Goal: Task Accomplishment & Management: Use online tool/utility

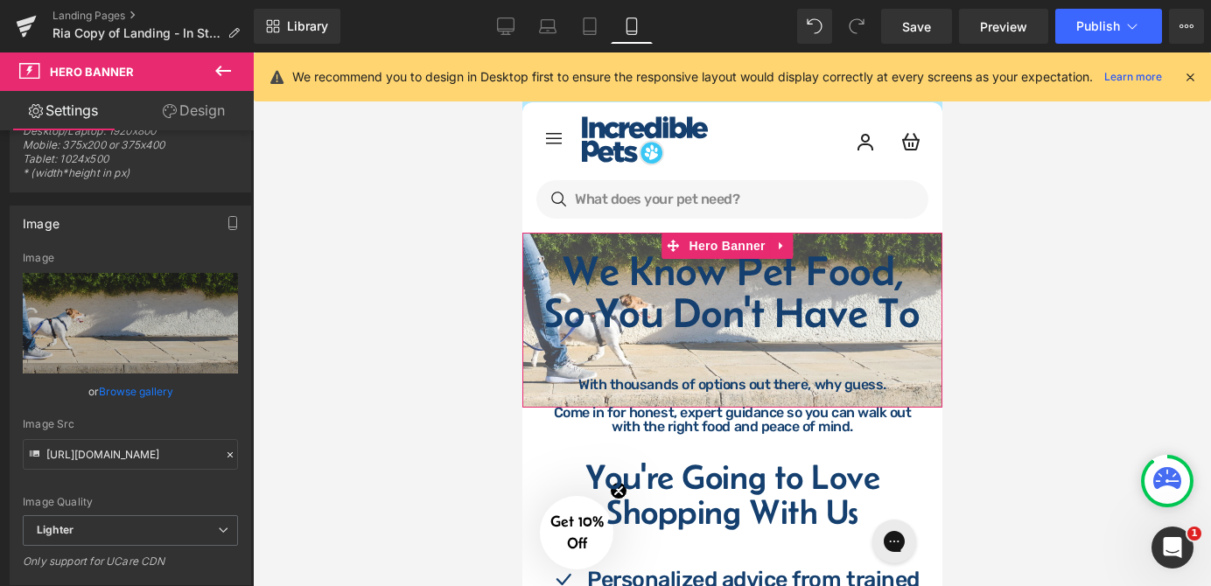
click at [616, 238] on div "We Know Pet Food, So You Don't Have To Heading With thousands of options out th…" at bounding box center [731, 320] width 420 height 175
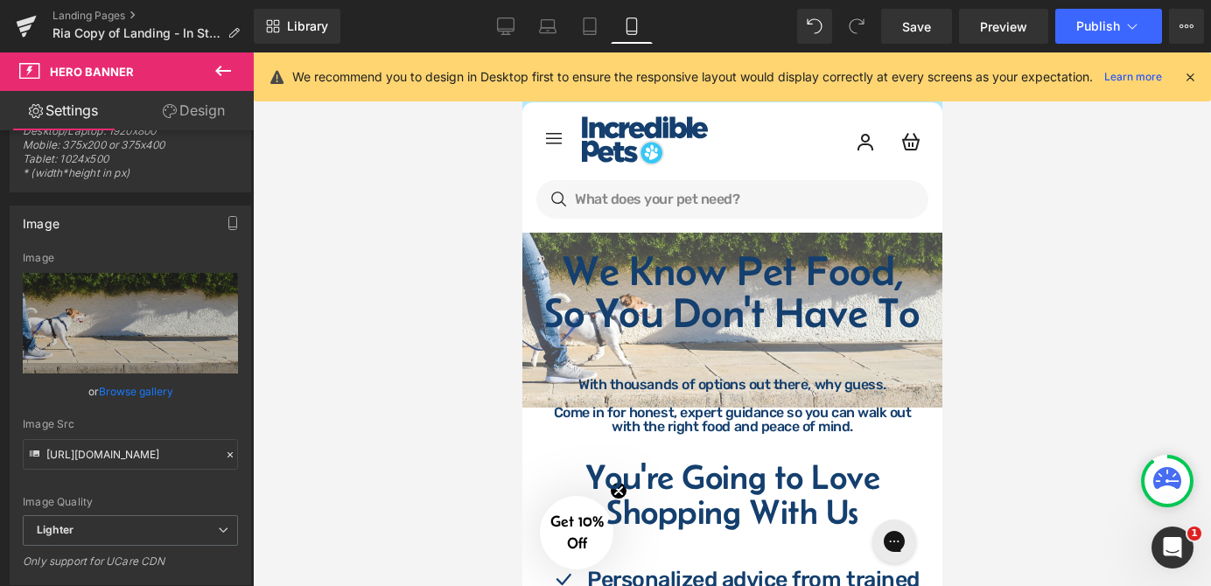
click at [222, 67] on icon at bounding box center [223, 70] width 21 height 21
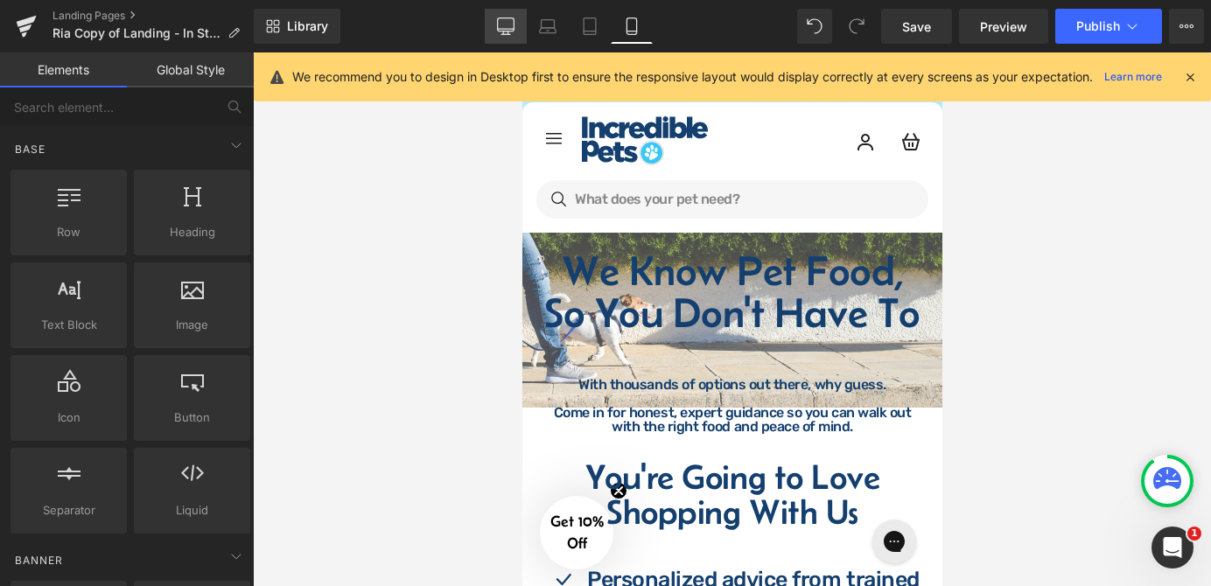
drag, startPoint x: 506, startPoint y: 31, endPoint x: 535, endPoint y: 93, distance: 67.7
click at [506, 31] on icon at bounding box center [505, 25] width 17 height 17
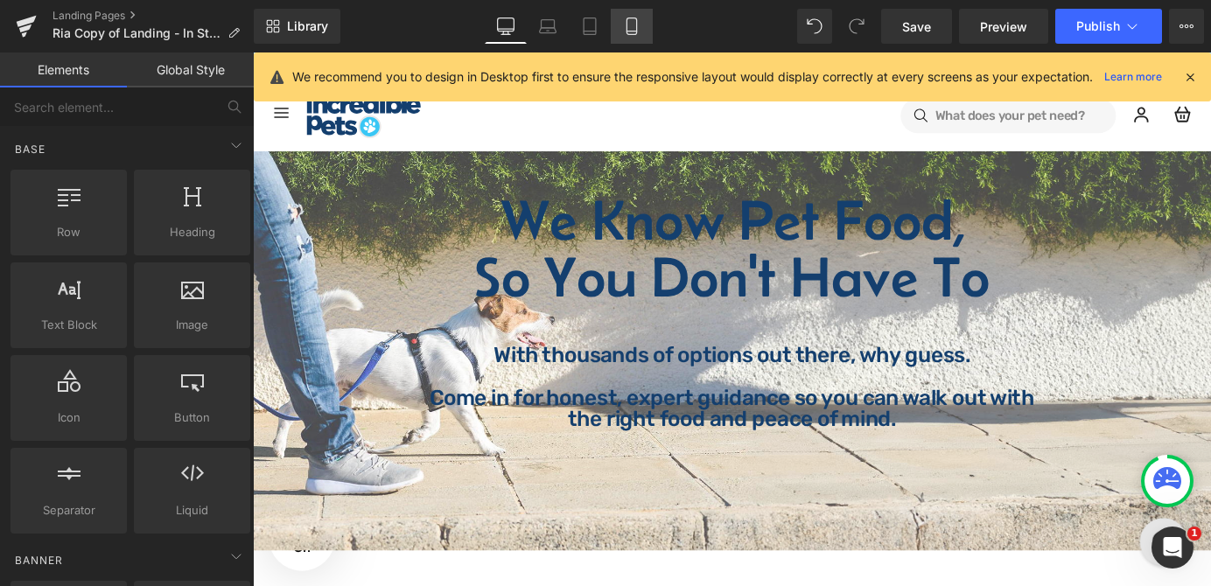
click at [641, 28] on link "Mobile" at bounding box center [632, 26] width 42 height 35
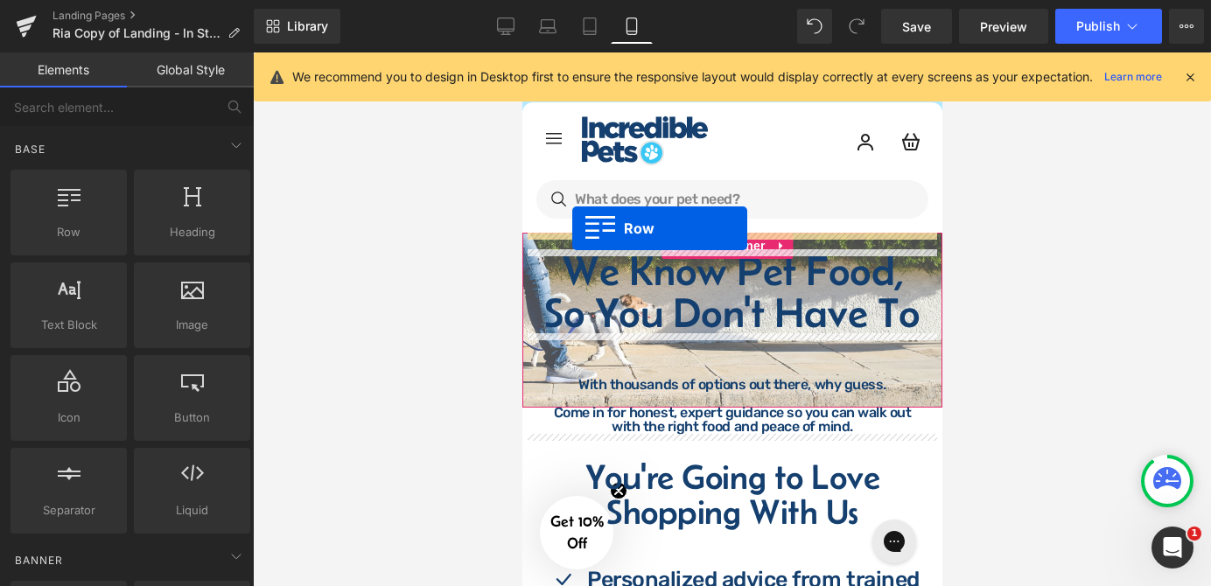
drag, startPoint x: 601, startPoint y: 268, endPoint x: 571, endPoint y: 228, distance: 49.3
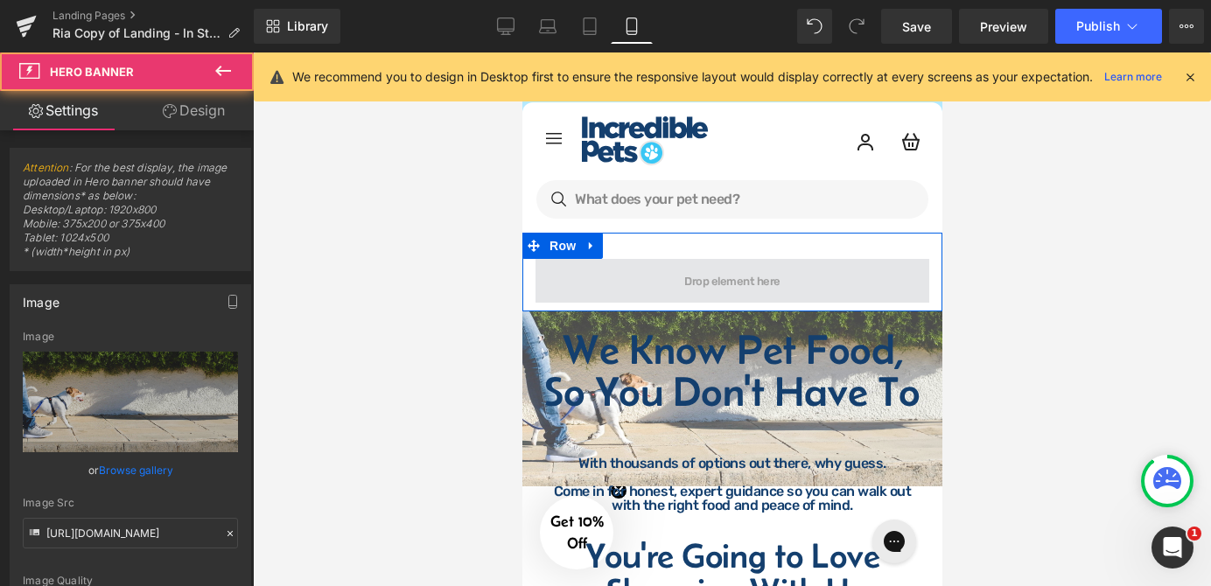
drag, startPoint x: 538, startPoint y: 322, endPoint x: 577, endPoint y: 274, distance: 61.6
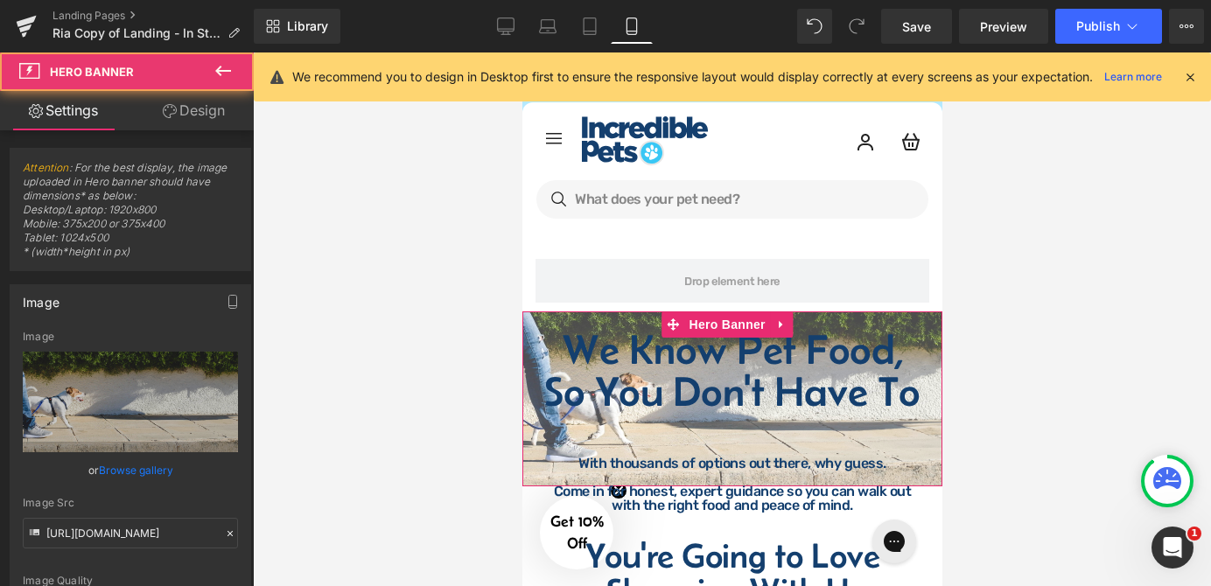
click at [544, 323] on div "We Know Pet Food, So You Don't Have To Heading With thousands of options out th…" at bounding box center [731, 398] width 420 height 175
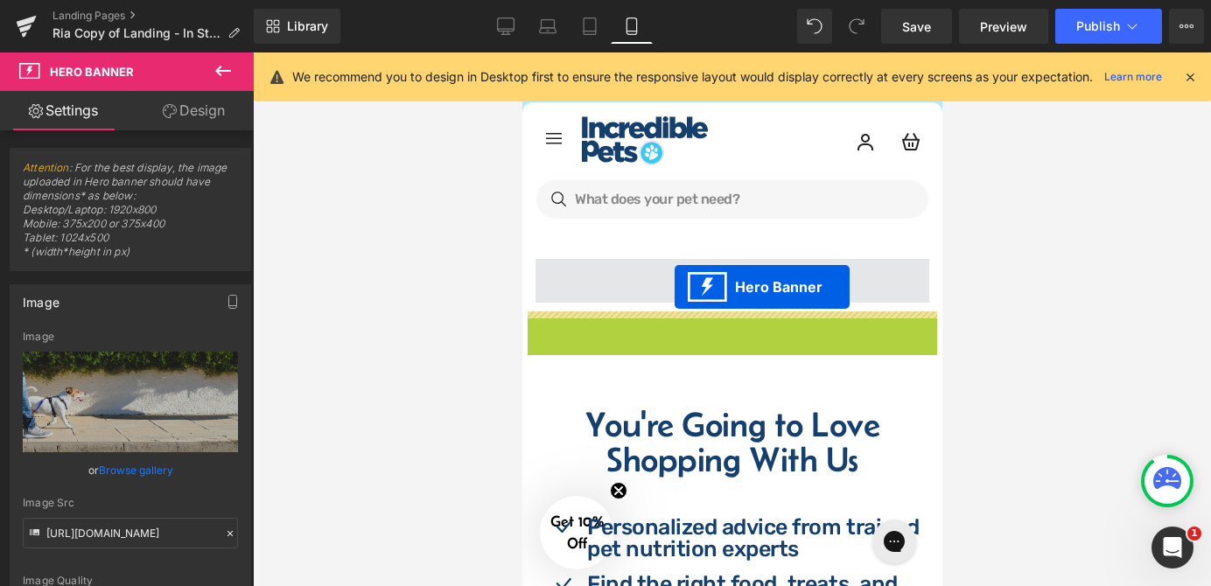
drag, startPoint x: 667, startPoint y: 323, endPoint x: 675, endPoint y: 269, distance: 54.1
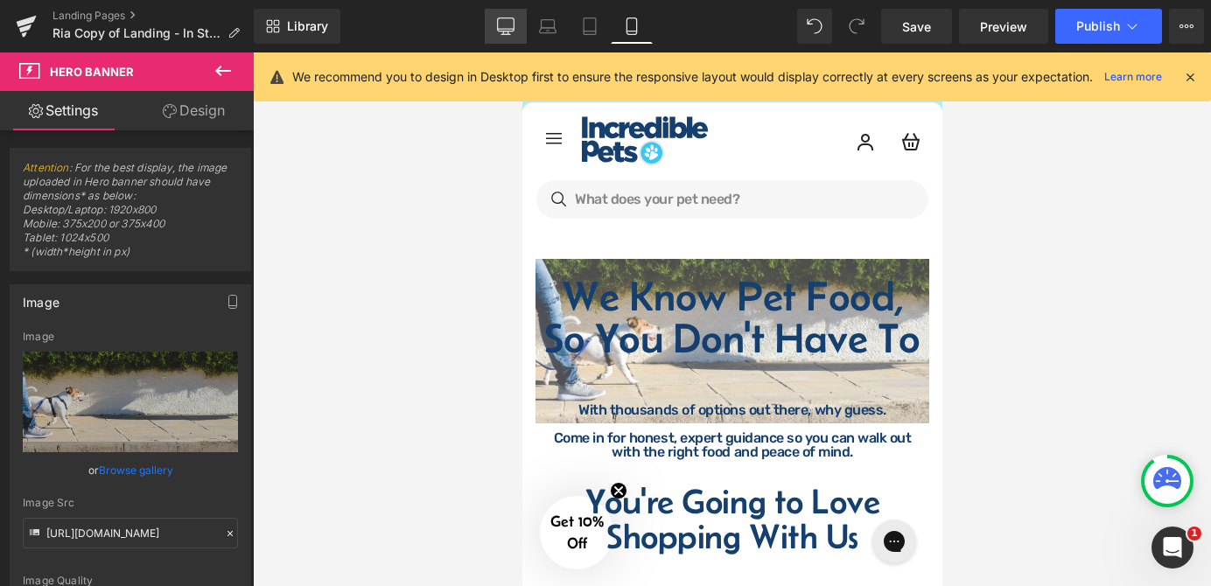
click at [514, 27] on icon at bounding box center [506, 24] width 17 height 13
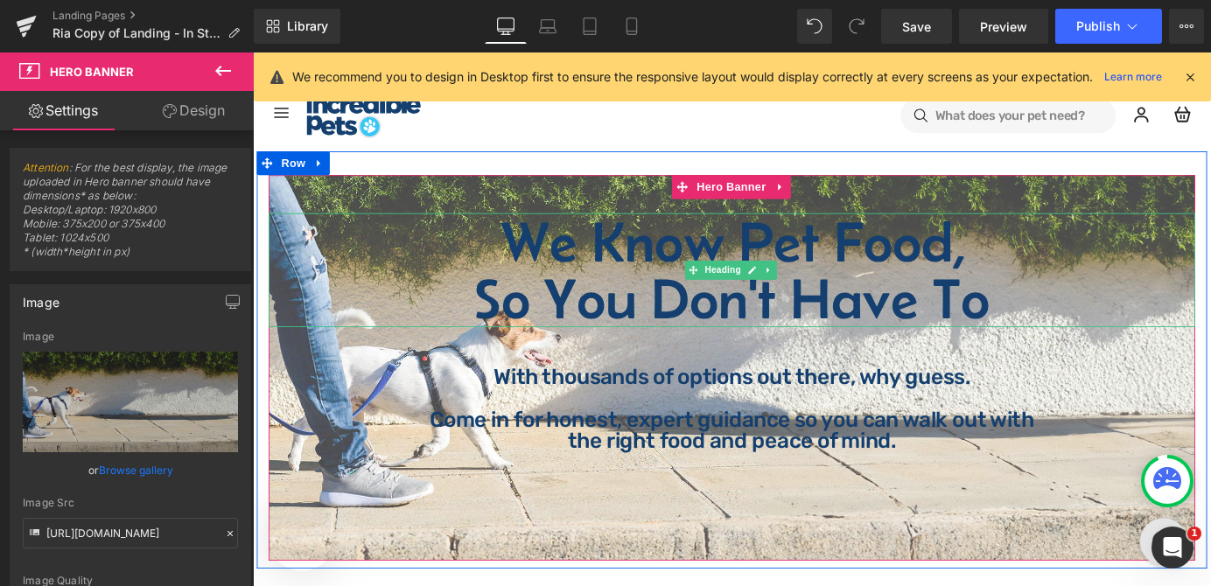
click at [654, 314] on h1 "So You Don't Have To" at bounding box center [782, 324] width 1024 height 63
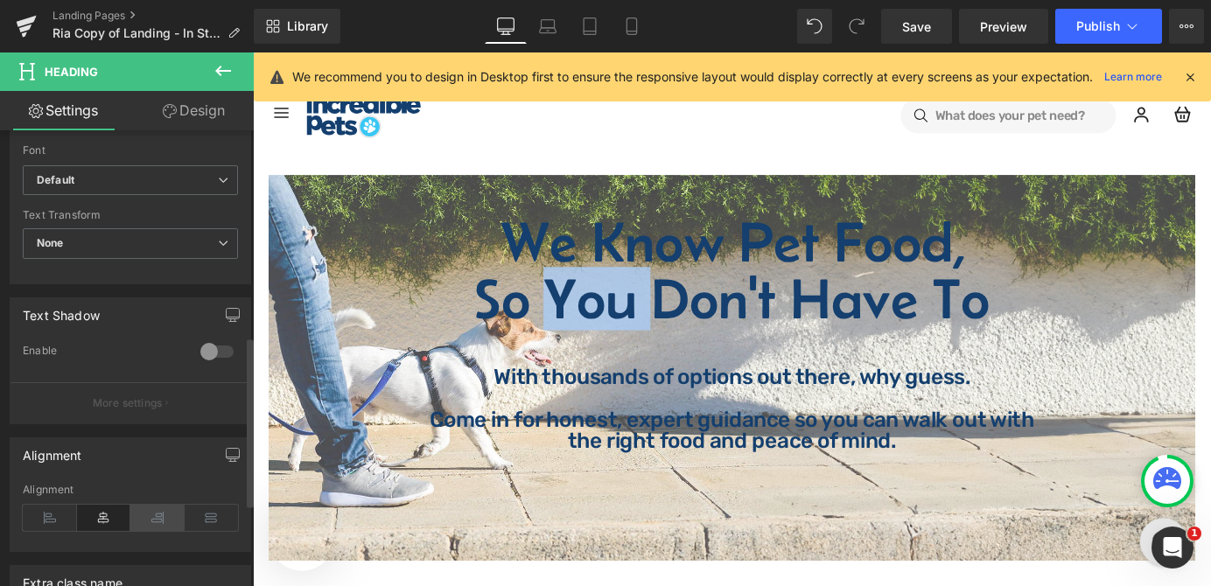
scroll to position [636, 0]
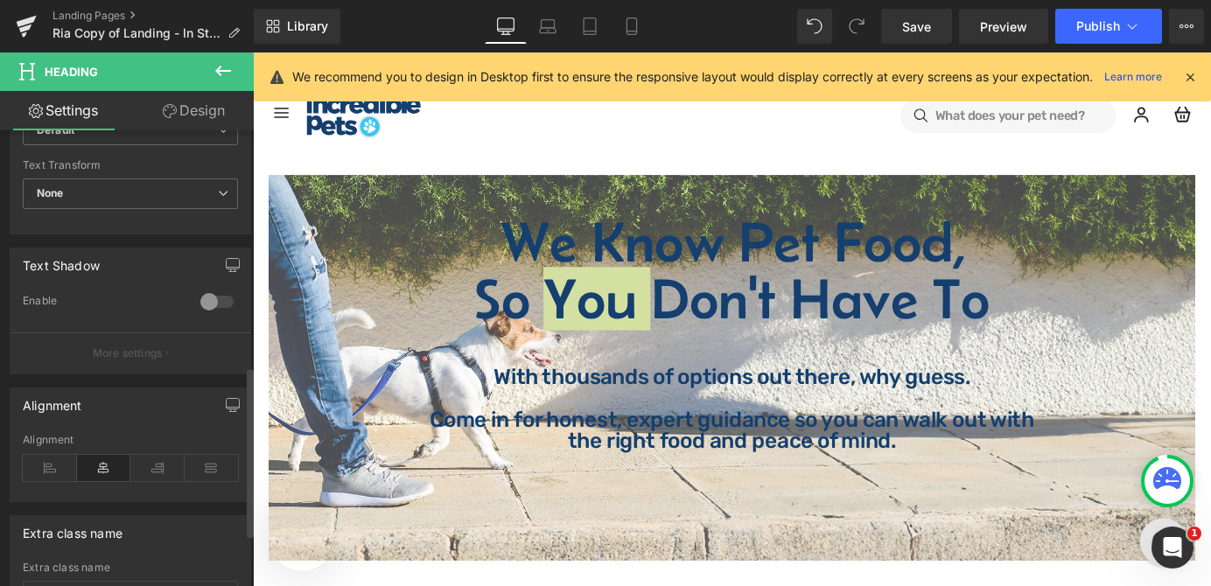
click at [215, 301] on div at bounding box center [217, 302] width 42 height 28
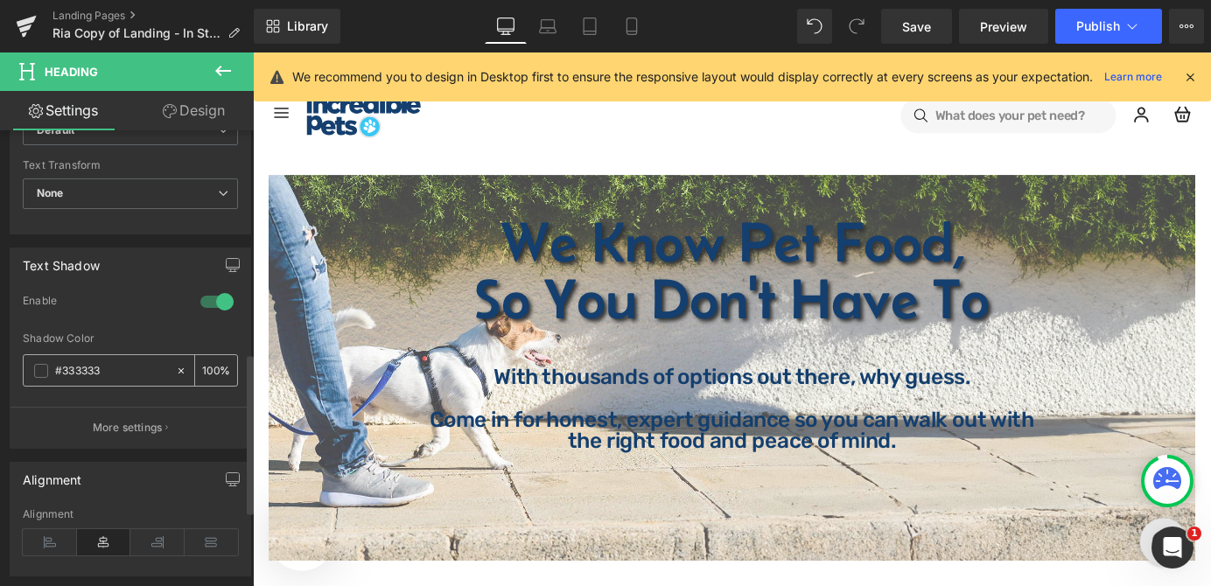
click at [39, 366] on span at bounding box center [41, 371] width 14 height 14
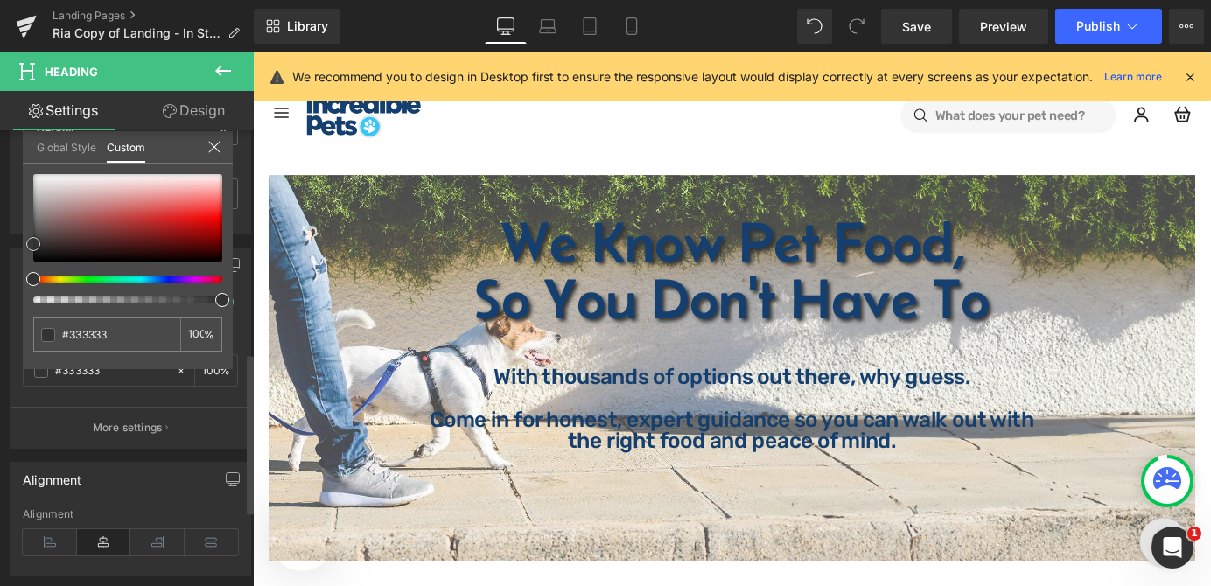
type input "#383838"
type input "#989494"
type input "#d1d1d1"
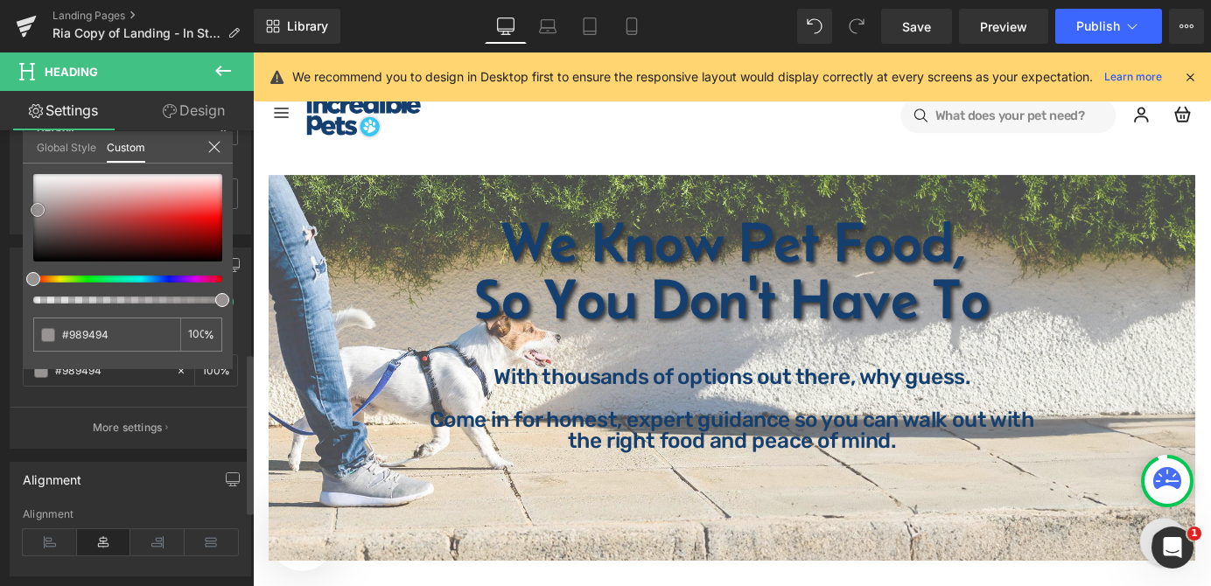
type input "#d1d1d1"
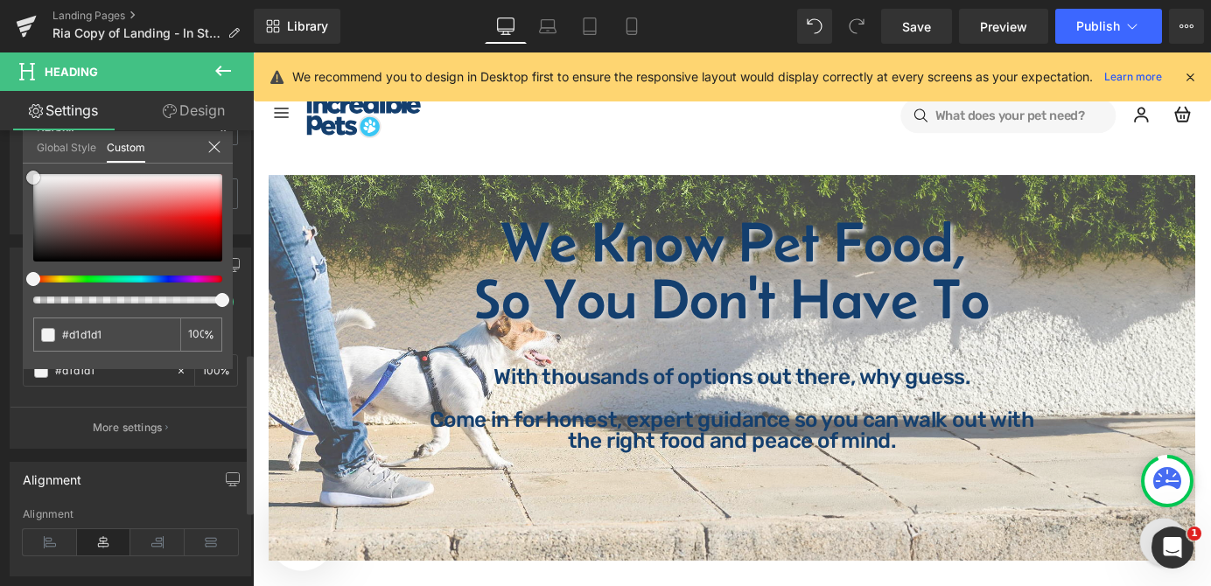
type input "#f2f2f2"
type input "#ffffff"
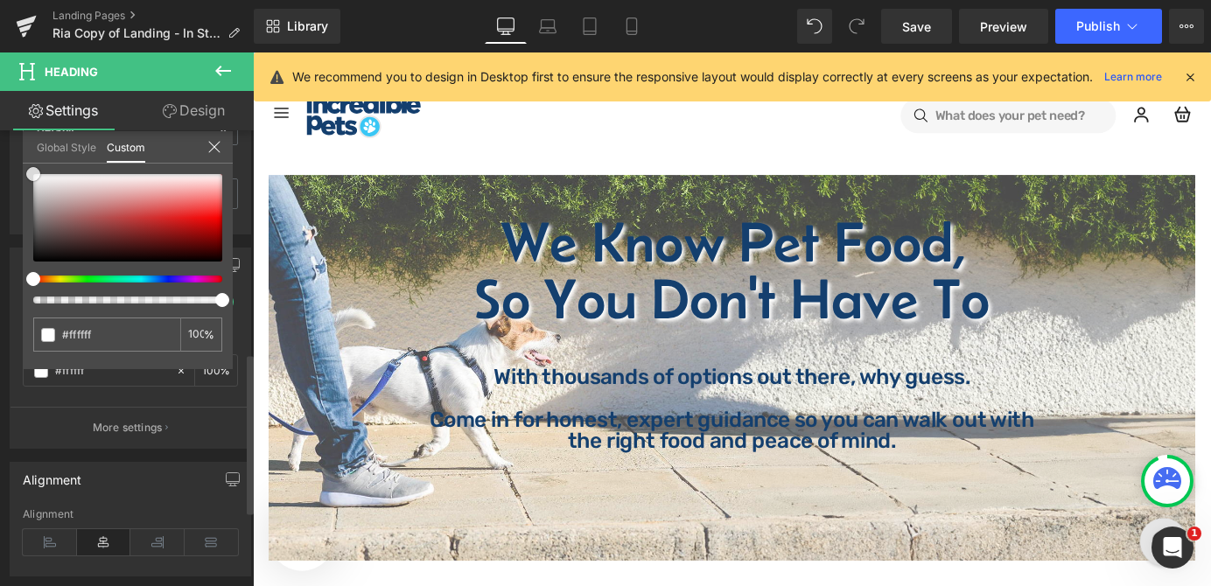
drag, startPoint x: 32, startPoint y: 241, endPoint x: 19, endPoint y: 161, distance: 81.6
click at [19, 234] on div "Text Shadow 1 Enable rgba(255, 255, 255, 1) Shadow Color #ffffff 100 % More set…" at bounding box center [131, 341] width 262 height 214
click at [42, 176] on span at bounding box center [42, 174] width 14 height 14
drag, startPoint x: 35, startPoint y: 174, endPoint x: 20, endPoint y: 169, distance: 15.8
click at [20, 234] on div "Text Shadow 1 Enable rgba(255, 255, 255, 1) Shadow Color #ffffff 100 % More set…" at bounding box center [131, 341] width 262 height 214
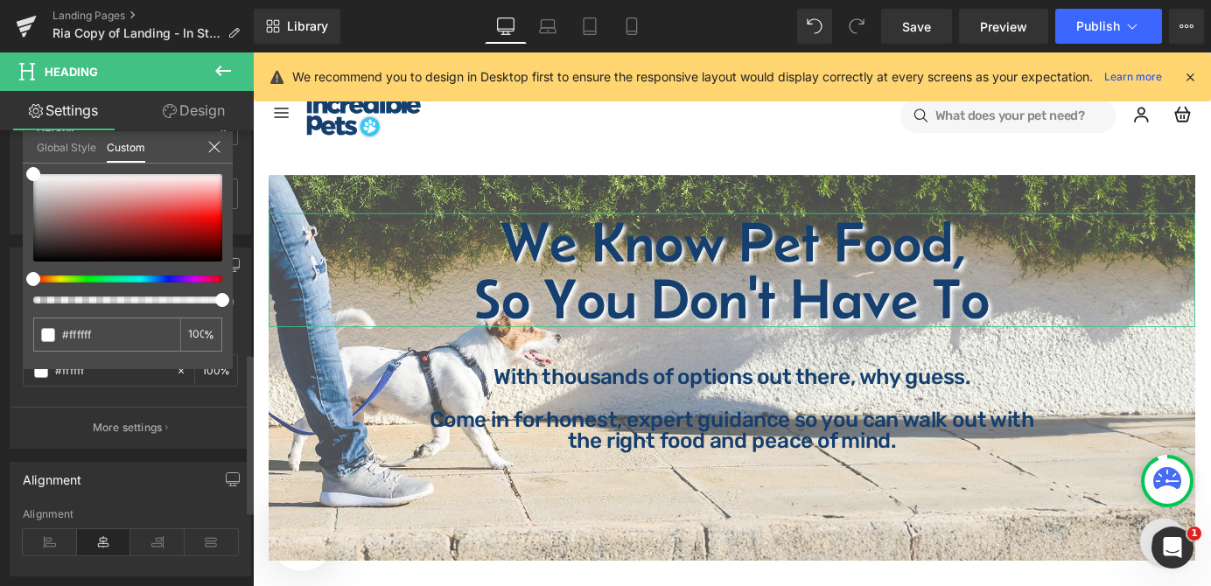
click at [217, 152] on icon at bounding box center [214, 147] width 14 height 14
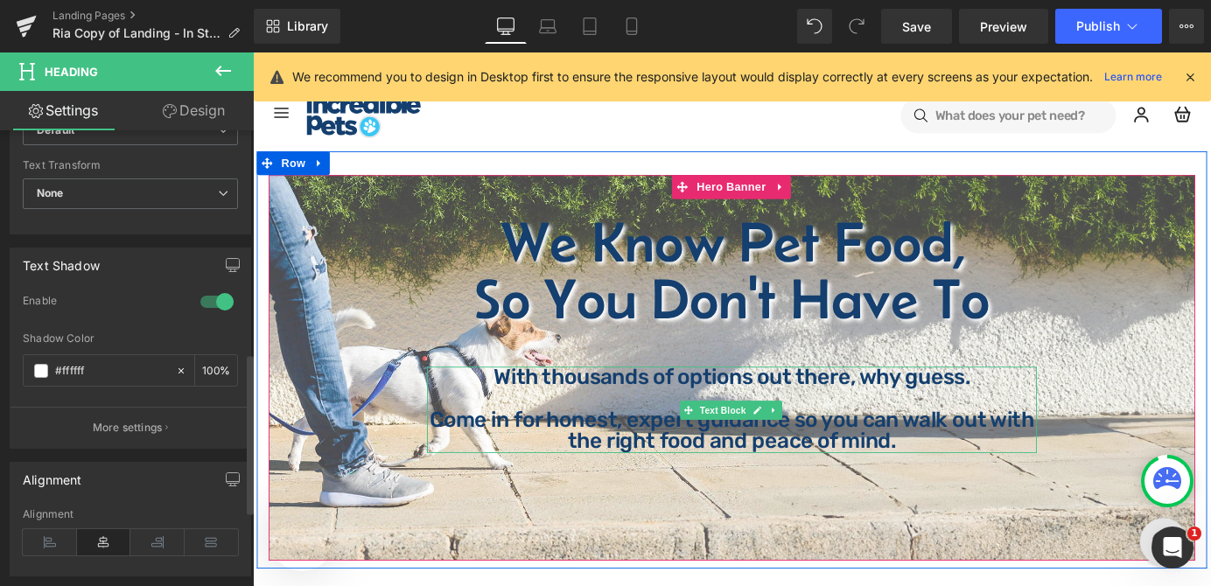
click at [677, 479] on p "Come in for honest, expert guidance so you can walk out with the right food and…" at bounding box center [782, 470] width 674 height 47
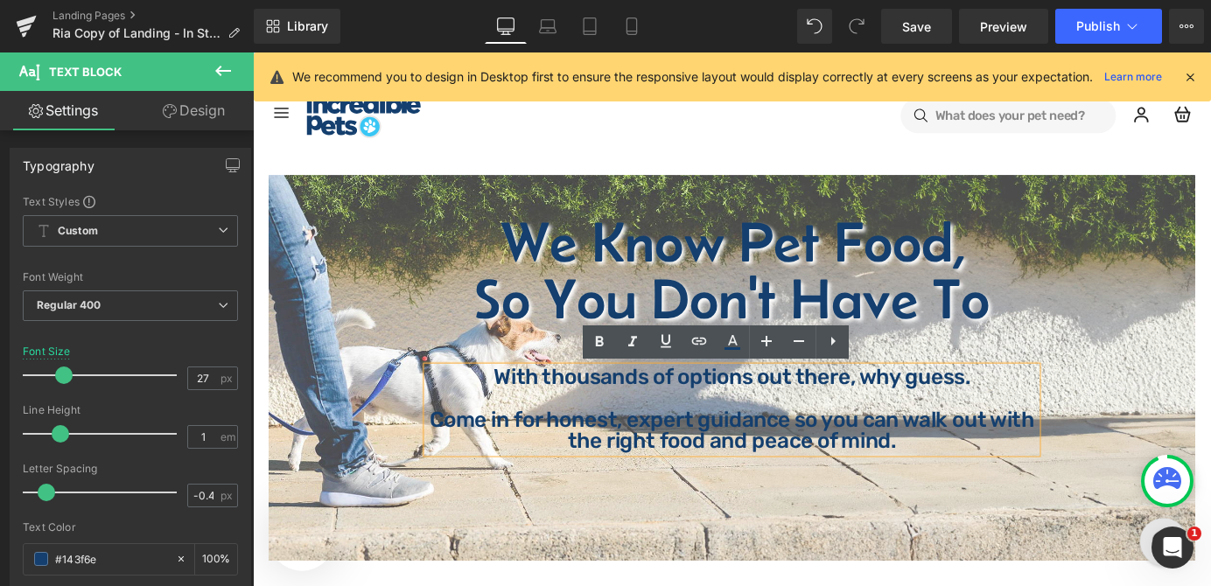
scroll to position [0, 0]
click at [623, 22] on icon at bounding box center [631, 25] width 17 height 17
type input "16"
type input "100"
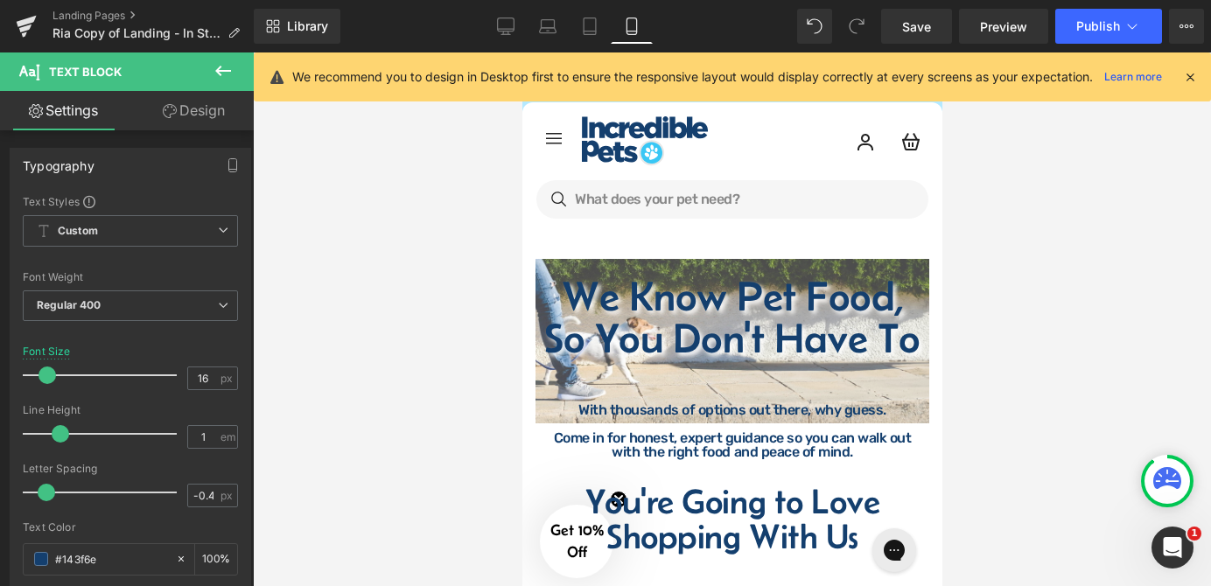
scroll to position [2, 0]
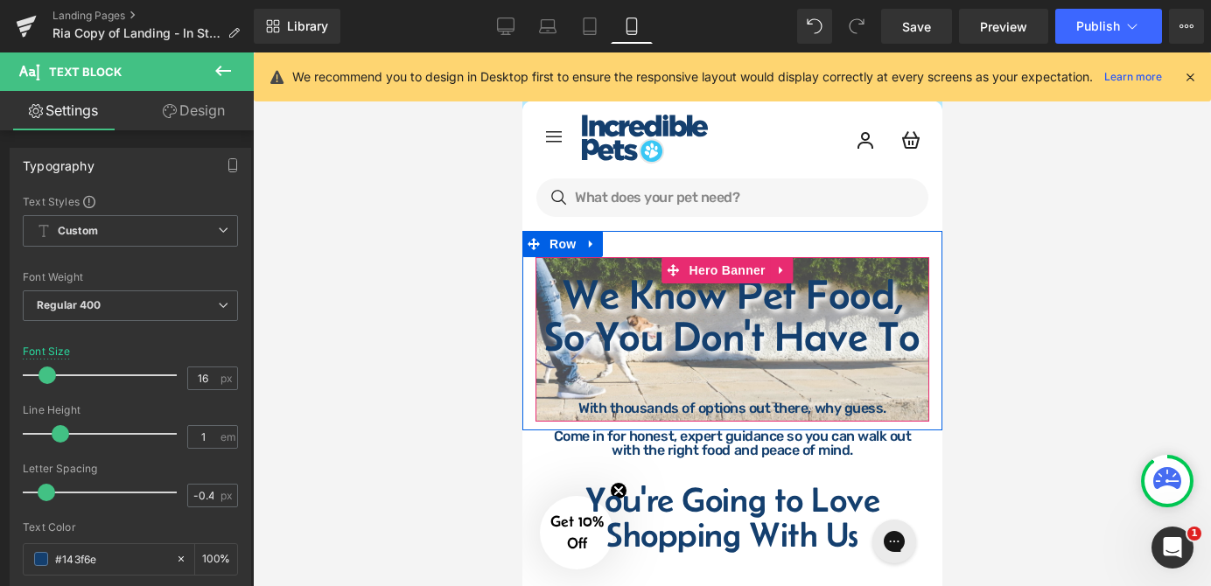
click at [675, 379] on span "We Know Pet Food, So You Don't Have To Heading With thousands of options out th…" at bounding box center [732, 366] width 394 height 185
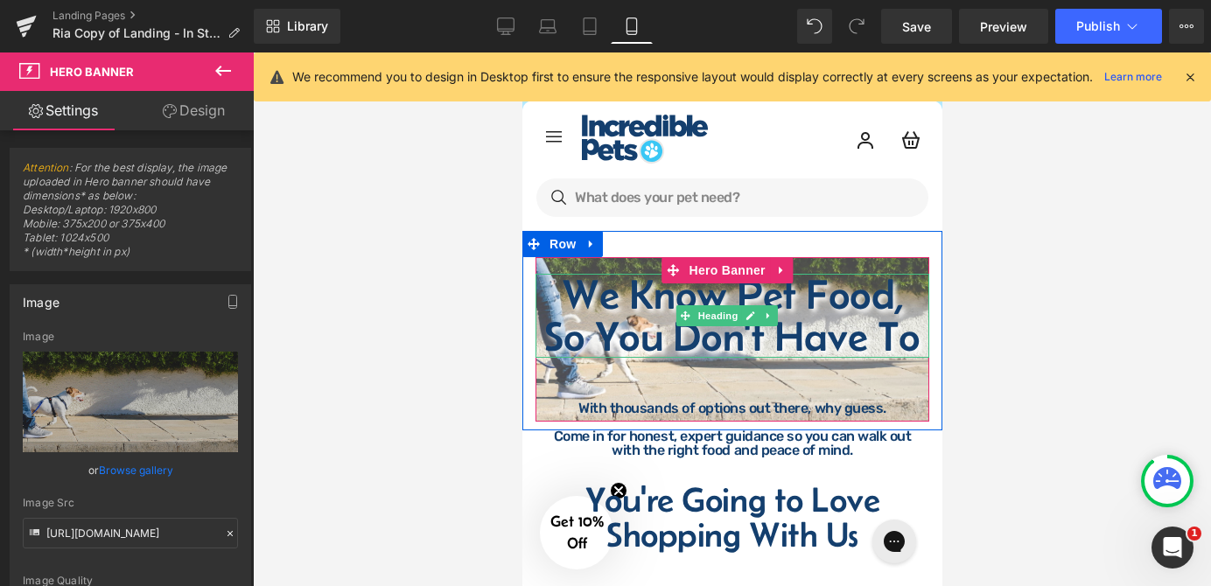
click at [889, 334] on h1 "So You Don't Have To" at bounding box center [732, 337] width 394 height 42
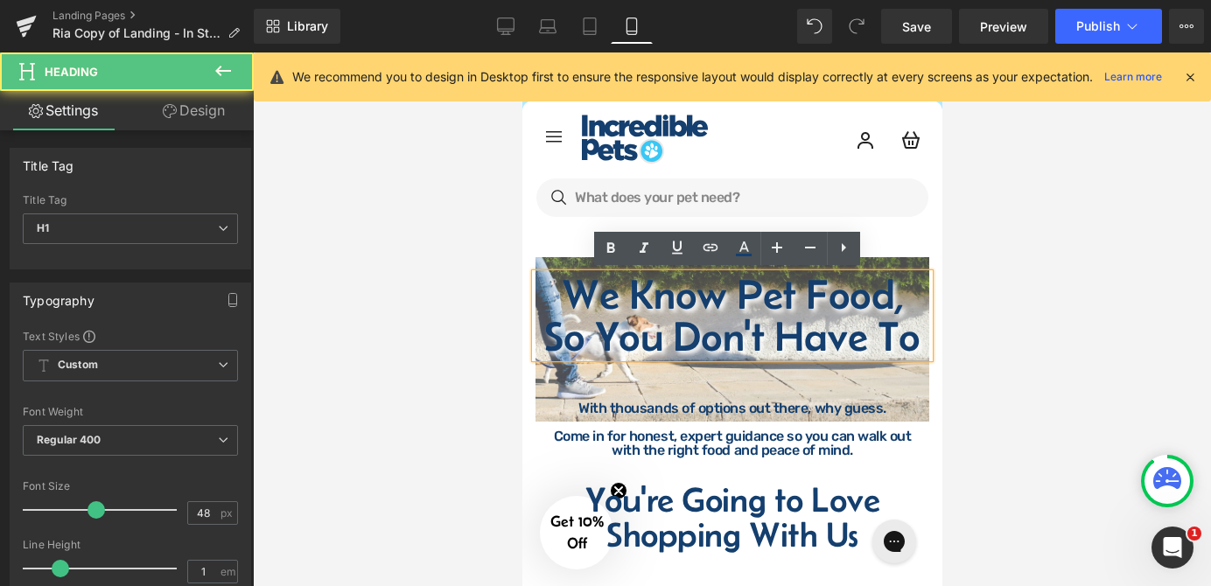
click at [850, 331] on h1 "So You Don't Have To" at bounding box center [732, 337] width 394 height 42
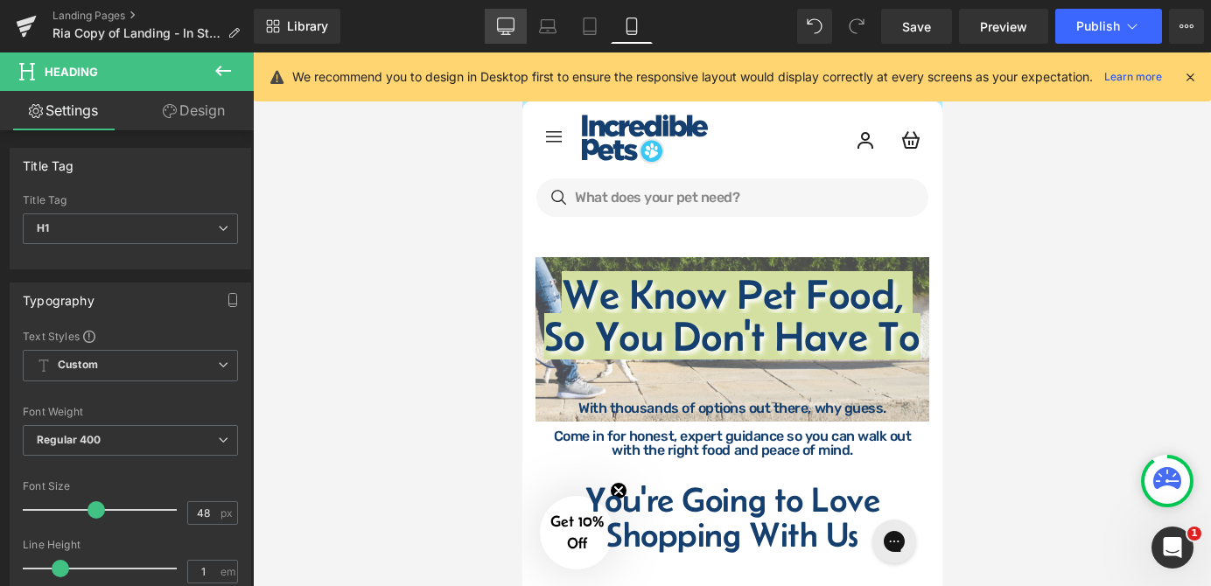
click at [506, 26] on icon at bounding box center [505, 25] width 17 height 17
type input "72"
type input "100"
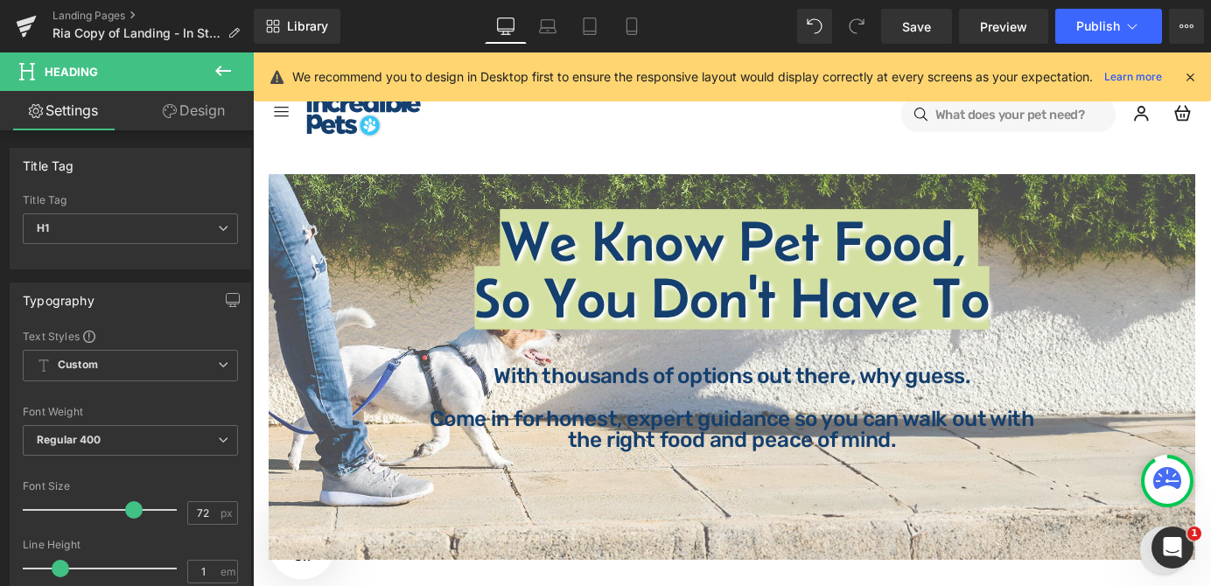
scroll to position [0, 0]
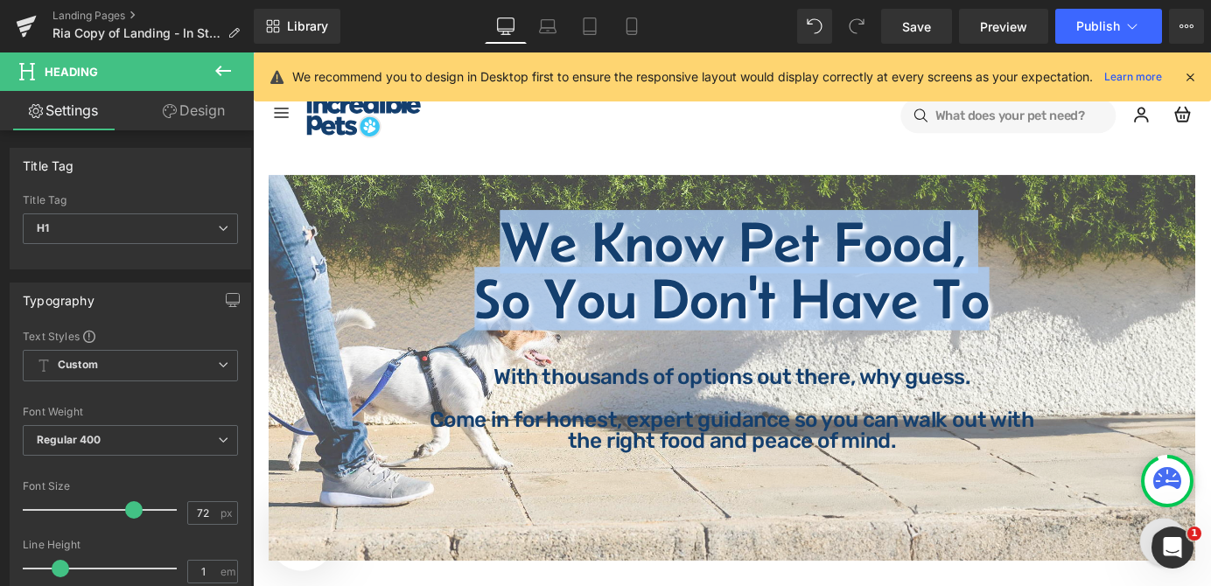
click at [1091, 309] on h1 "So You Don't Have To" at bounding box center [782, 324] width 1024 height 63
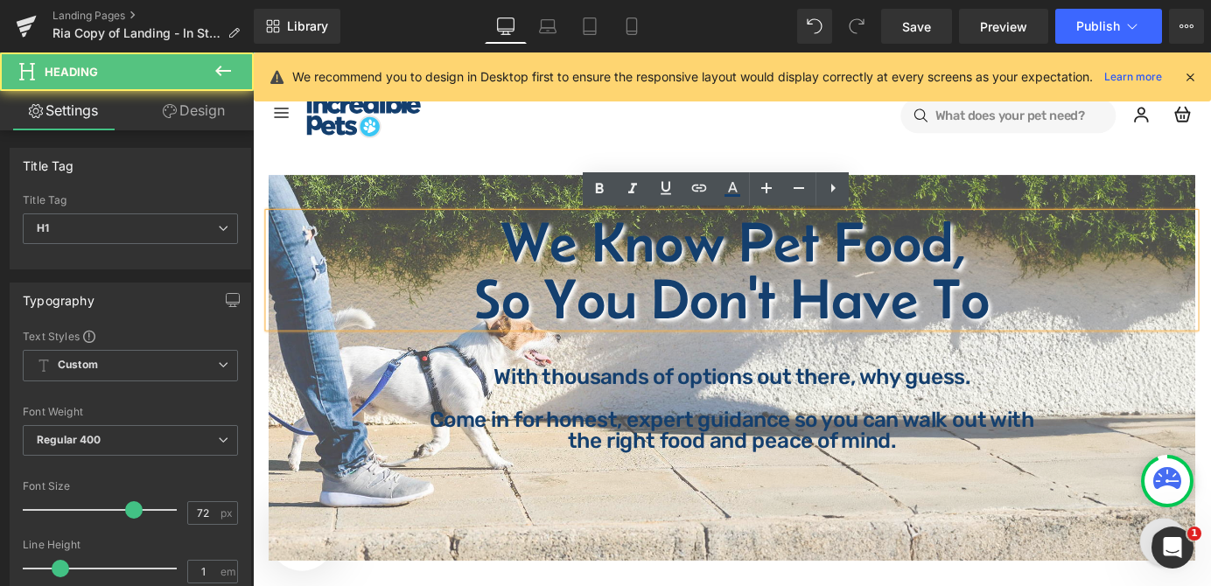
click at [809, 270] on h1 "We Know Pet Food," at bounding box center [782, 261] width 1024 height 63
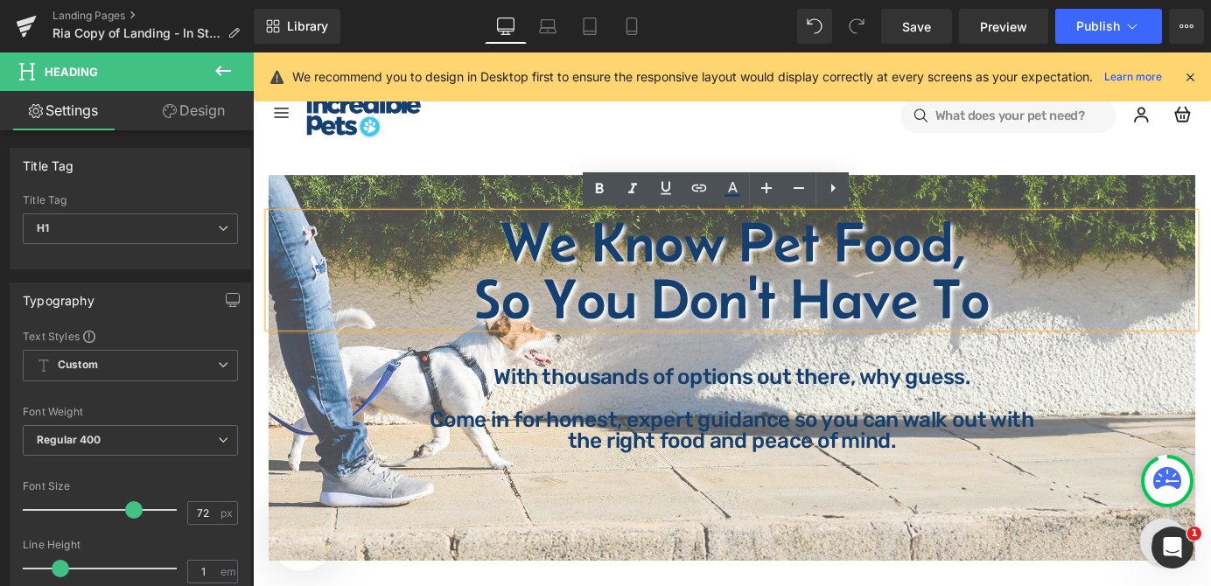
click at [535, 169] on div "We Know Pet Food, So You Don't Have To Heading With thousands of options out th…" at bounding box center [782, 393] width 1050 height 462
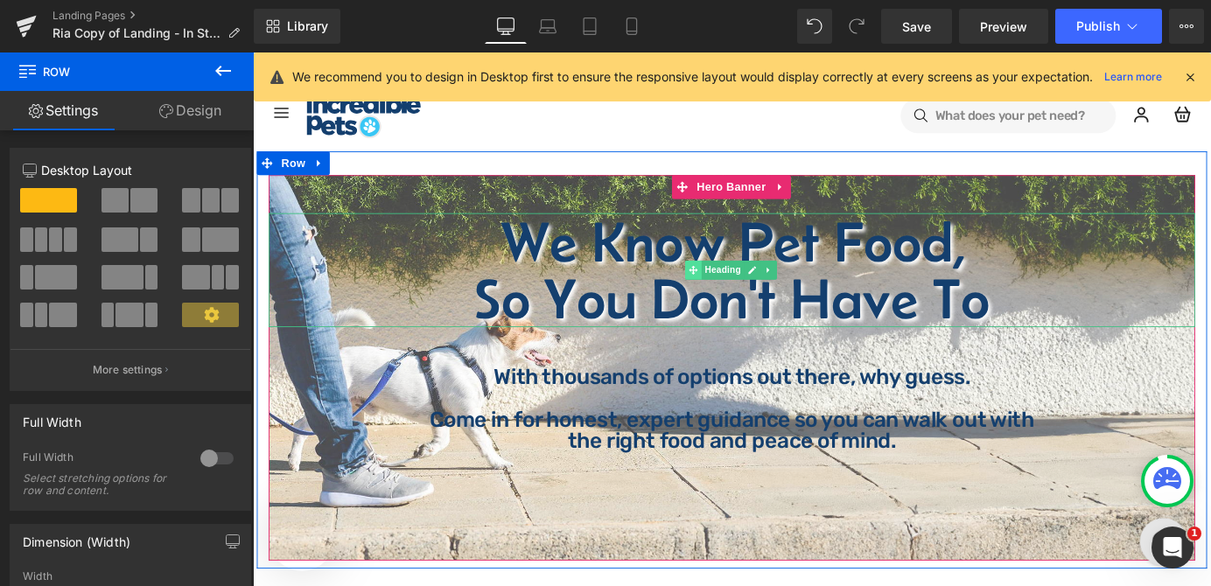
click at [735, 291] on icon at bounding box center [740, 294] width 10 height 10
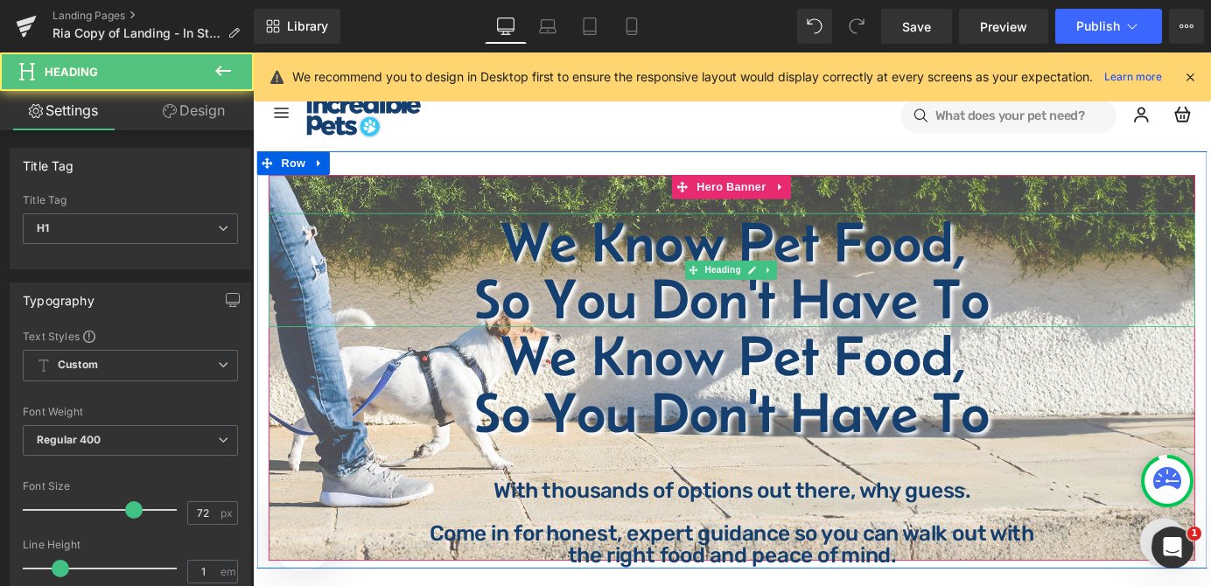
click at [671, 306] on h1 "So You Don't Have To" at bounding box center [782, 324] width 1024 height 63
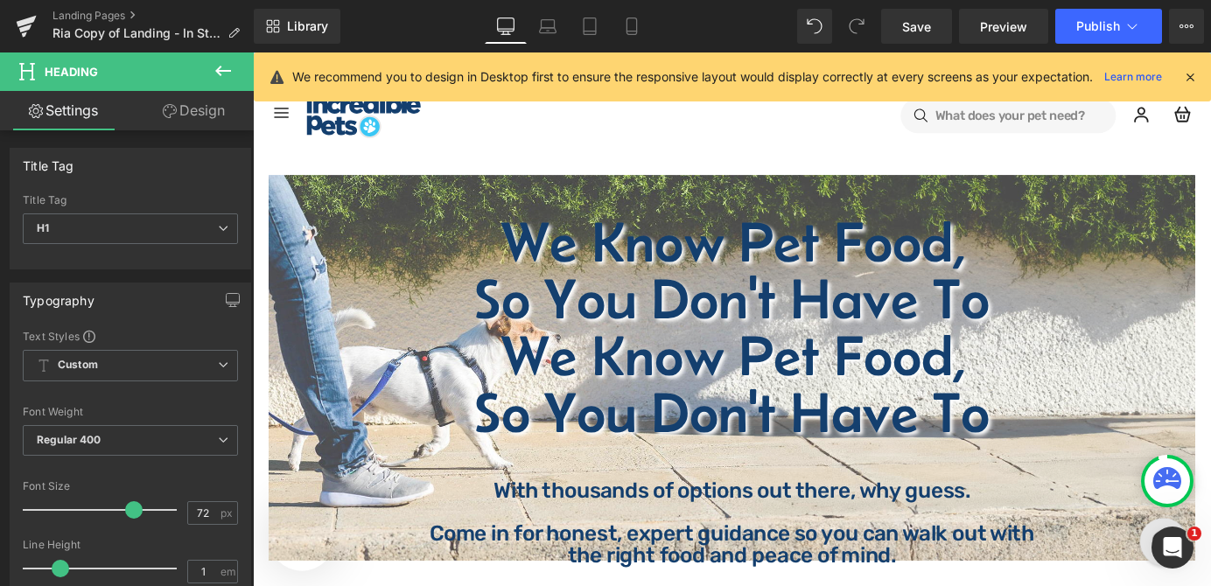
click at [200, 107] on link "Design" at bounding box center [193, 110] width 127 height 39
click at [0, 0] on div "Visibility" at bounding box center [0, 0] width 0 height 0
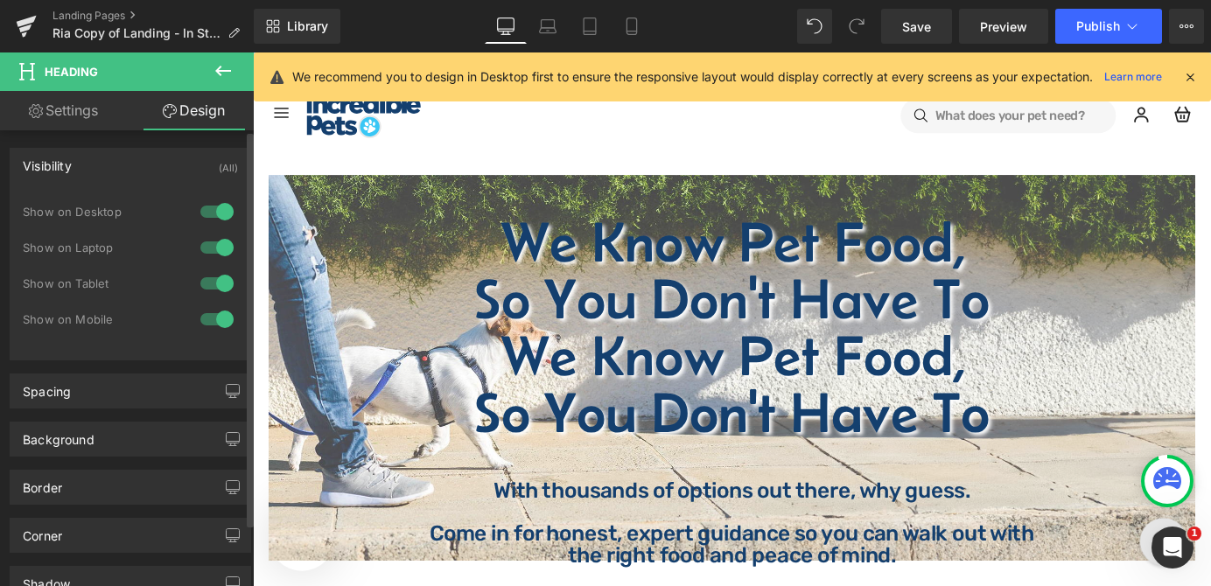
click at [201, 318] on div at bounding box center [217, 319] width 42 height 28
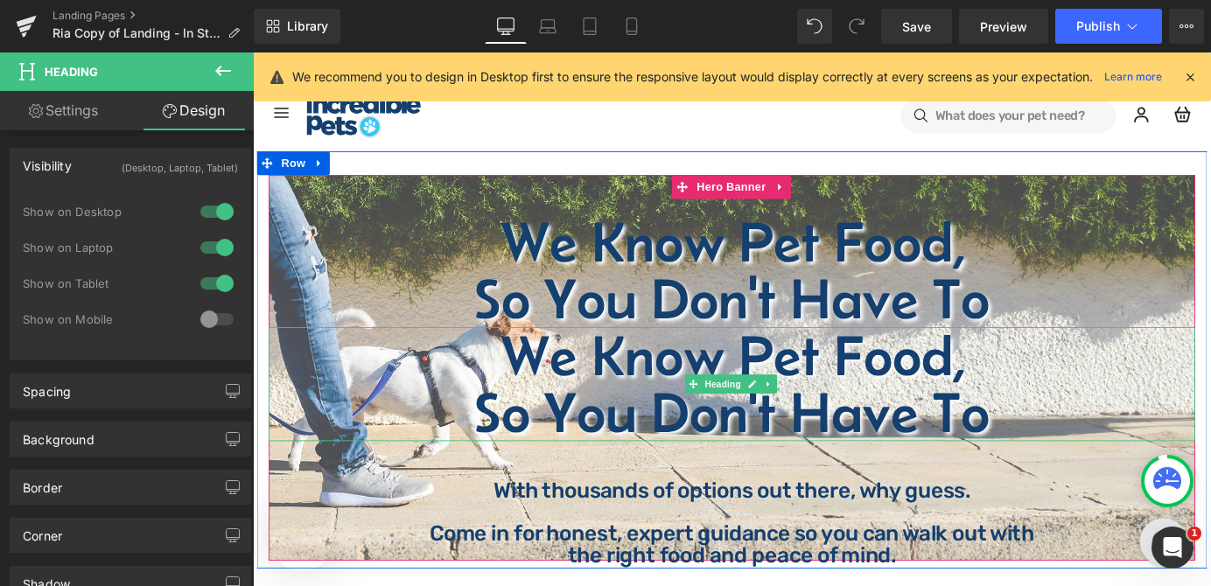
click at [672, 414] on h1 "We Know Pet Food," at bounding box center [782, 387] width 1024 height 63
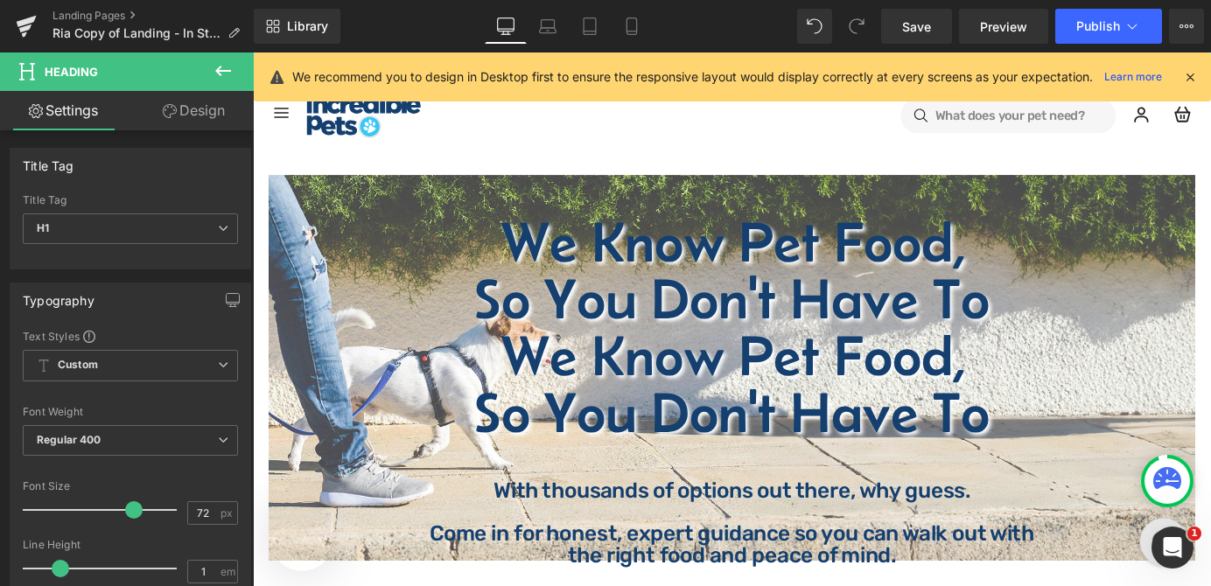
click at [205, 111] on link "Design" at bounding box center [193, 110] width 127 height 39
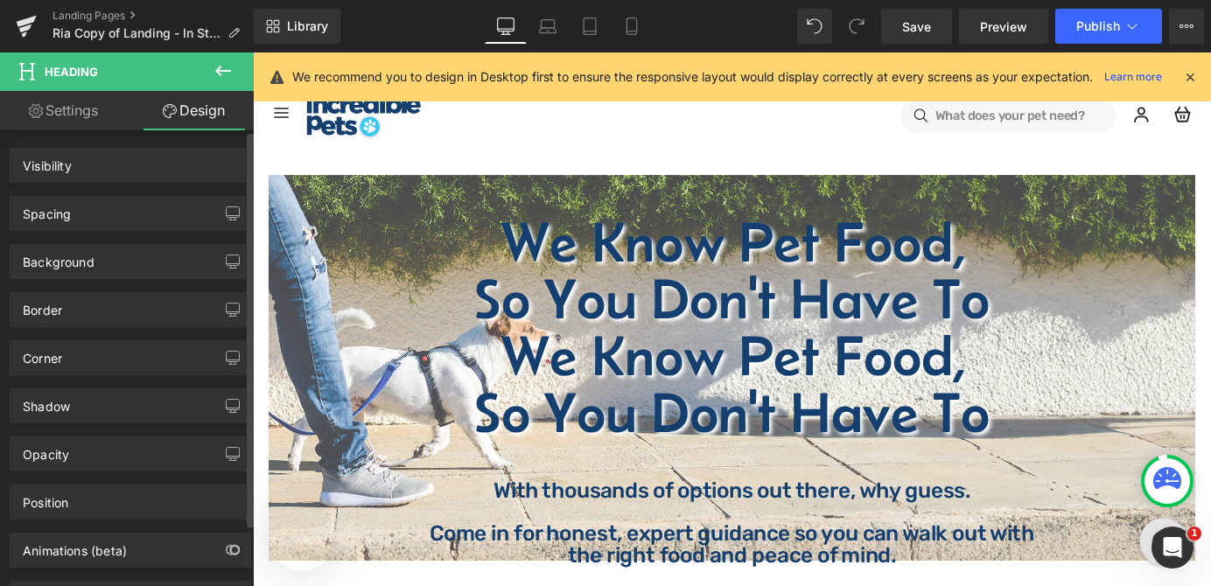
click at [210, 158] on div "Visibility" at bounding box center [130, 165] width 240 height 33
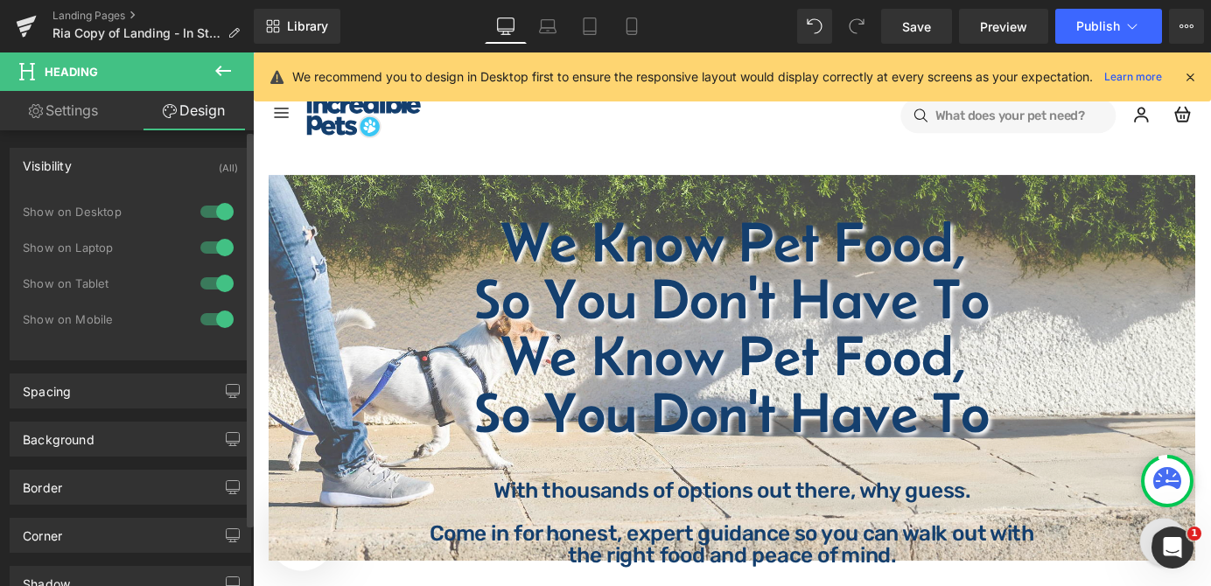
click at [210, 206] on div at bounding box center [217, 212] width 42 height 28
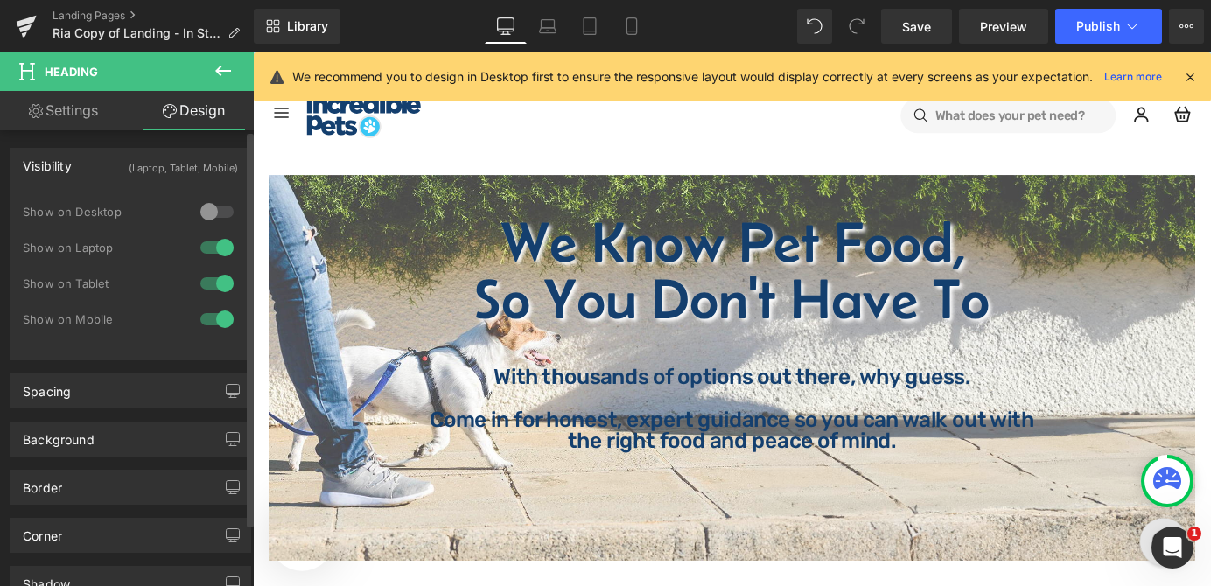
drag, startPoint x: 206, startPoint y: 239, endPoint x: 208, endPoint y: 253, distance: 14.2
click at [206, 241] on div at bounding box center [217, 248] width 42 height 28
click at [205, 276] on div at bounding box center [217, 283] width 42 height 28
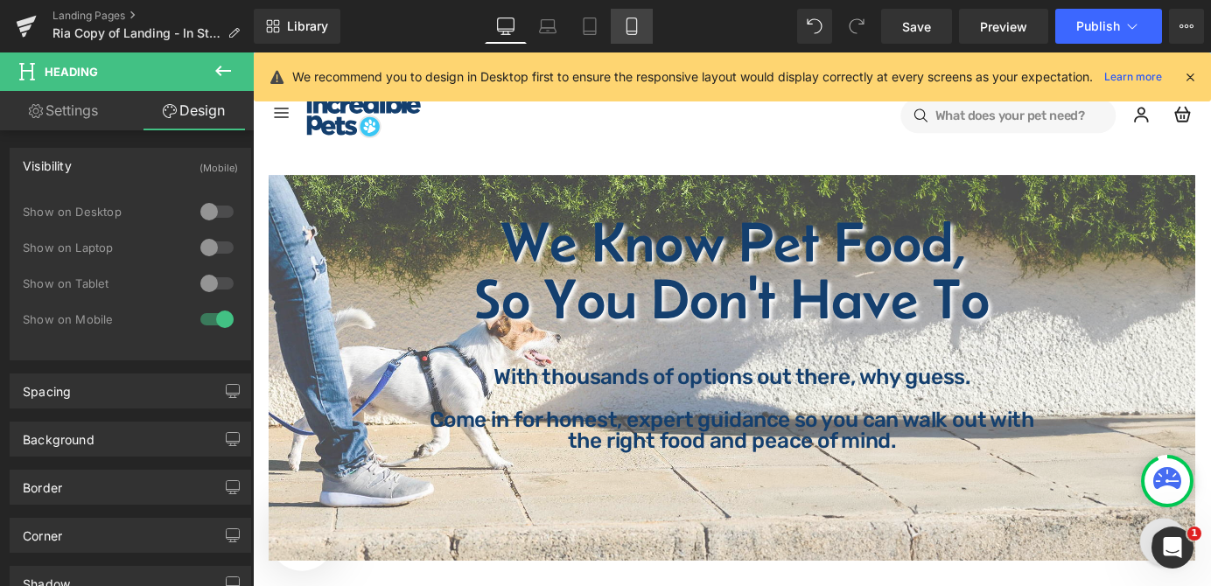
click at [618, 28] on link "Mobile" at bounding box center [632, 26] width 42 height 35
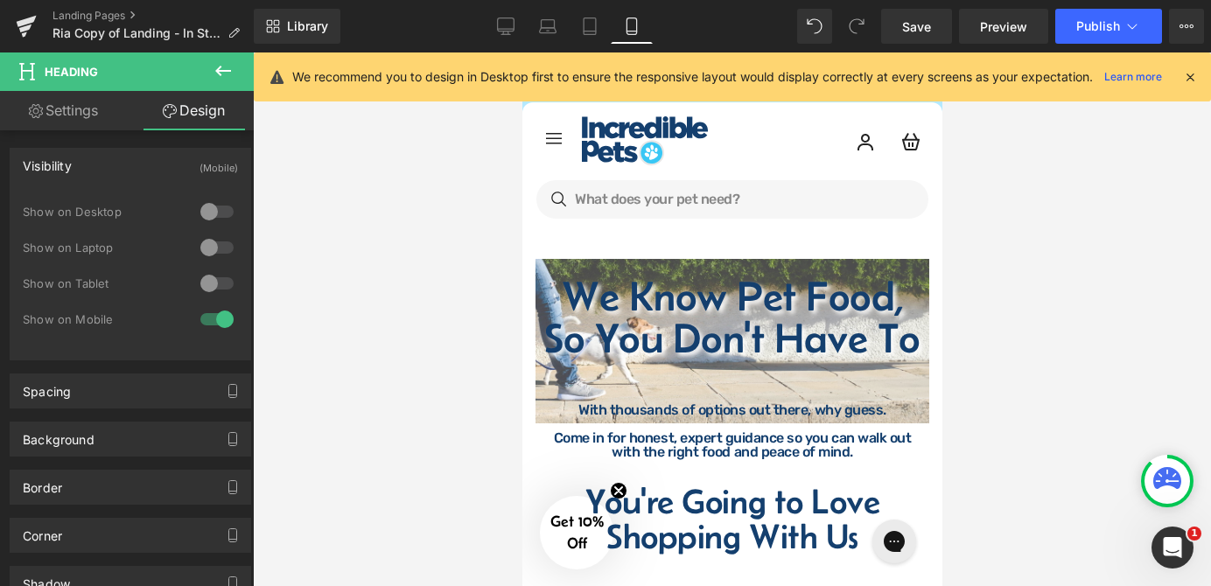
scroll to position [42, 0]
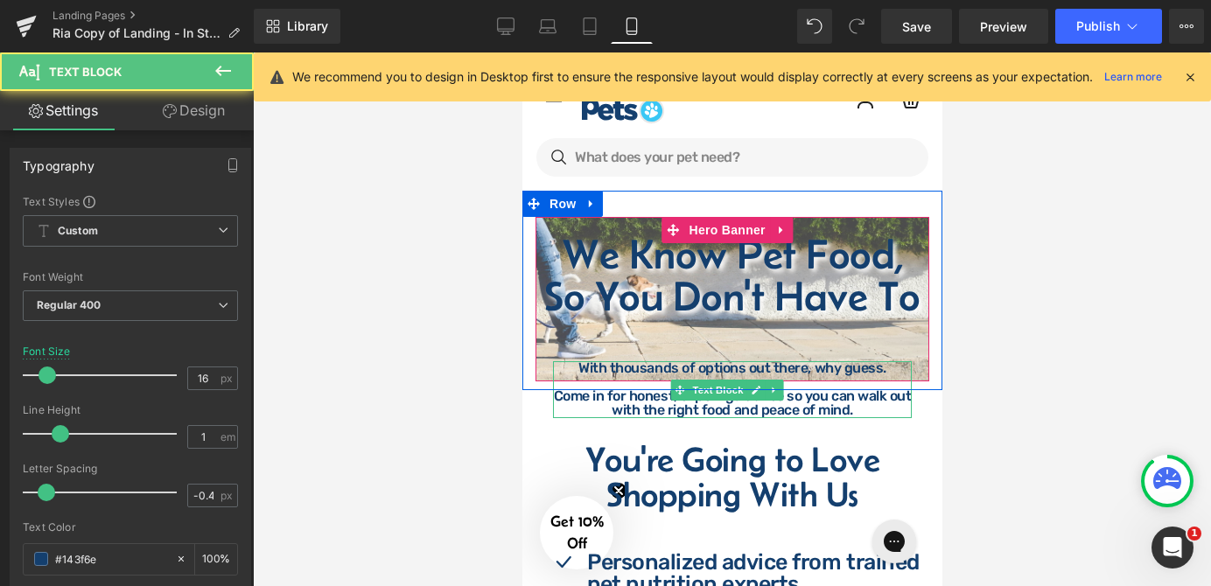
click at [630, 372] on p "With thousands of options out there, why guess." at bounding box center [731, 368] width 359 height 14
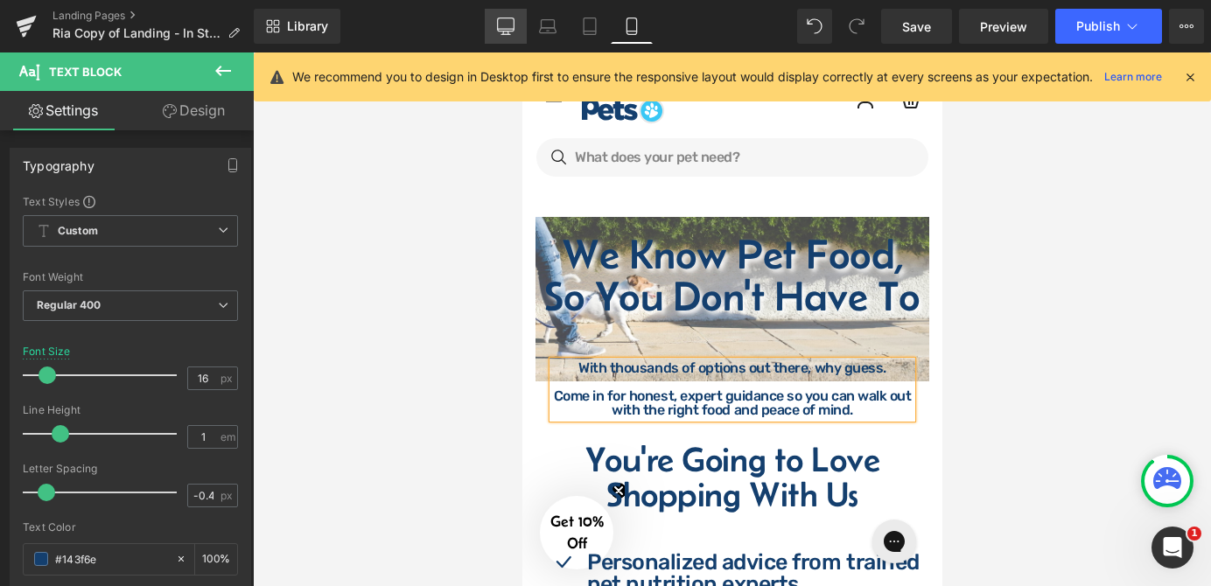
drag, startPoint x: 511, startPoint y: 23, endPoint x: 451, endPoint y: 194, distance: 181.8
click at [511, 23] on icon at bounding box center [505, 25] width 17 height 17
type input "27"
type input "100"
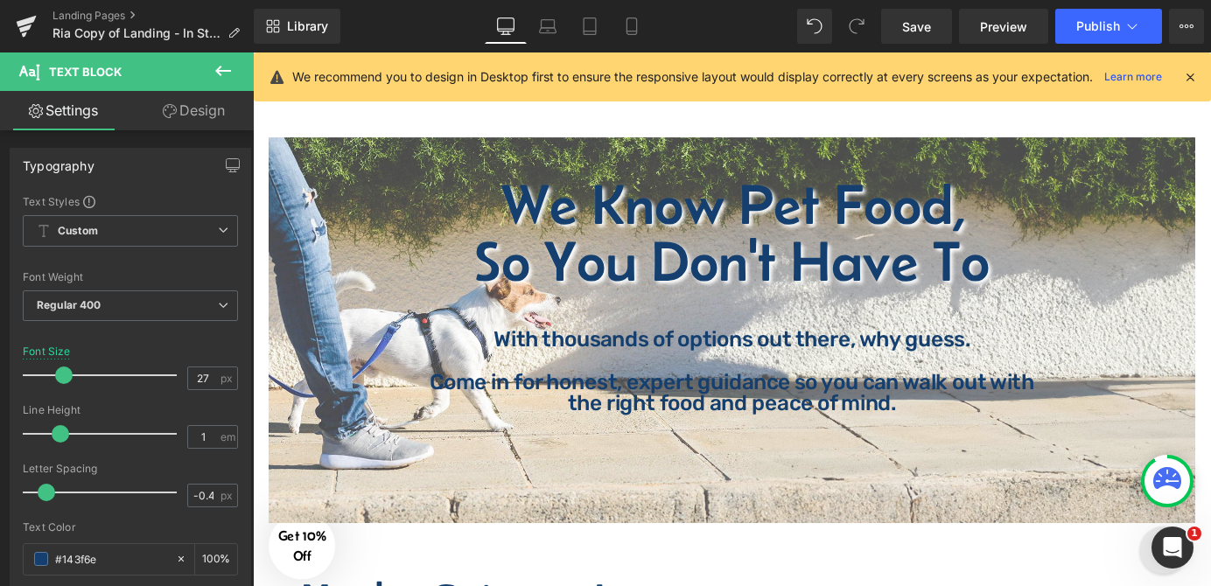
scroll to position [39, 0]
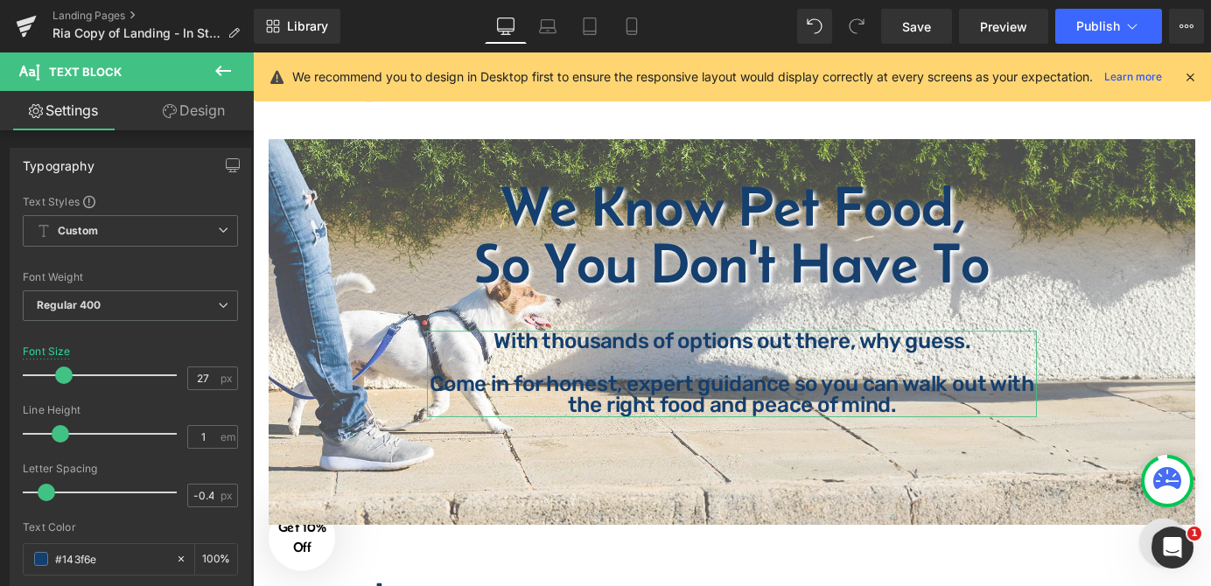
click at [216, 119] on link "Design" at bounding box center [193, 110] width 127 height 39
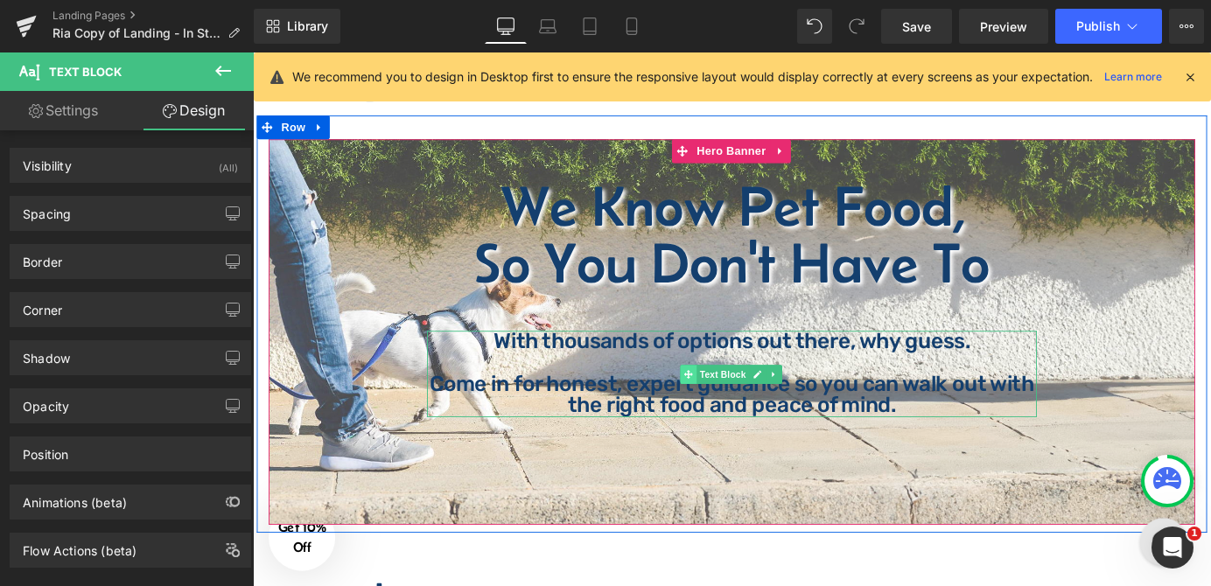
click at [729, 415] on span at bounding box center [734, 408] width 18 height 21
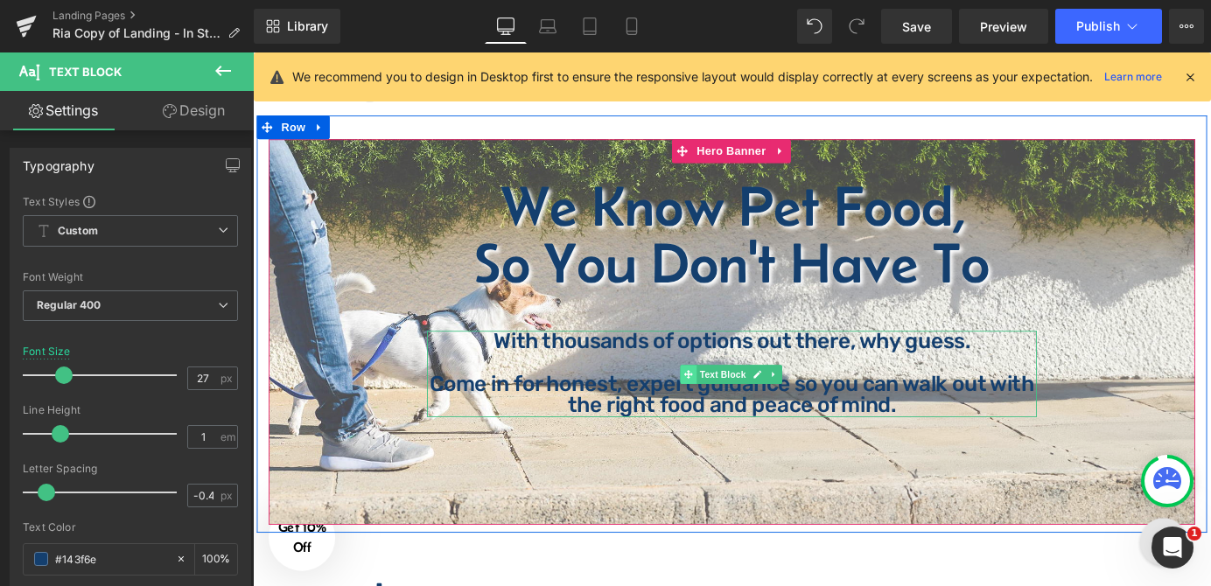
click at [730, 403] on icon at bounding box center [735, 408] width 10 height 10
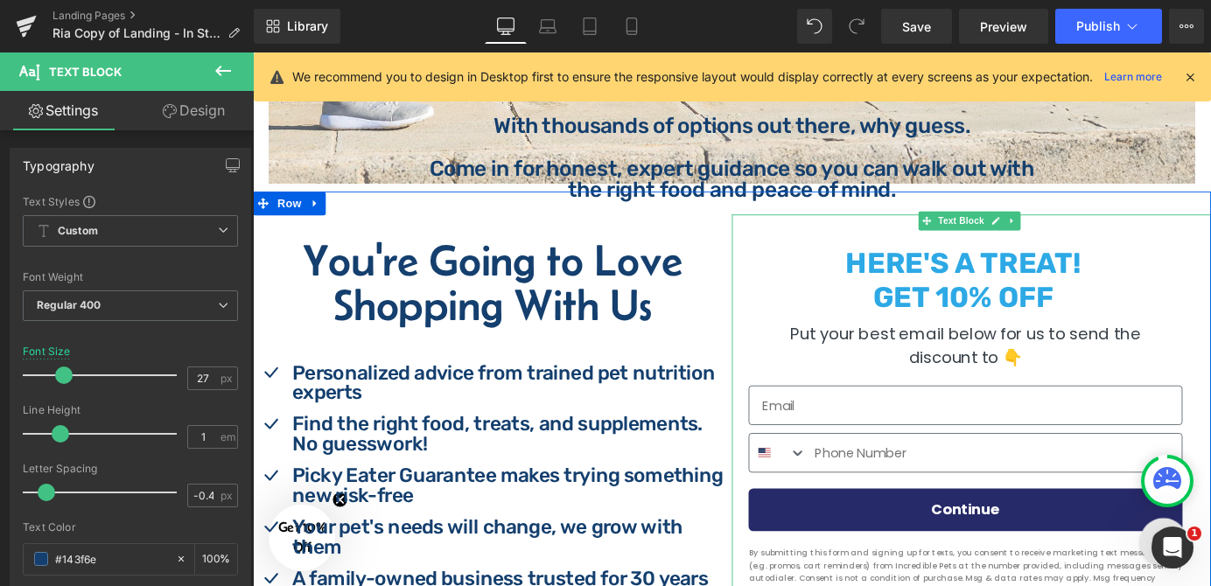
scroll to position [257, 0]
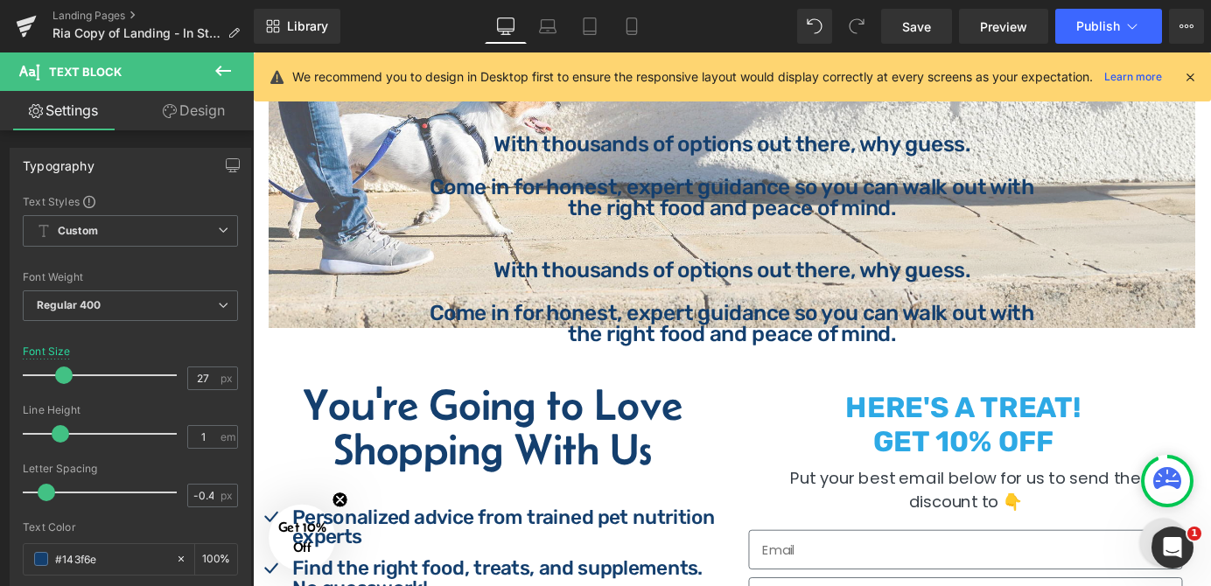
click at [821, 319] on link at bounding box center [830, 329] width 18 height 21
click at [253, 52] on link at bounding box center [253, 52] width 0 height 0
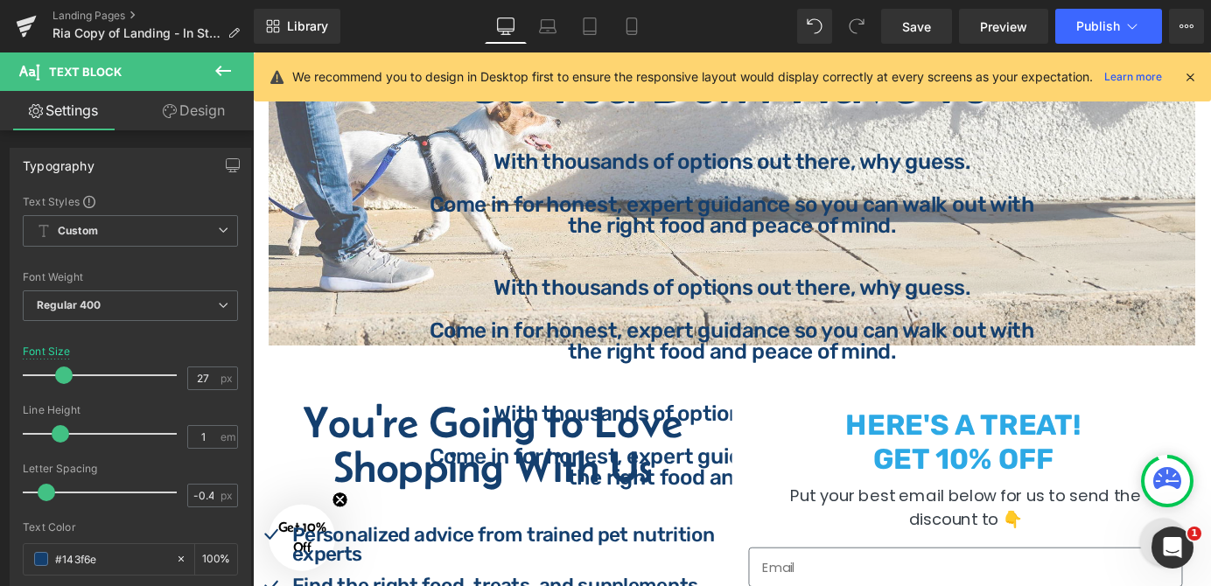
scroll to position [158, 0]
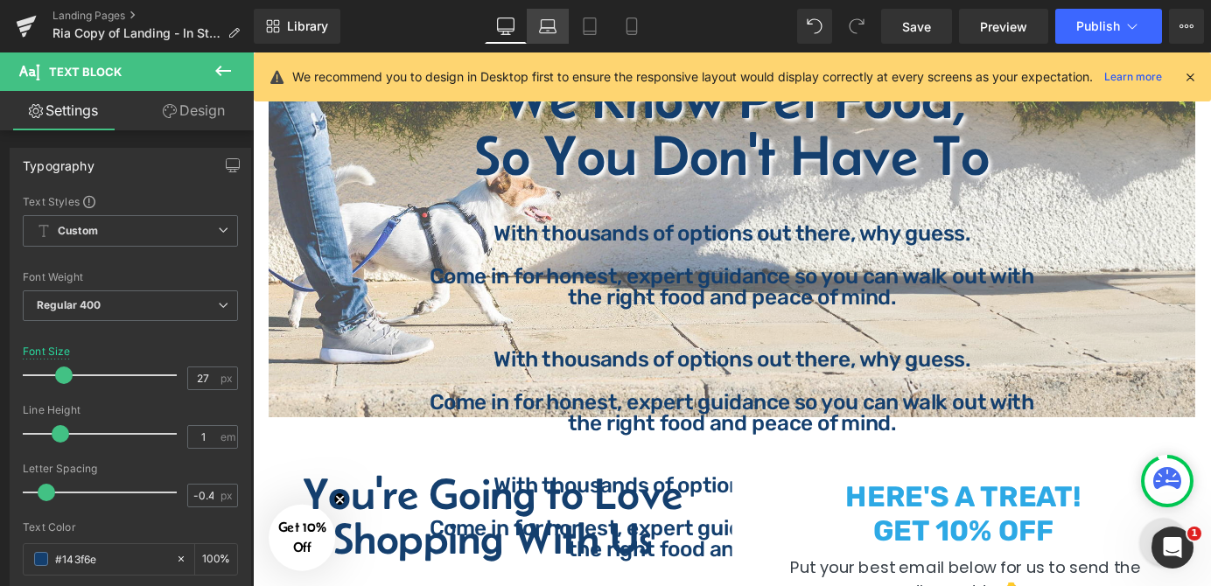
click at [560, 27] on link "Laptop" at bounding box center [548, 26] width 42 height 35
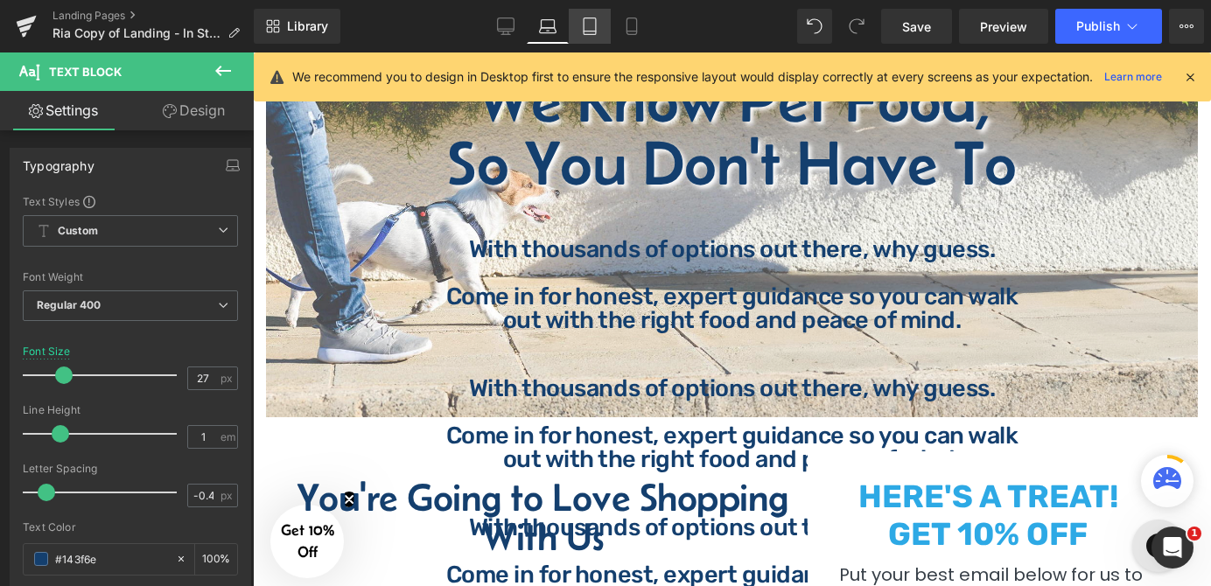
scroll to position [154, 0]
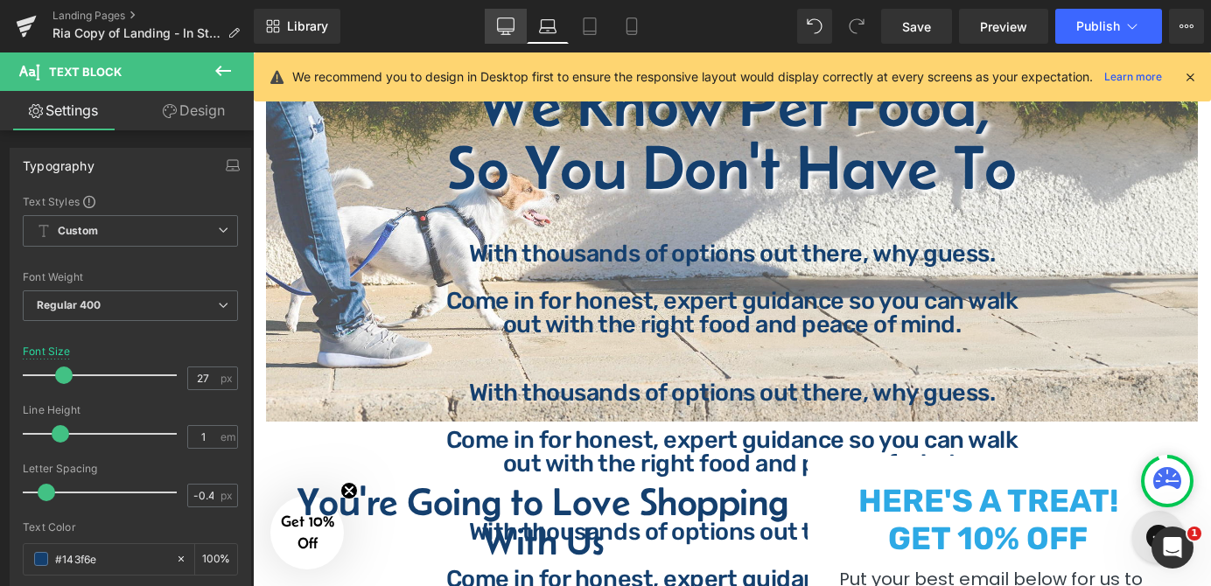
click at [518, 26] on link "Desktop" at bounding box center [506, 26] width 42 height 35
type input "100"
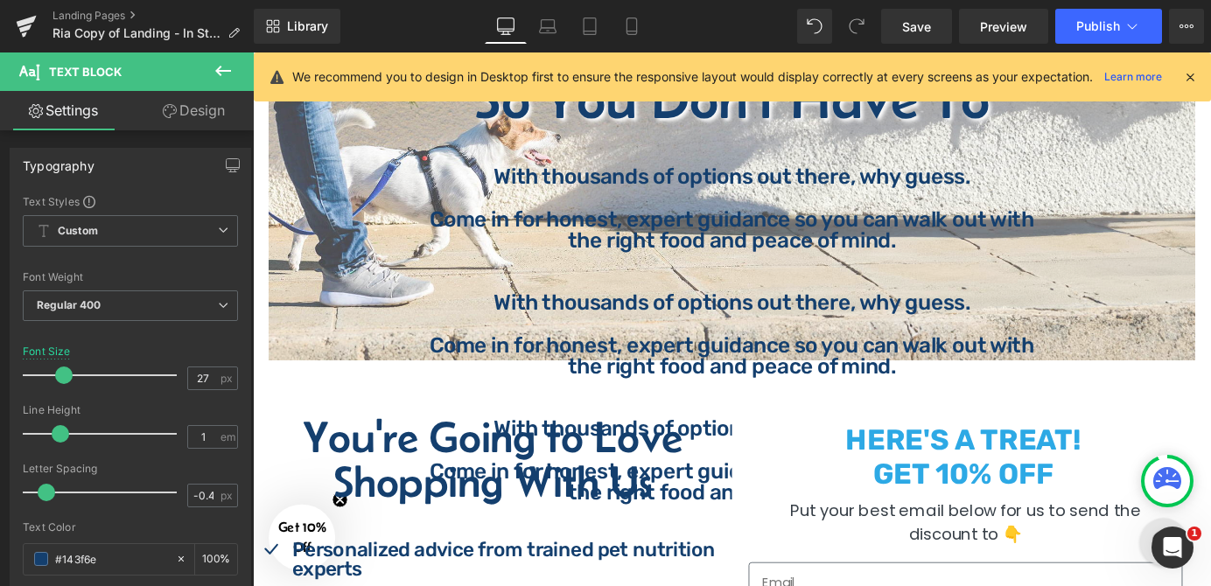
scroll to position [238, 0]
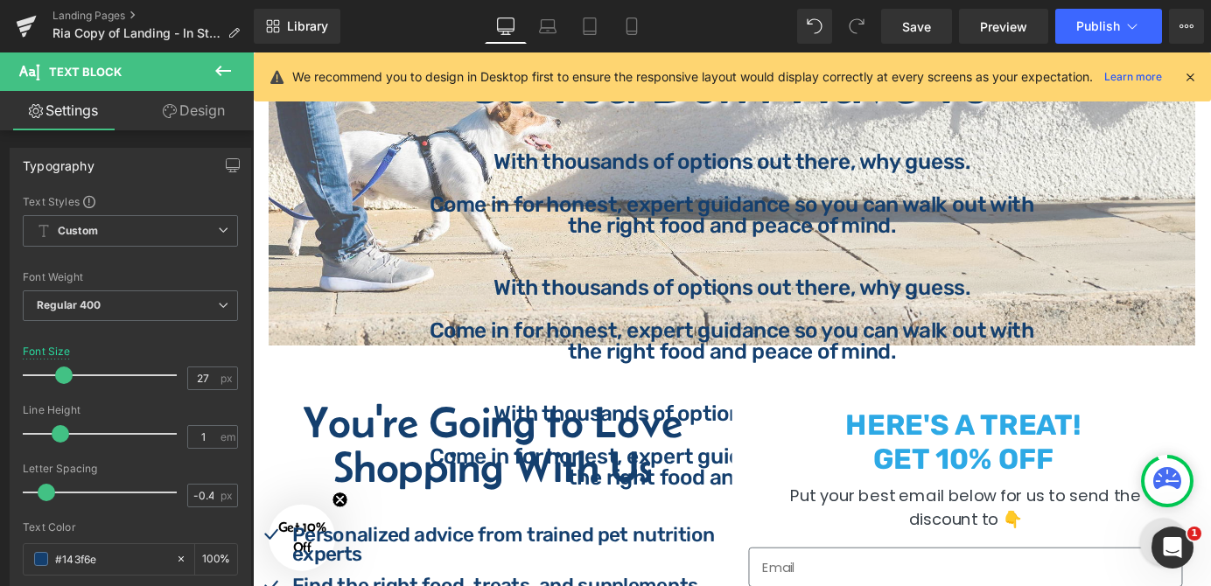
click at [747, 472] on h2 "You're Going to Love Shopping With Us" at bounding box center [517, 486] width 529 height 98
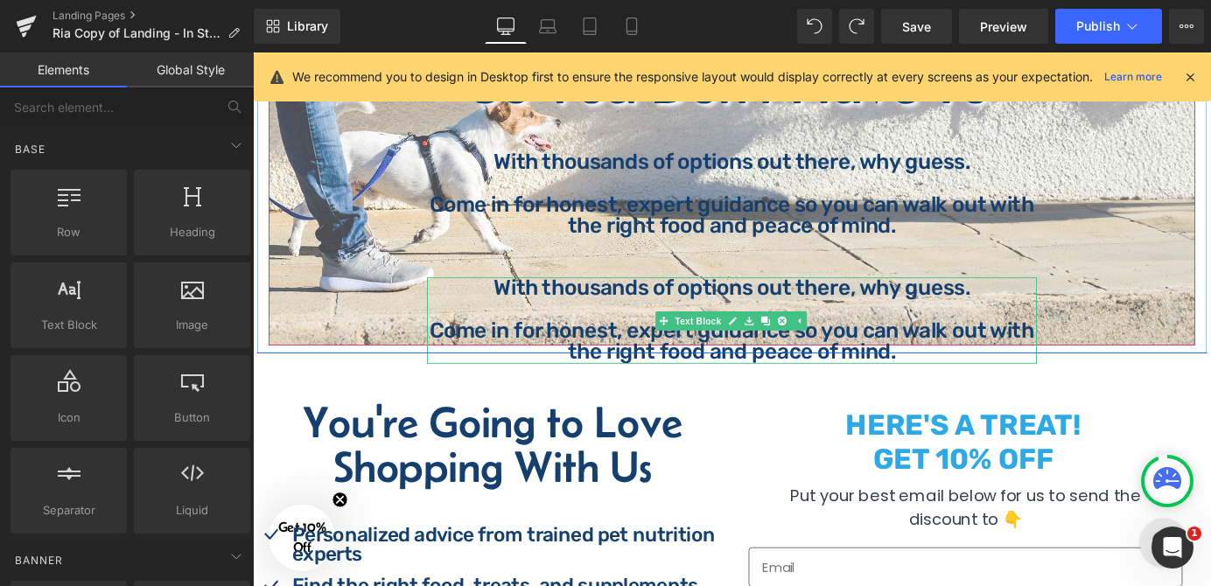
click at [734, 325] on p "With thousands of options out there, why guess." at bounding box center [782, 313] width 674 height 24
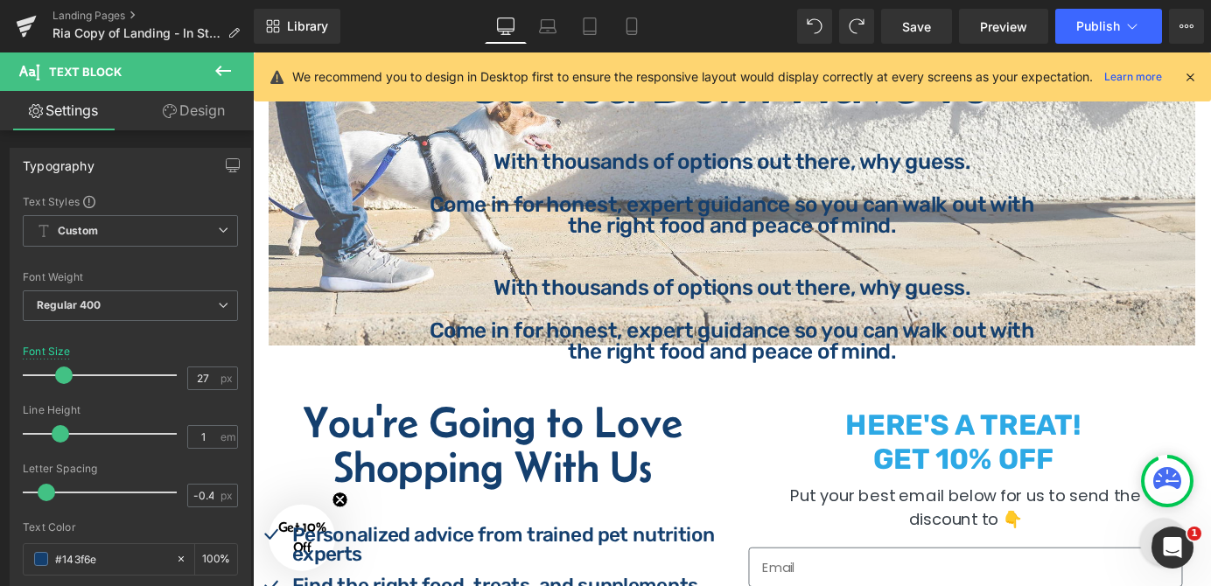
click at [205, 103] on link "Design" at bounding box center [193, 110] width 127 height 39
click at [0, 0] on div "Visibility" at bounding box center [0, 0] width 0 height 0
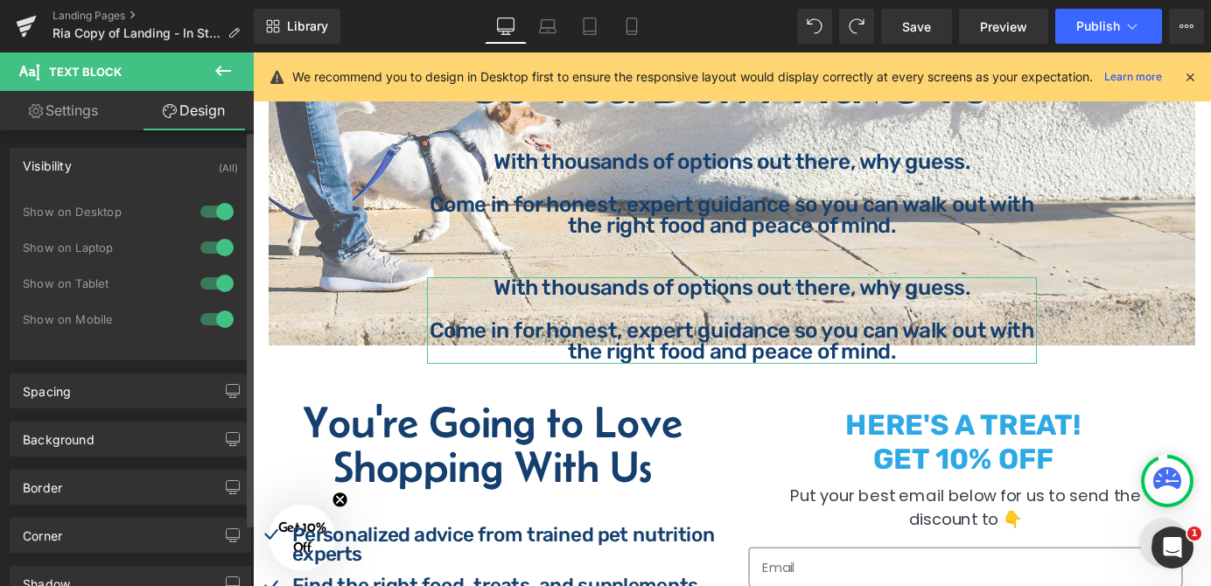
click at [213, 279] on div at bounding box center [217, 283] width 42 height 28
click at [213, 230] on div "Show on Desktop" at bounding box center [130, 221] width 215 height 36
click at [210, 241] on div at bounding box center [217, 248] width 42 height 28
click at [201, 203] on div at bounding box center [217, 212] width 42 height 28
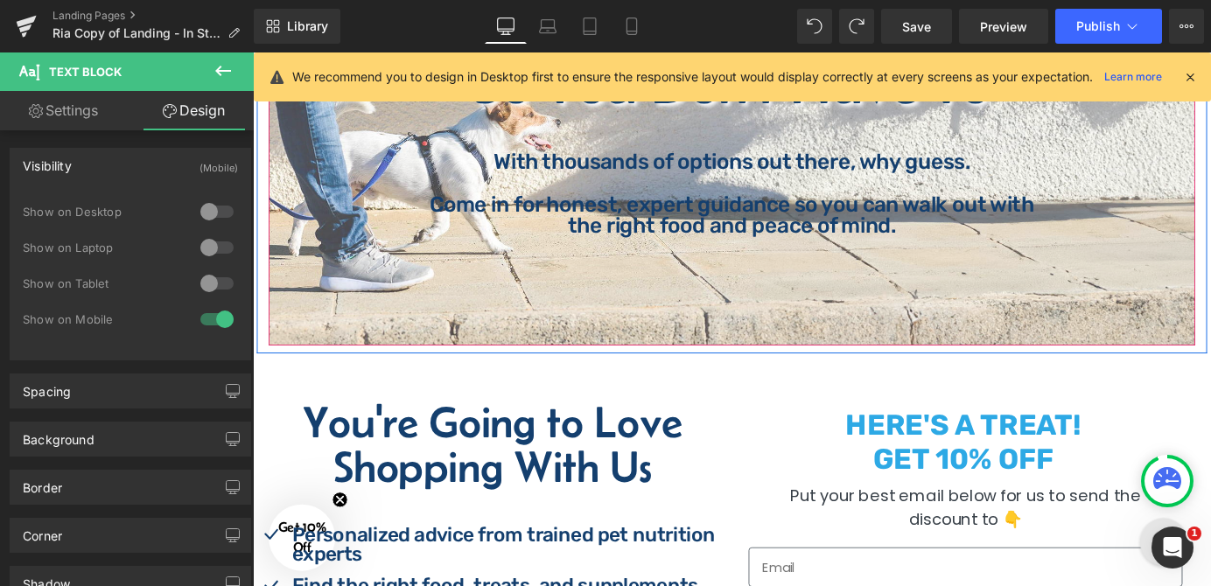
click at [685, 220] on p "Come in for honest, expert guidance so you can walk out with the right food and…" at bounding box center [782, 232] width 674 height 47
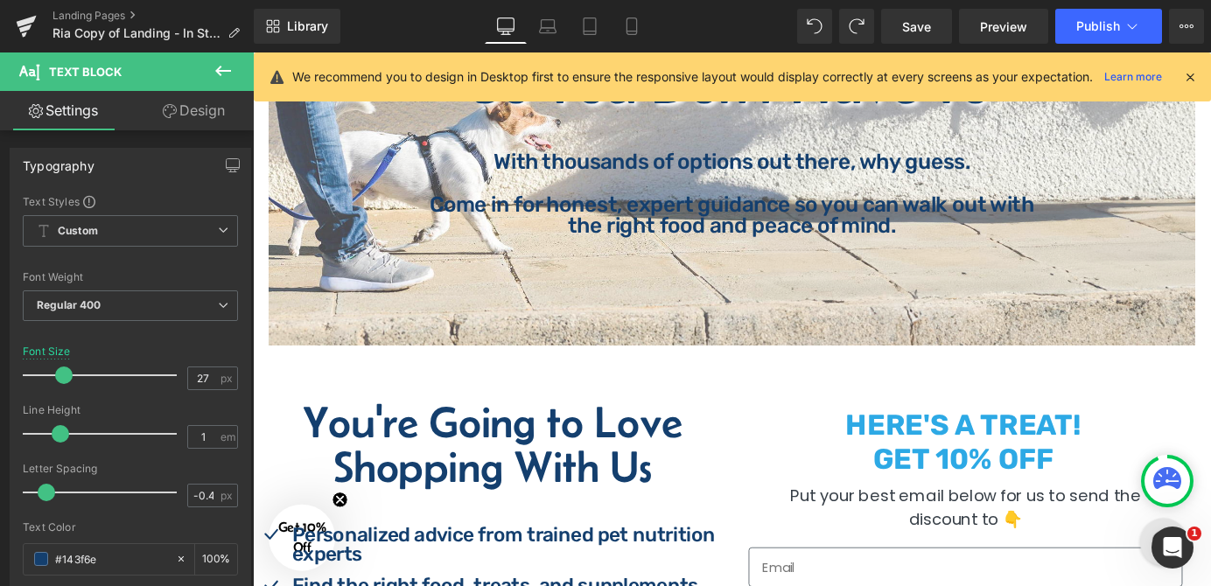
click at [213, 122] on link "Design" at bounding box center [193, 110] width 127 height 39
click at [0, 0] on div "Visibility" at bounding box center [0, 0] width 0 height 0
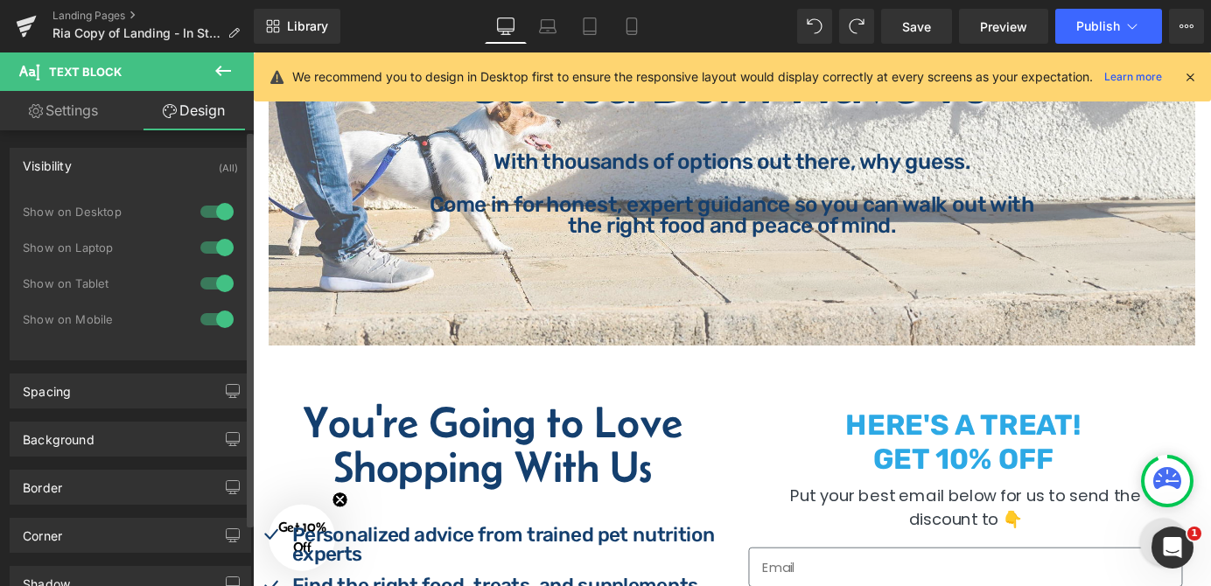
click at [196, 327] on div at bounding box center [217, 319] width 42 height 28
click at [619, 28] on link "Mobile" at bounding box center [632, 26] width 42 height 35
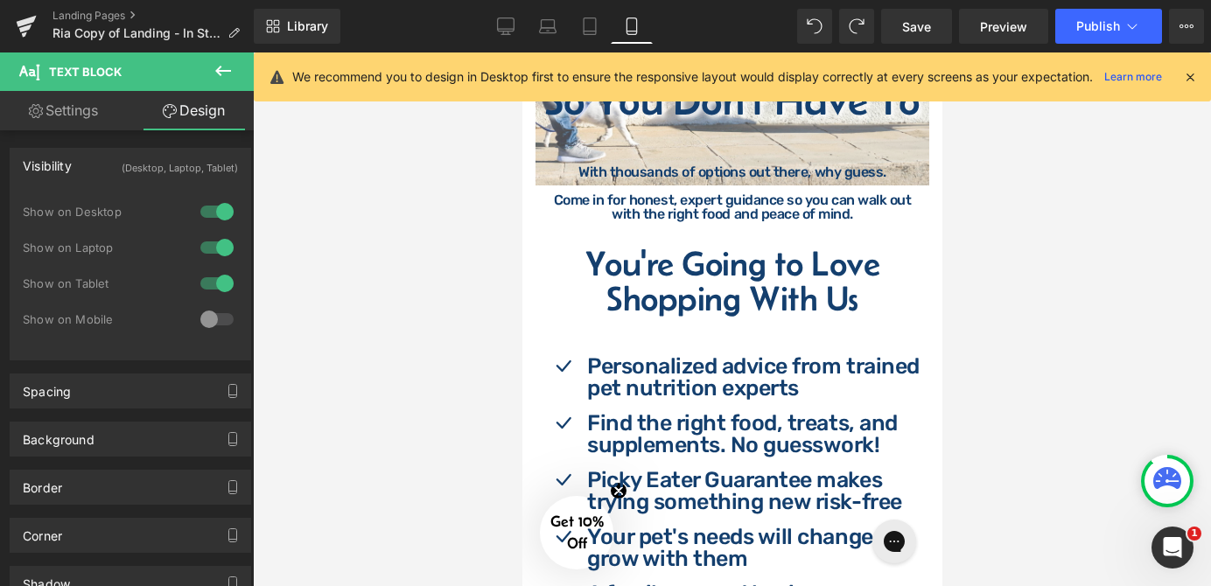
scroll to position [0, 0]
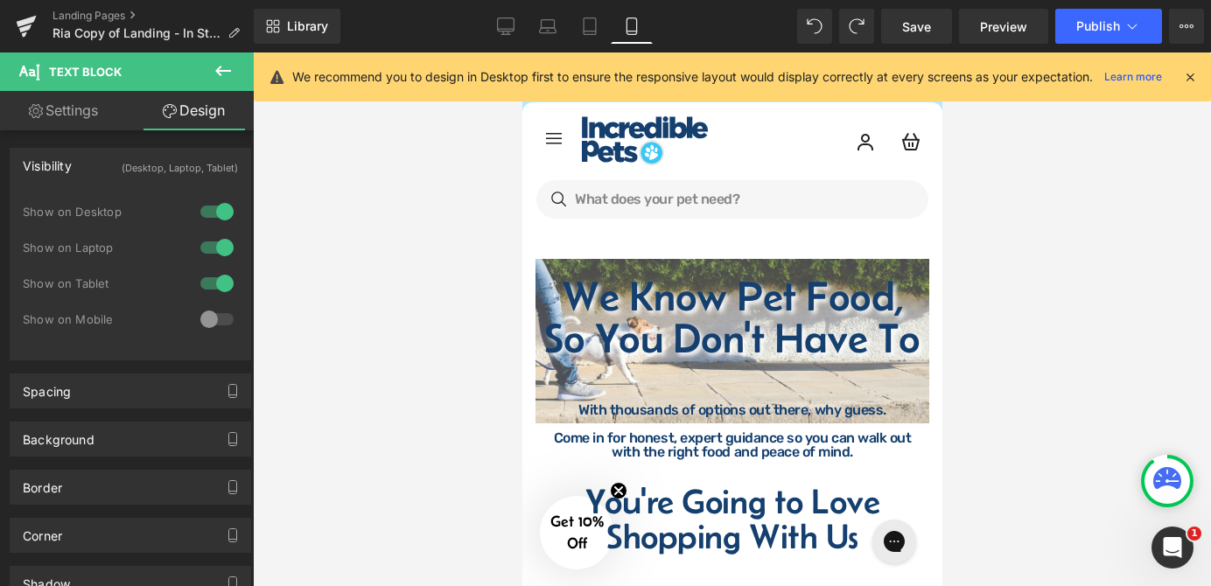
click at [228, 70] on icon at bounding box center [223, 71] width 16 height 10
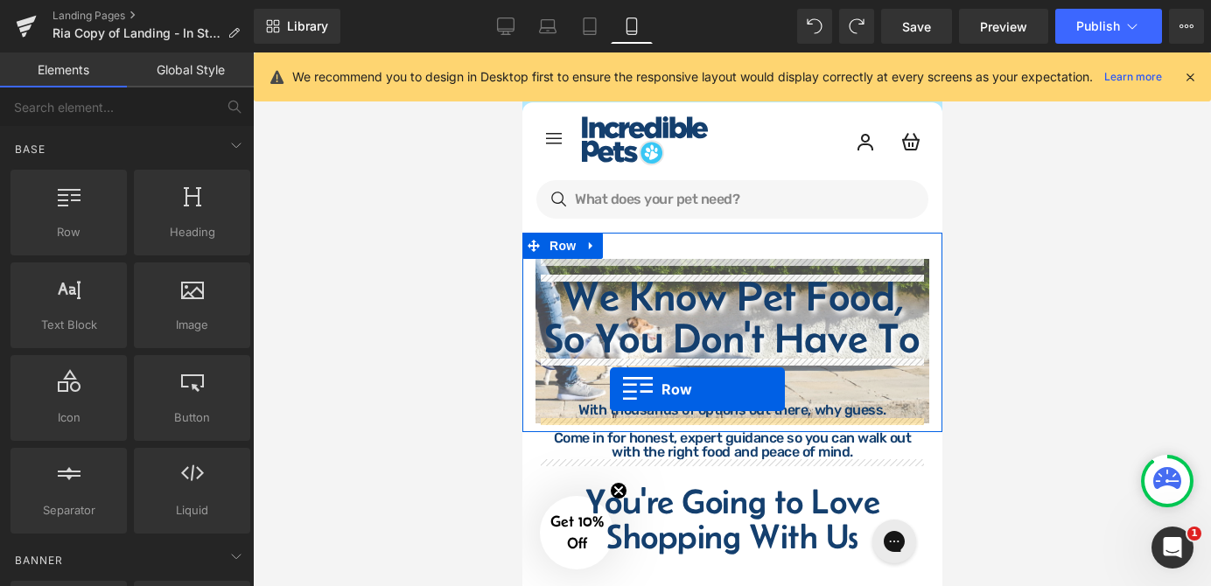
drag, startPoint x: 598, startPoint y: 251, endPoint x: 609, endPoint y: 389, distance: 138.6
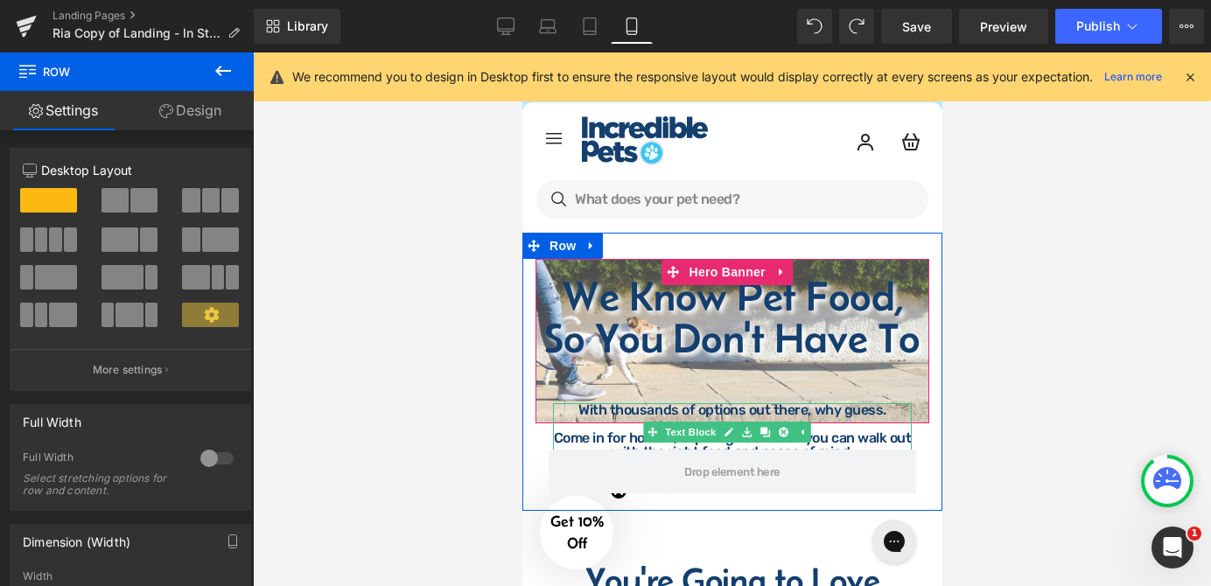
click at [710, 416] on p "With thousands of options out there, why guess." at bounding box center [731, 410] width 359 height 14
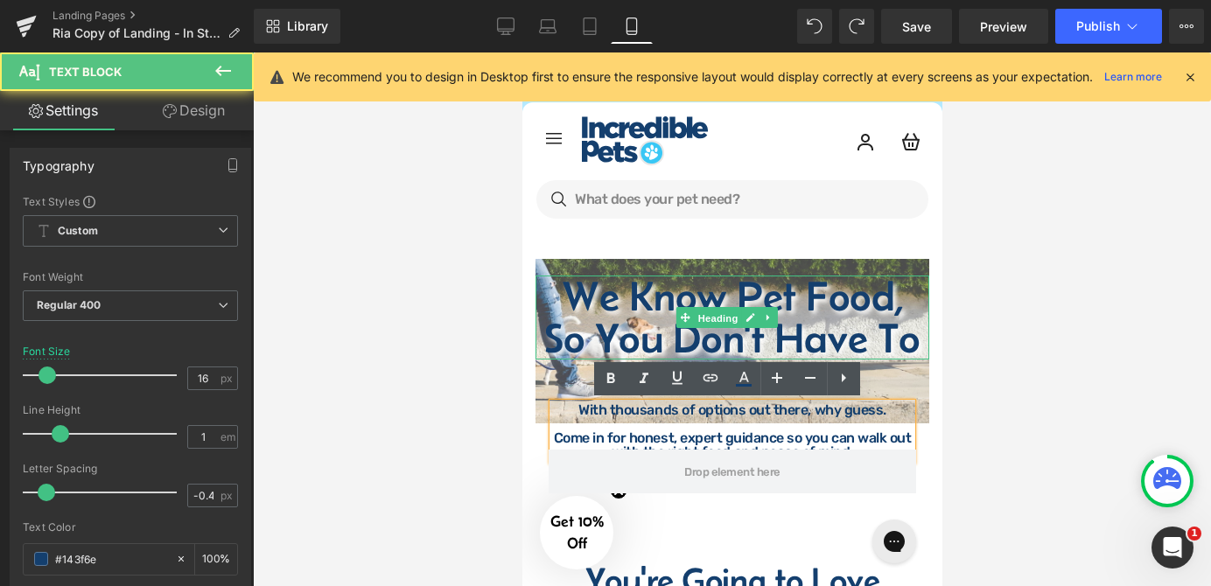
click at [699, 325] on span "Heading" at bounding box center [717, 318] width 47 height 21
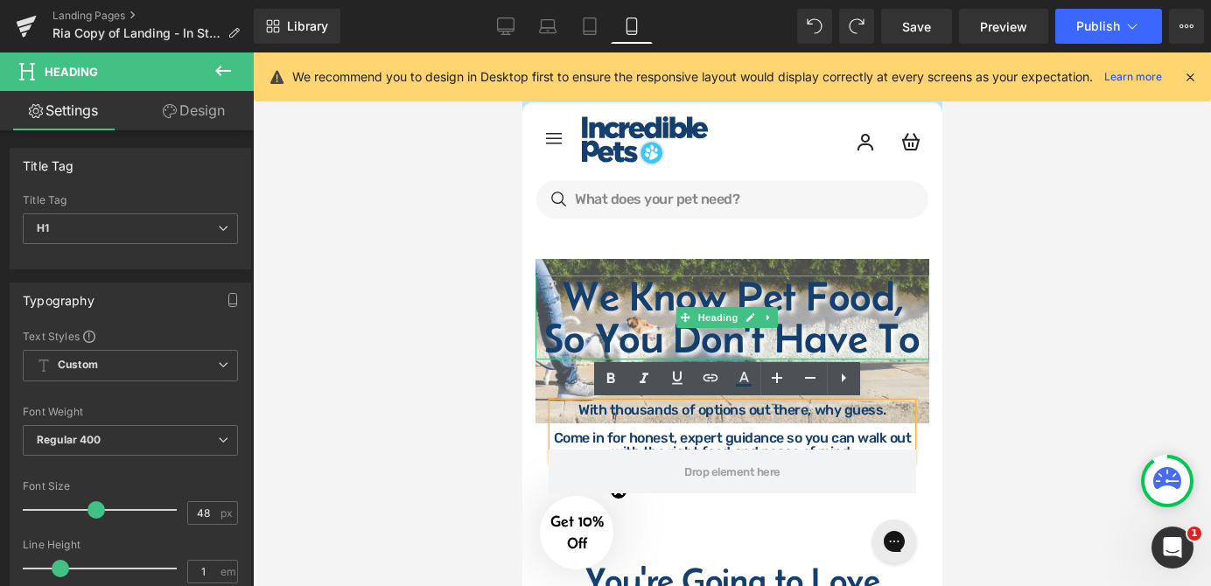
click at [612, 322] on h1 "So You Don't Have To" at bounding box center [732, 339] width 394 height 42
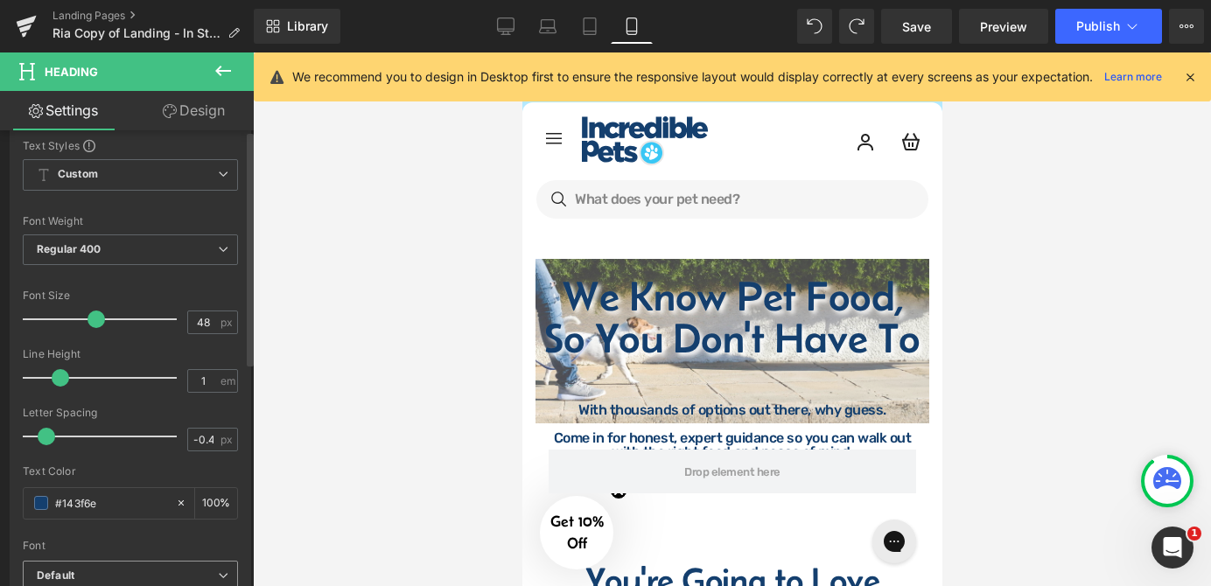
scroll to position [238, 0]
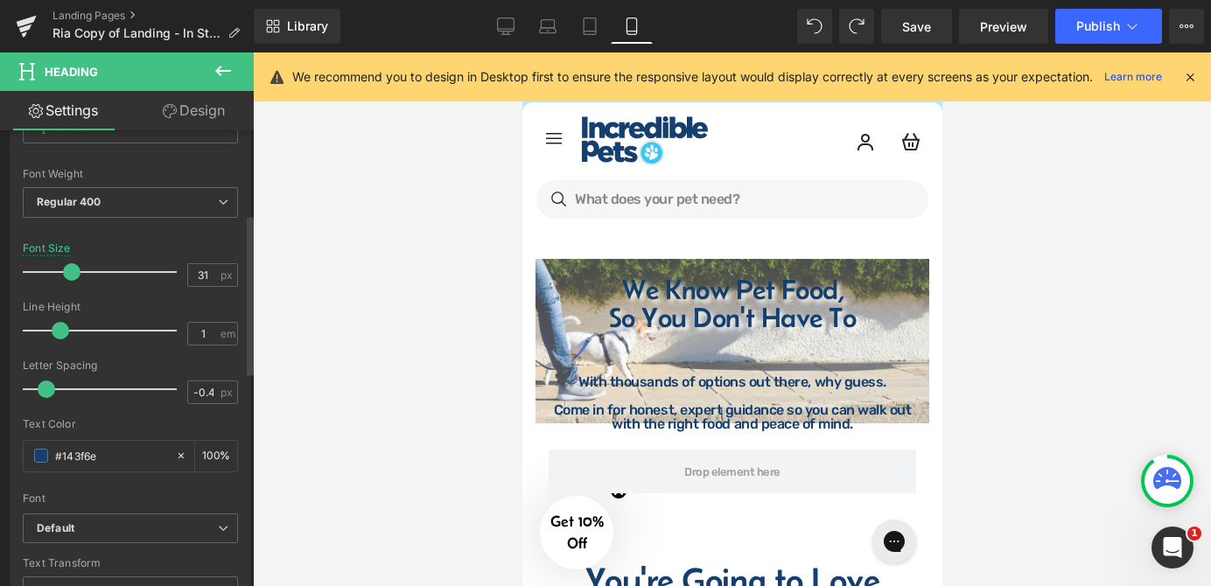
type input "30"
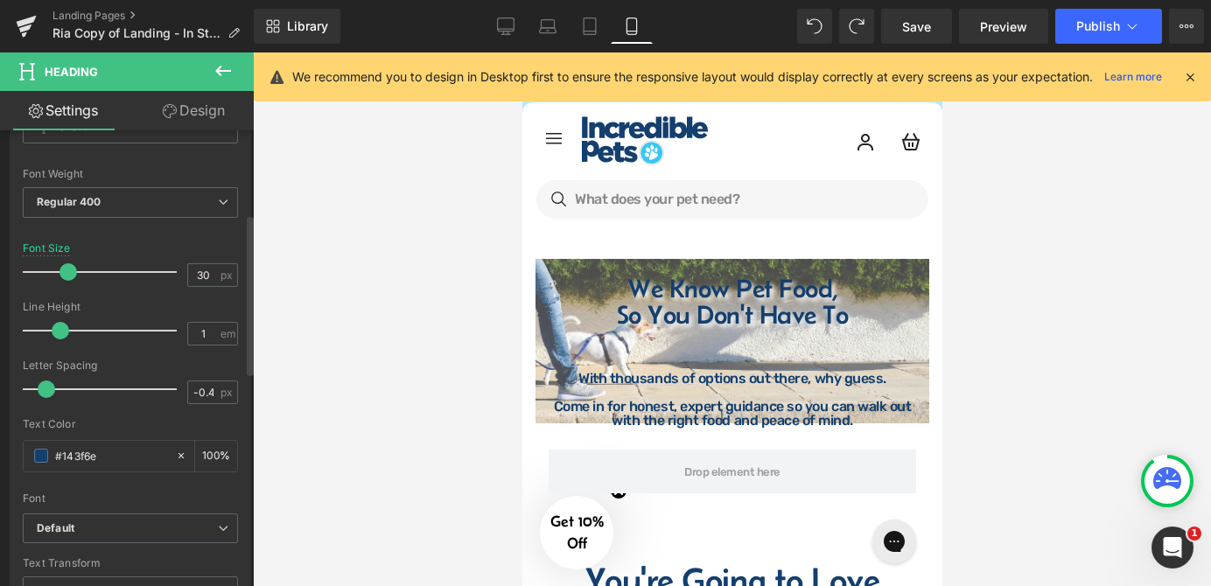
drag, startPoint x: 91, startPoint y: 266, endPoint x: 97, endPoint y: 290, distance: 24.4
click at [65, 268] on span at bounding box center [67, 271] width 17 height 17
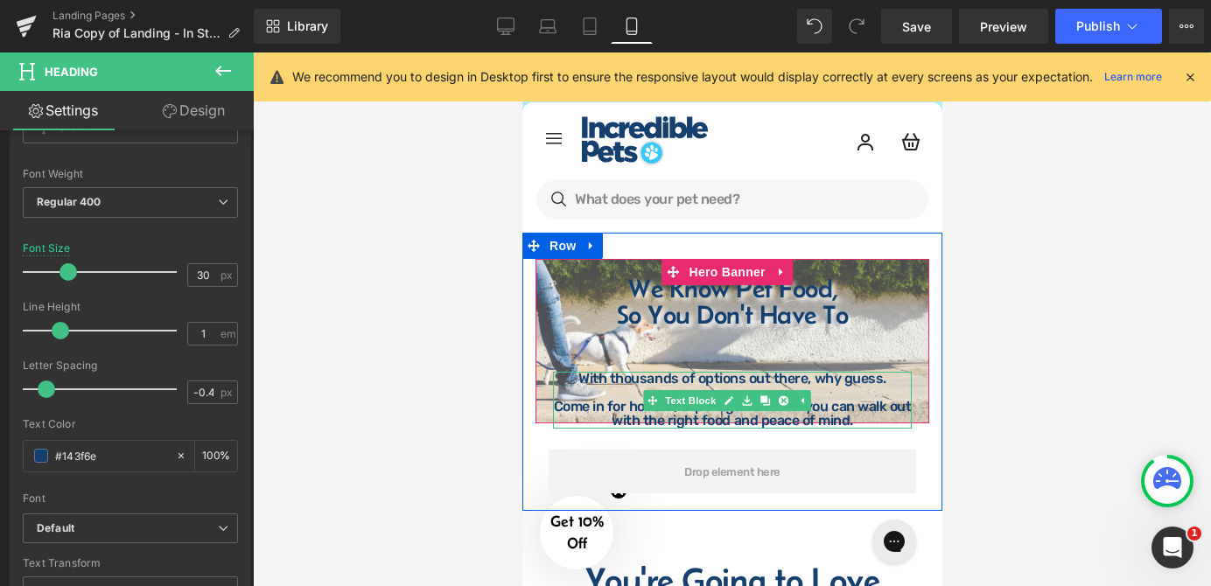
click at [738, 386] on p "With thousands of options out there, why guess." at bounding box center [731, 379] width 359 height 14
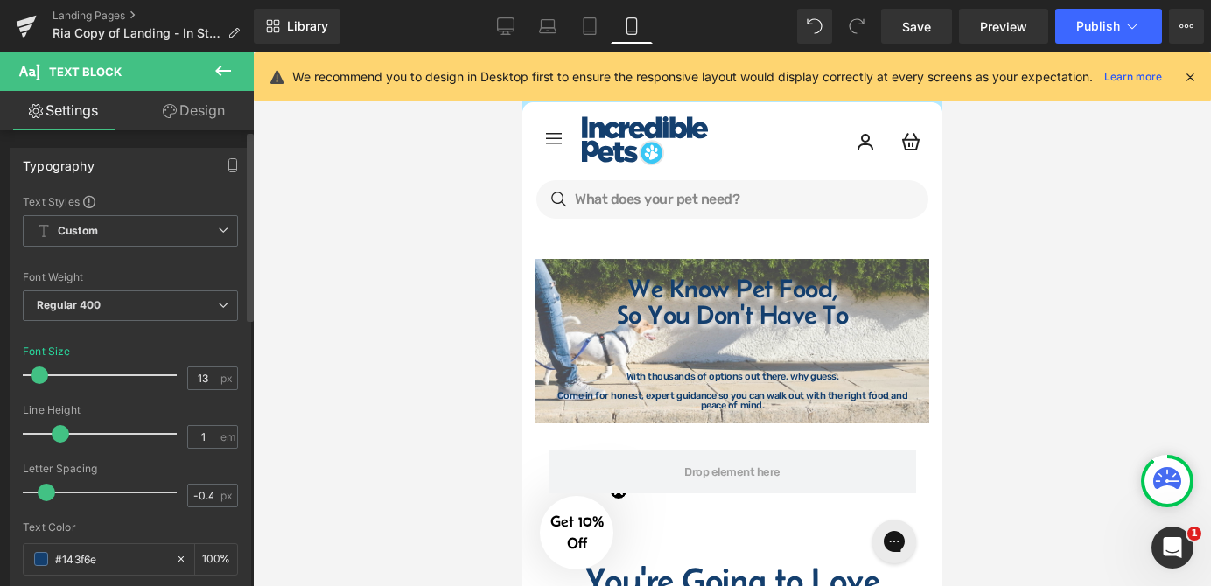
type input "12"
click at [41, 374] on span at bounding box center [40, 375] width 17 height 17
click at [1064, 367] on div at bounding box center [732, 319] width 958 height 534
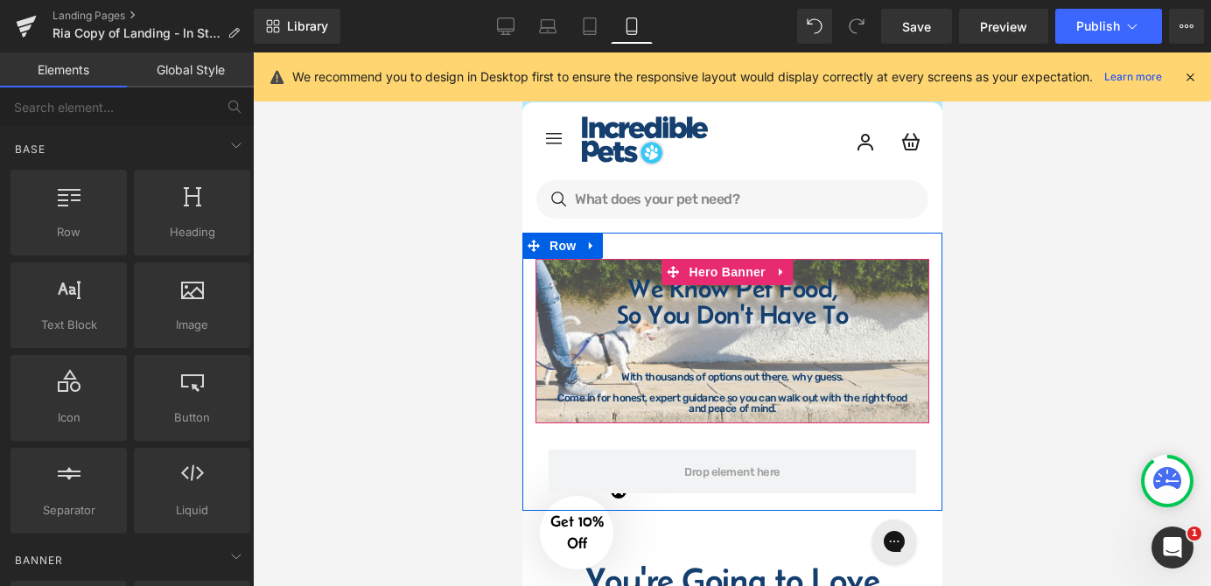
click at [687, 343] on span "We Know Pet Food, So You Don't Have To Heading We Know Pet Food, So You Don't H…" at bounding box center [732, 345] width 394 height 139
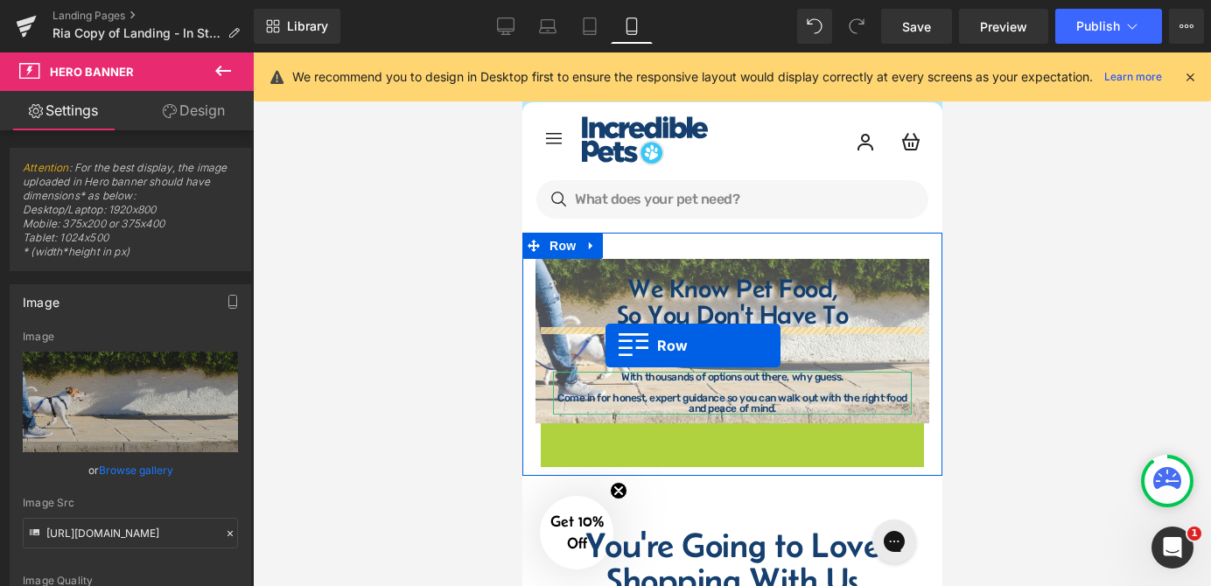
drag, startPoint x: 548, startPoint y: 432, endPoint x: 605, endPoint y: 346, distance: 103.6
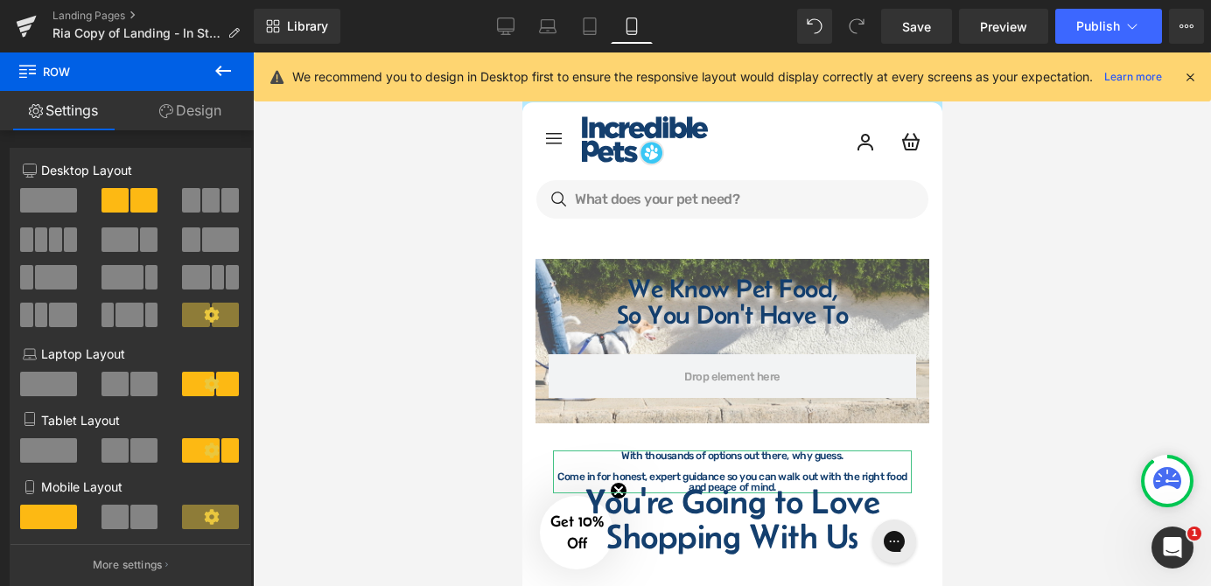
click at [990, 427] on div at bounding box center [732, 319] width 958 height 534
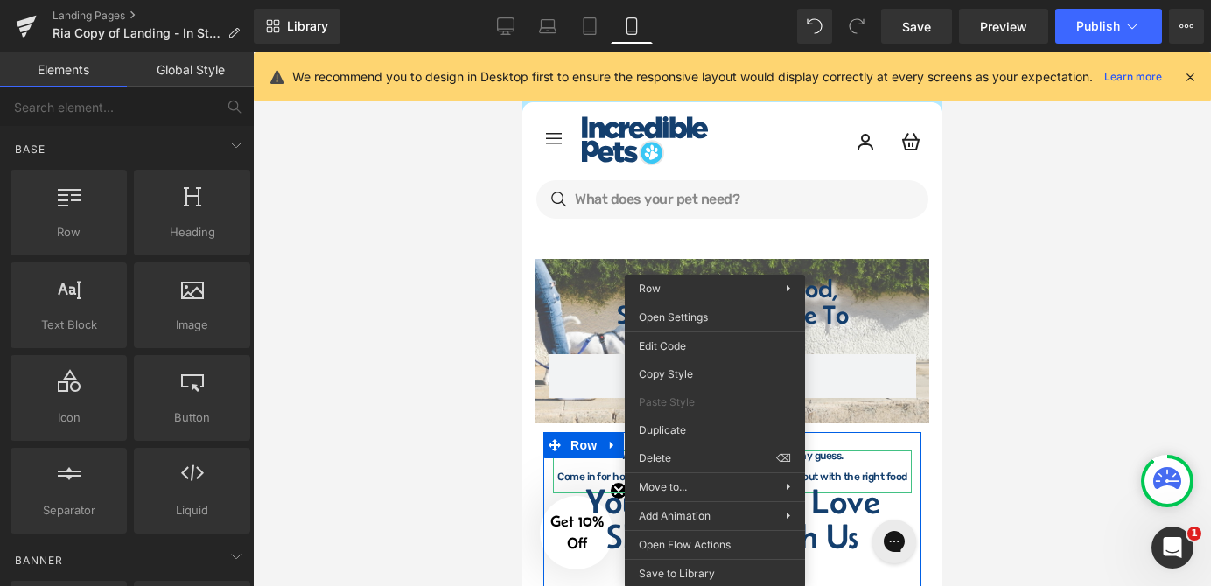
click at [999, 432] on div at bounding box center [732, 319] width 958 height 534
click at [1057, 372] on div at bounding box center [732, 319] width 958 height 534
click at [1046, 343] on div at bounding box center [732, 319] width 958 height 534
click at [452, 280] on div at bounding box center [732, 319] width 958 height 534
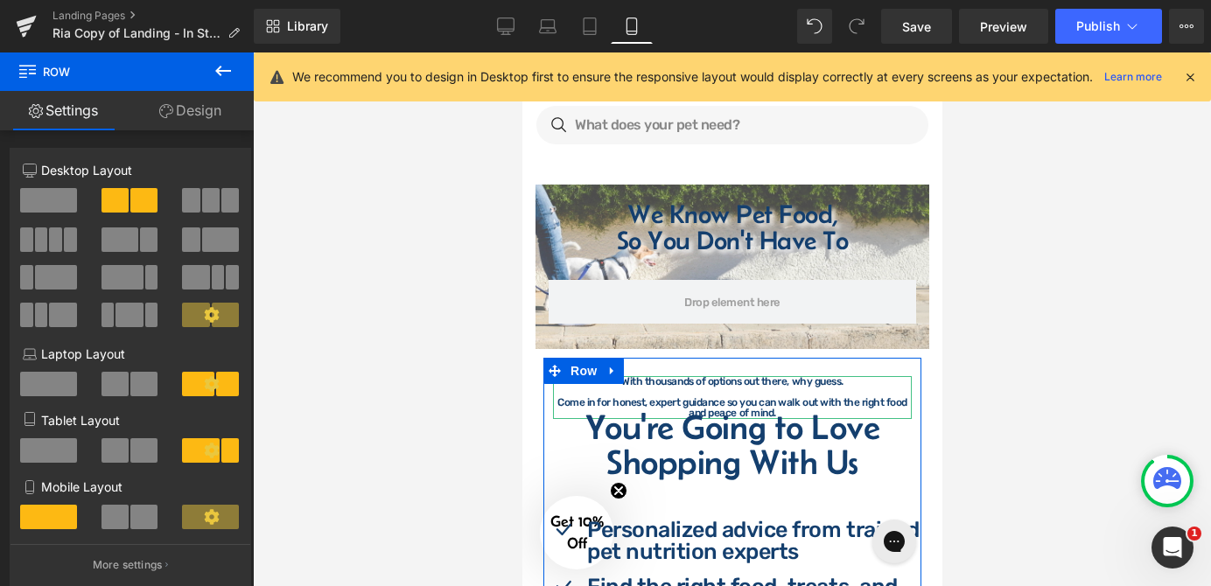
scroll to position [158, 0]
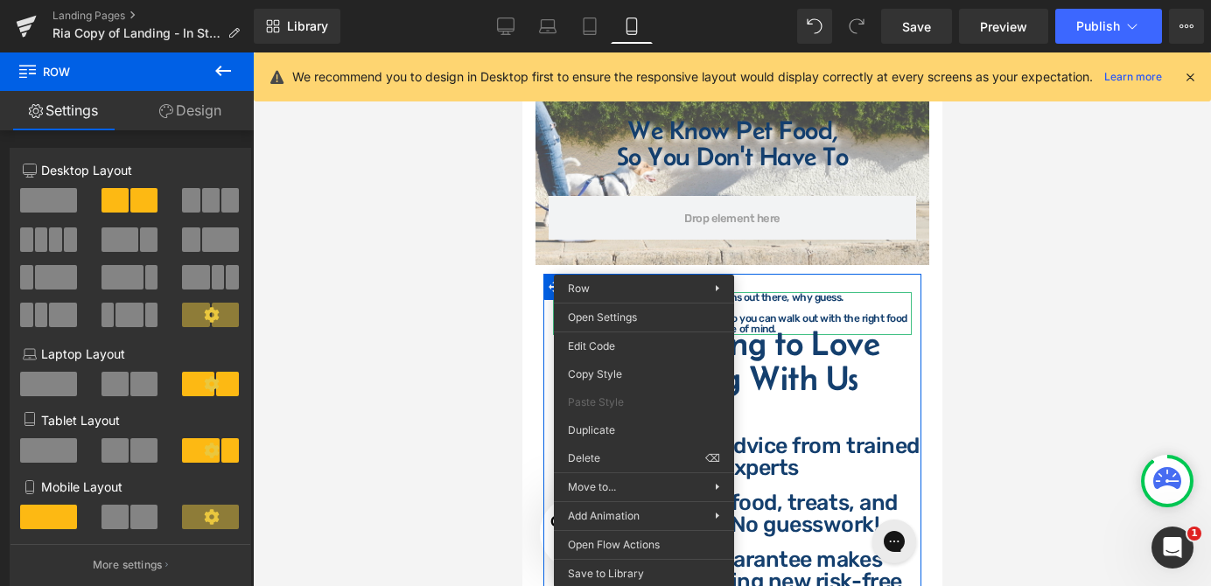
click at [1024, 346] on div at bounding box center [732, 319] width 958 height 534
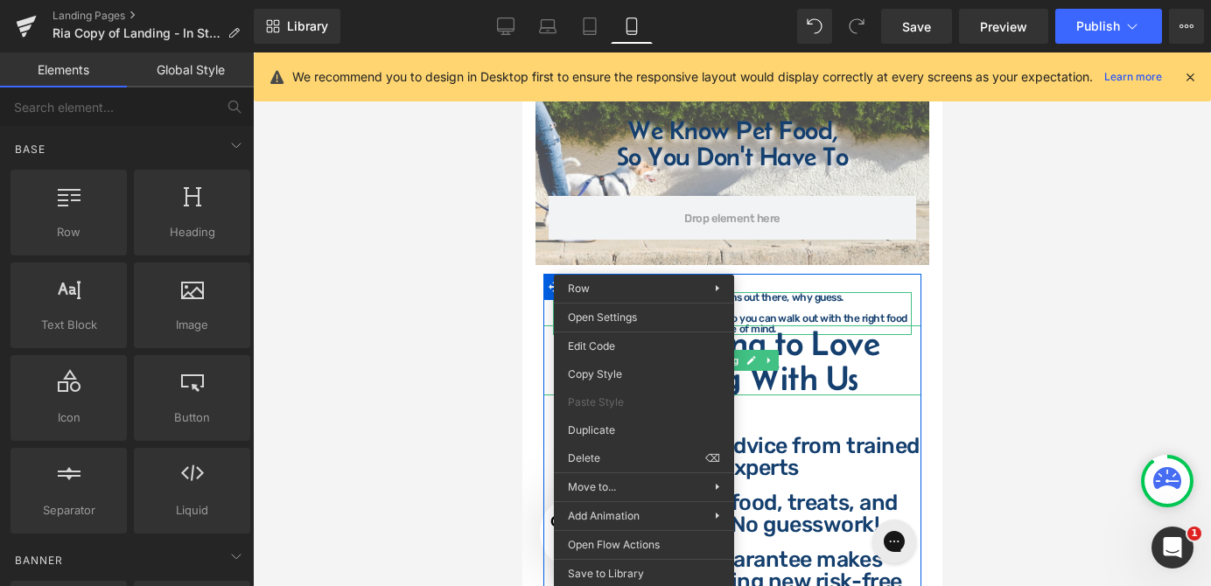
click at [866, 350] on h2 "You're Going to Love Shopping With Us" at bounding box center [731, 360] width 378 height 70
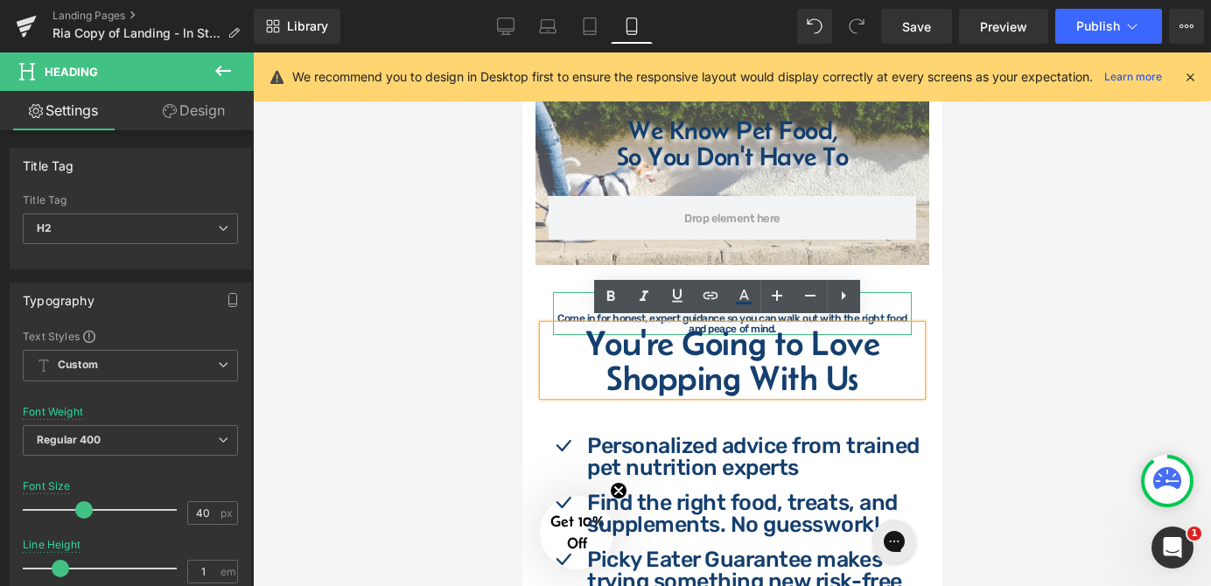
click at [561, 303] on div "You're Going to Love Shopping With Us Heading Icon Personalized advice from tra…" at bounding box center [731, 522] width 378 height 446
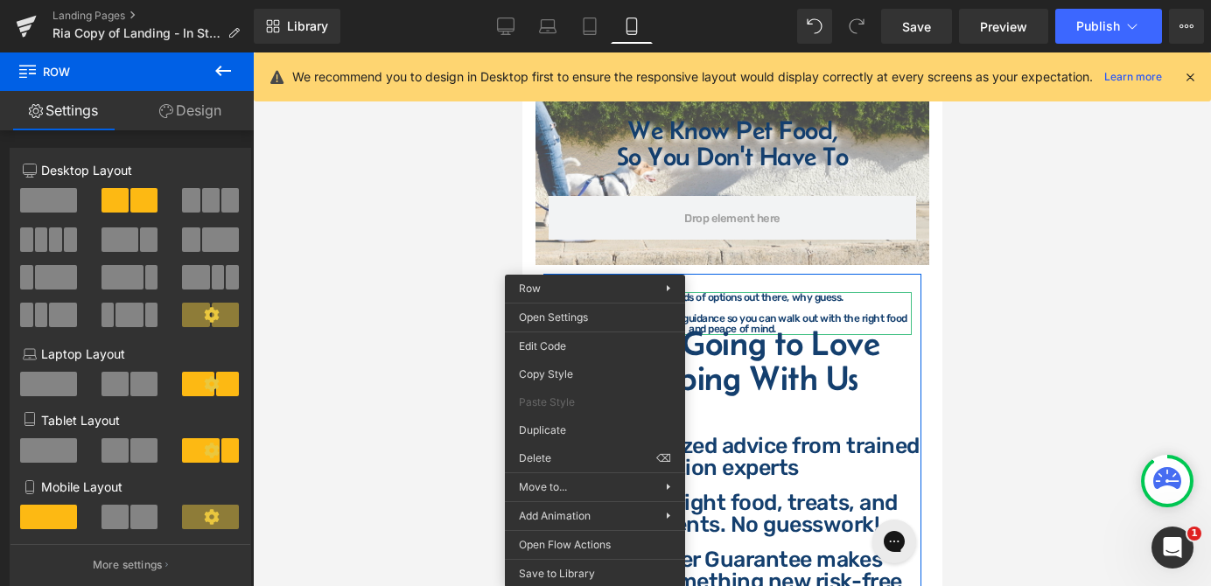
click at [1007, 311] on div at bounding box center [732, 319] width 958 height 534
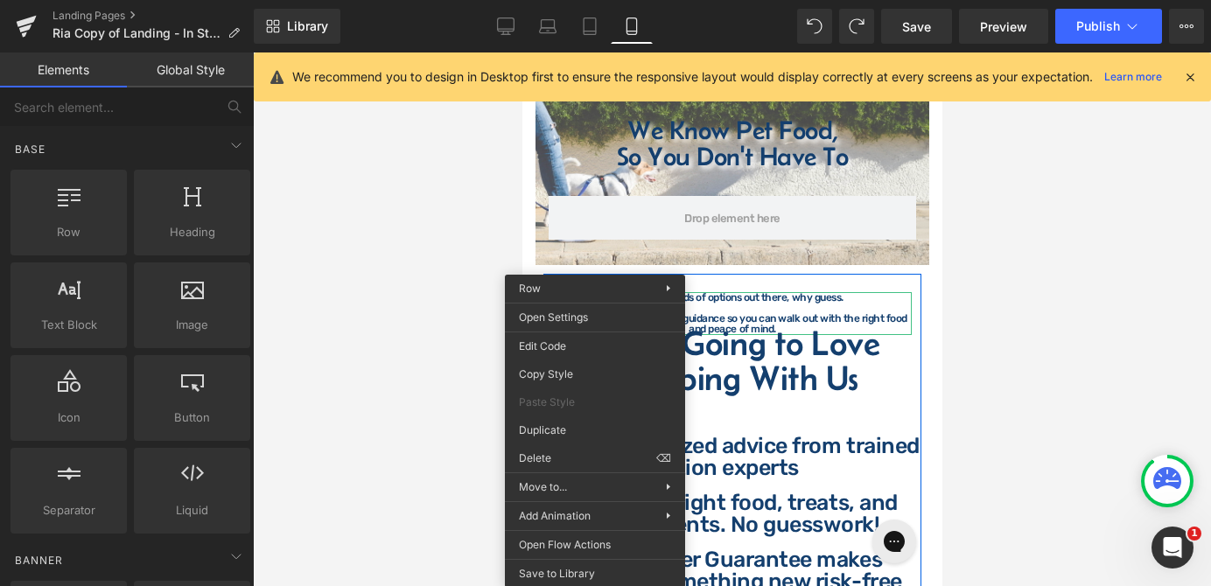
click at [455, 255] on div at bounding box center [732, 319] width 958 height 534
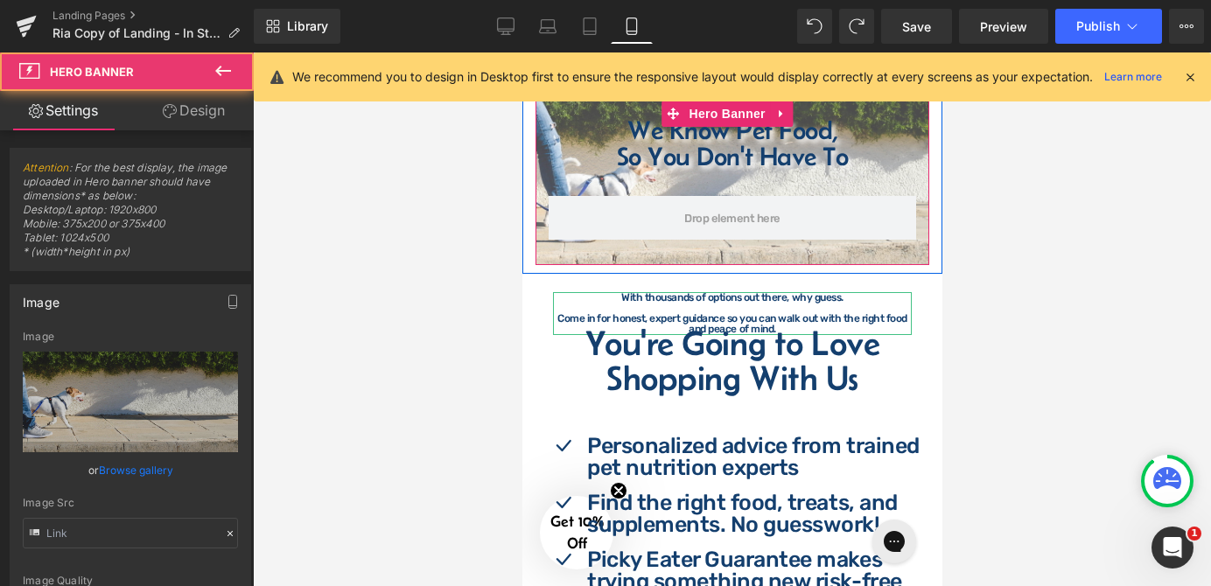
type input "[URL][DOMAIN_NAME]"
click at [917, 274] on span "We Know Pet Food, So You Don't Have To Heading We Know Pet Food, So You Don't H…" at bounding box center [732, 226] width 394 height 218
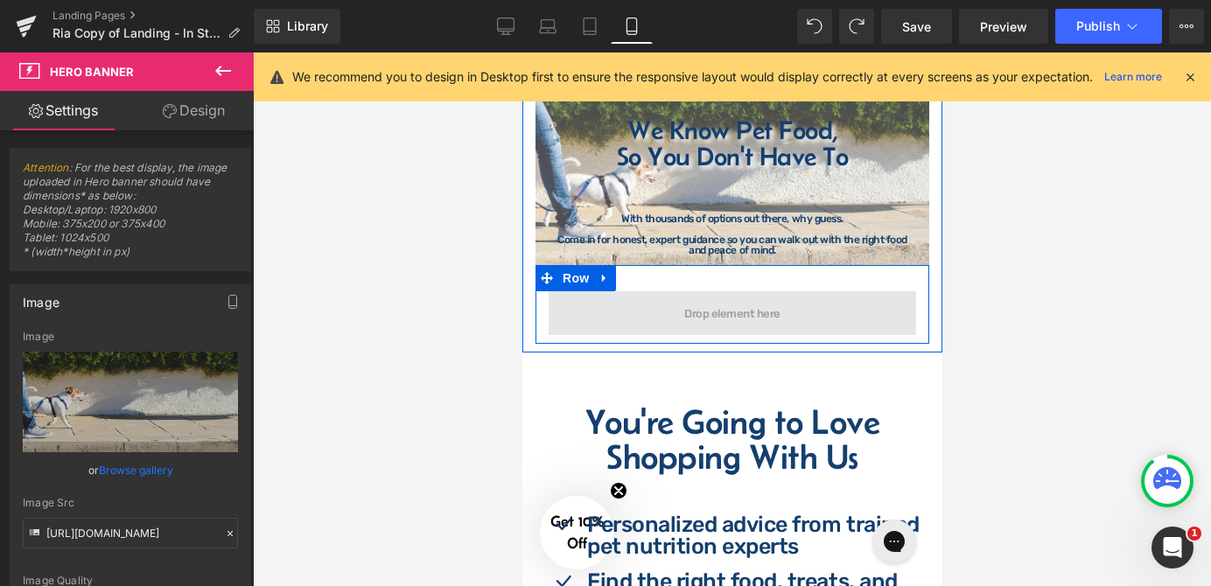
scroll to position [79, 0]
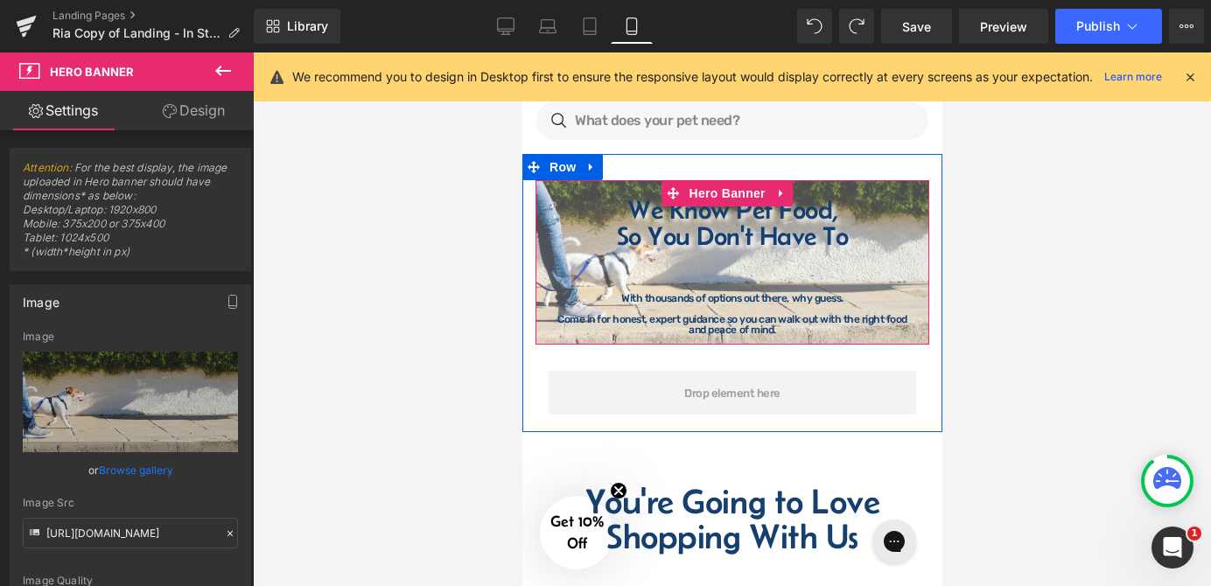
click at [583, 184] on div "We Know Pet Food, So You Don't Have To Heading We Know Pet Food, So You Don't H…" at bounding box center [732, 262] width 394 height 164
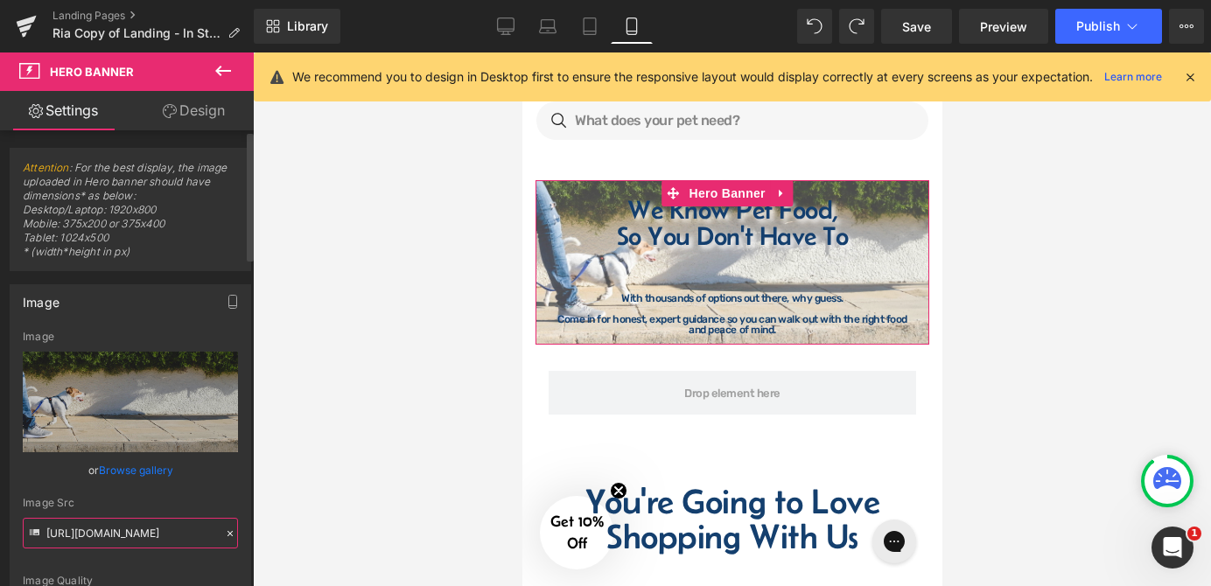
click at [124, 534] on input "[URL][DOMAIN_NAME]" at bounding box center [130, 533] width 215 height 31
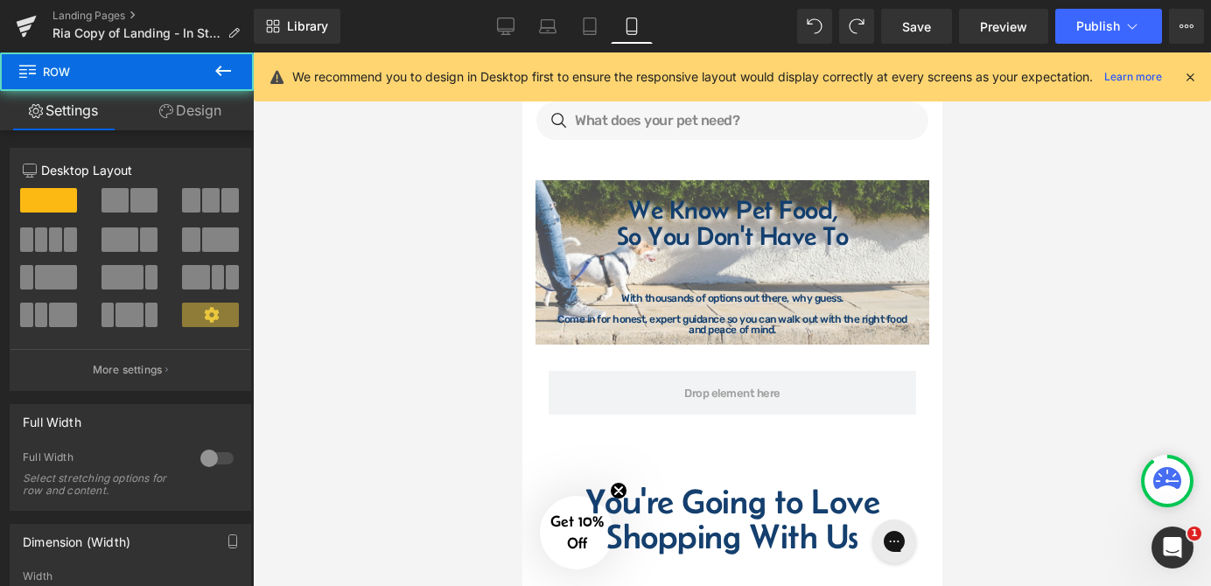
click at [605, 159] on div "We Know Pet Food, So You Don't Have To Heading We Know Pet Food, So You Don't H…" at bounding box center [731, 293] width 420 height 278
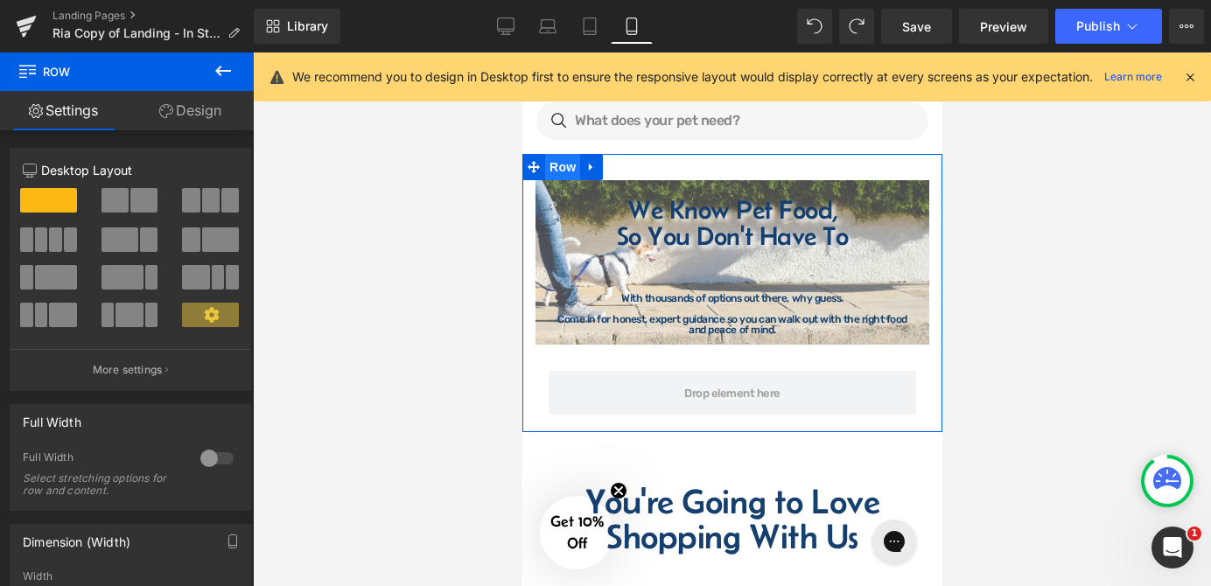
click at [560, 173] on span "Row" at bounding box center [561, 167] width 35 height 26
click at [199, 115] on link "Design" at bounding box center [190, 110] width 127 height 39
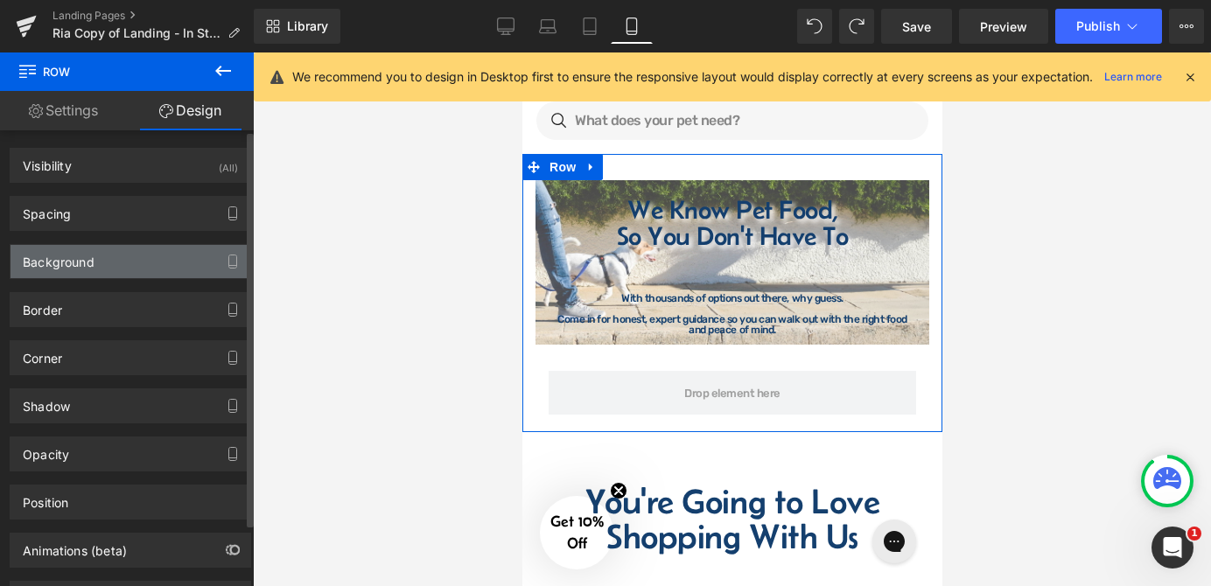
click at [114, 261] on div "Background" at bounding box center [130, 261] width 240 height 33
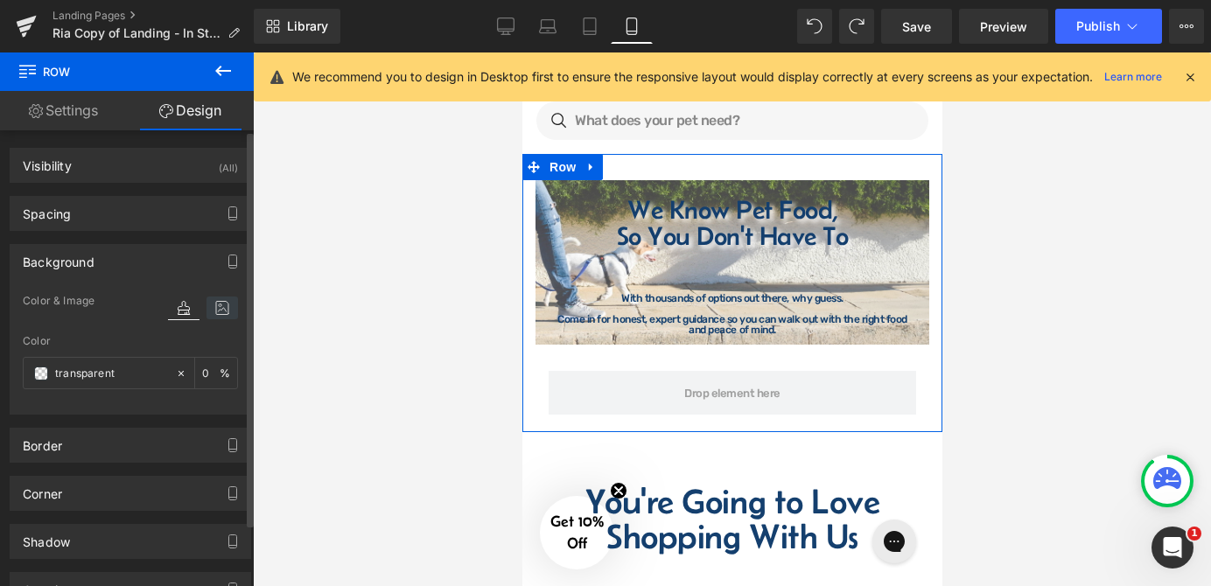
click at [208, 311] on icon at bounding box center [221, 308] width 31 height 23
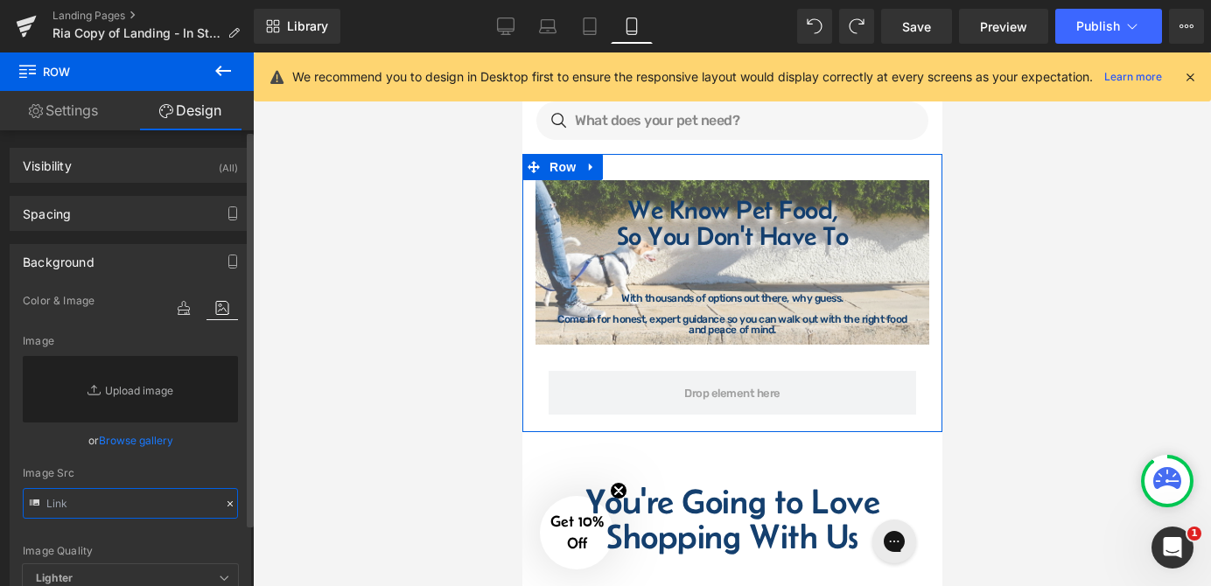
click at [124, 499] on input "text" at bounding box center [130, 503] width 215 height 31
paste input "[URL][DOMAIN_NAME]"
type input "[URL][DOMAIN_NAME]"
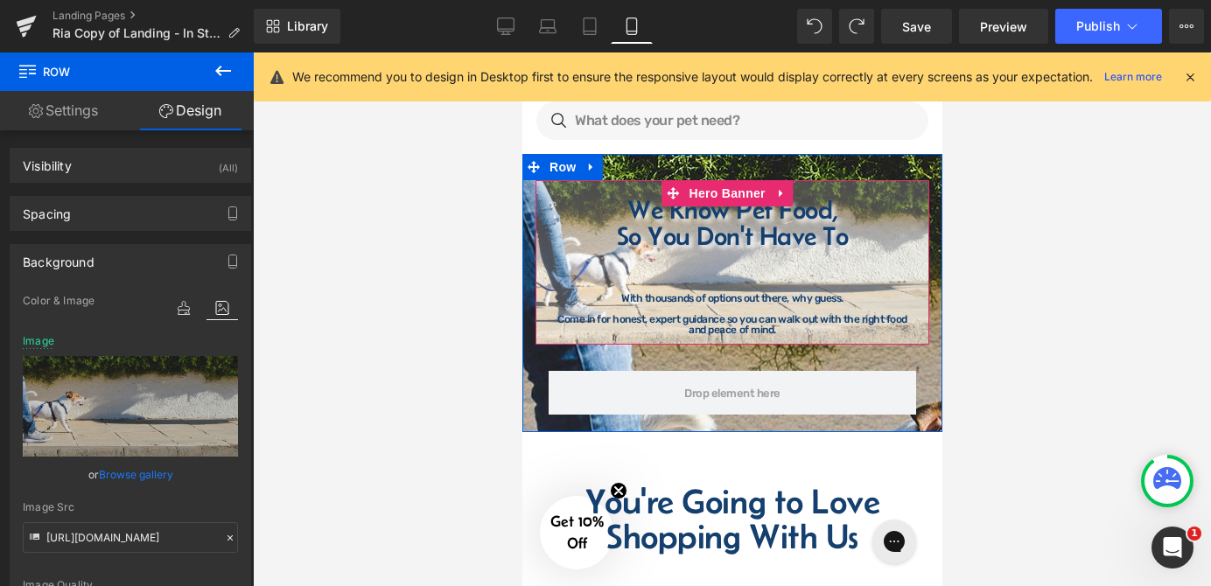
click at [605, 192] on div "We Know Pet Food, So You Don't Have To Heading We Know Pet Food, So You Don't H…" at bounding box center [732, 262] width 394 height 164
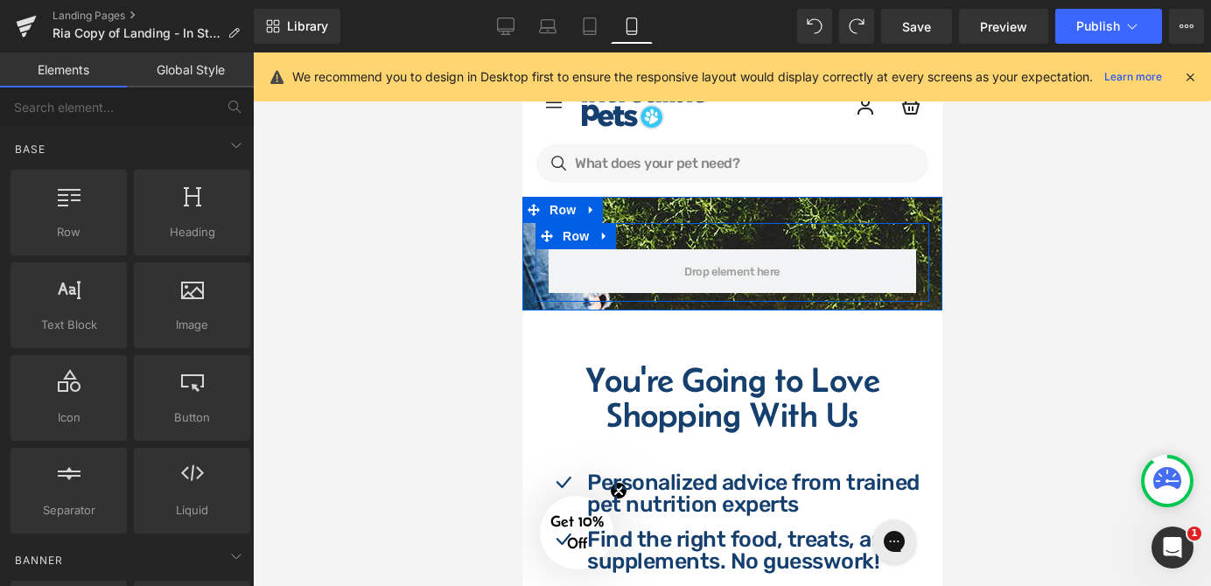
scroll to position [0, 0]
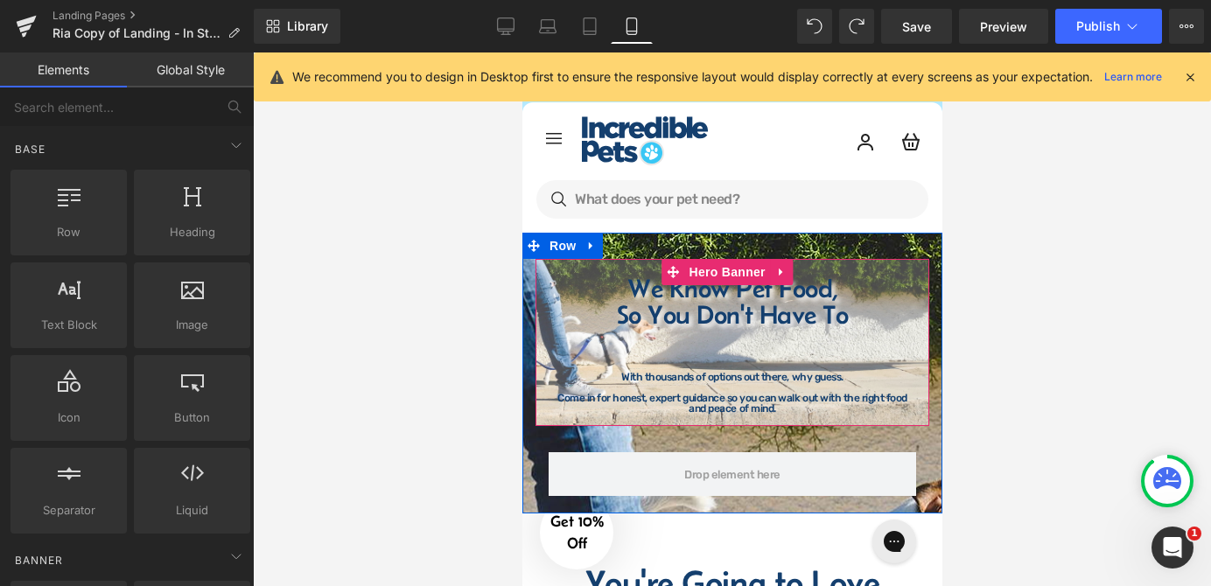
click at [611, 269] on div "We Know Pet Food, So You Don't Have To Heading We Know Pet Food, So You Don't H…" at bounding box center [732, 342] width 394 height 167
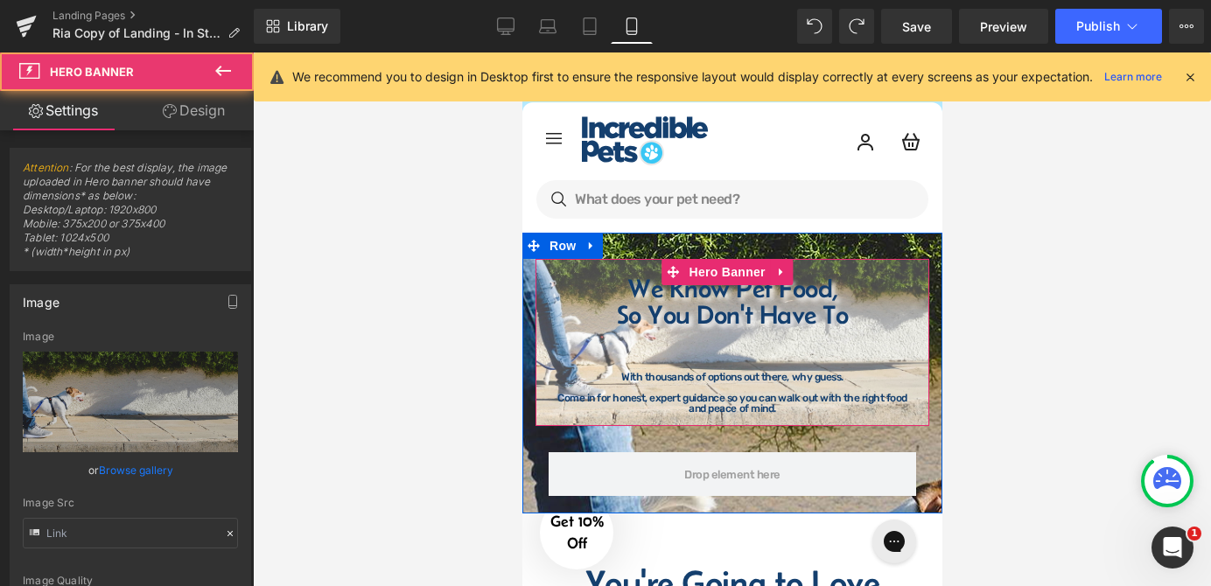
type input "[URL][DOMAIN_NAME]"
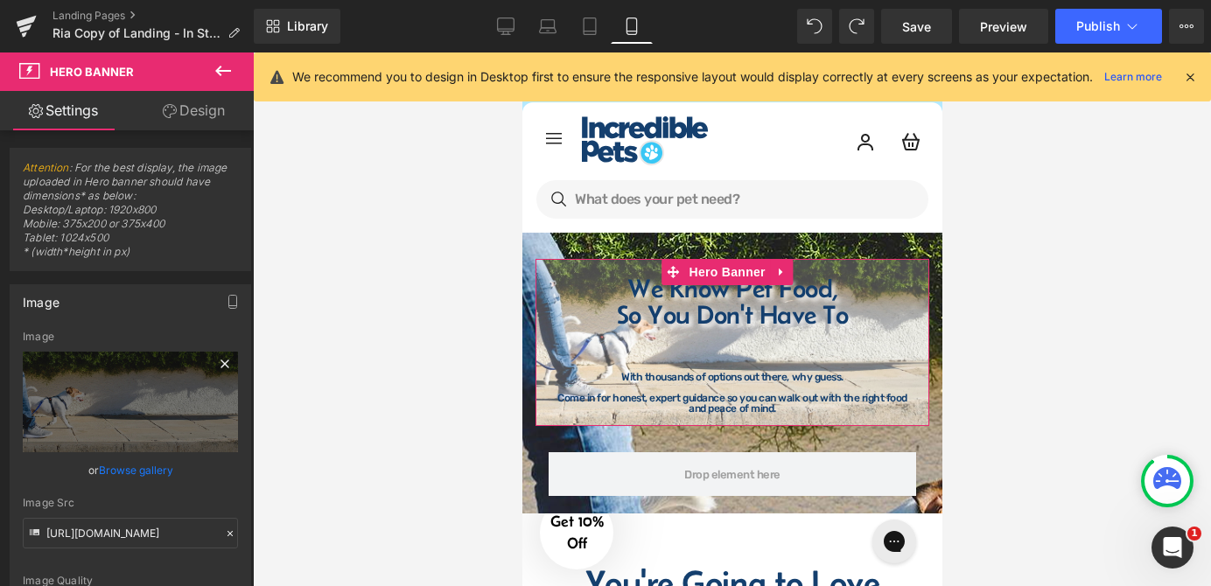
click at [220, 360] on icon at bounding box center [224, 364] width 8 height 8
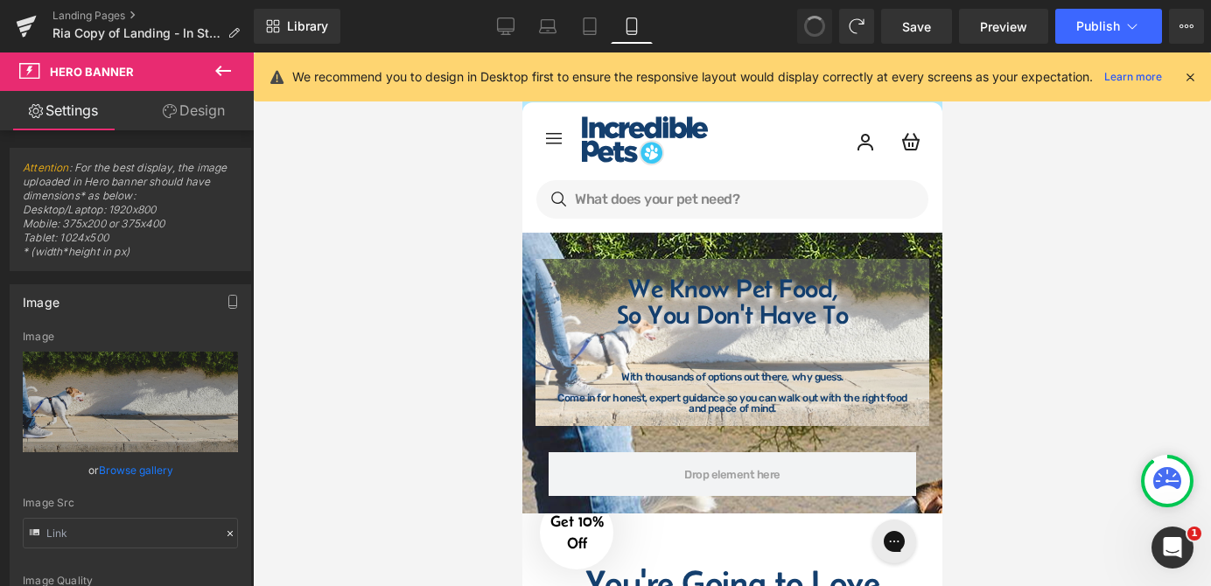
type input "[URL][DOMAIN_NAME]"
click at [1018, 284] on div at bounding box center [732, 319] width 958 height 534
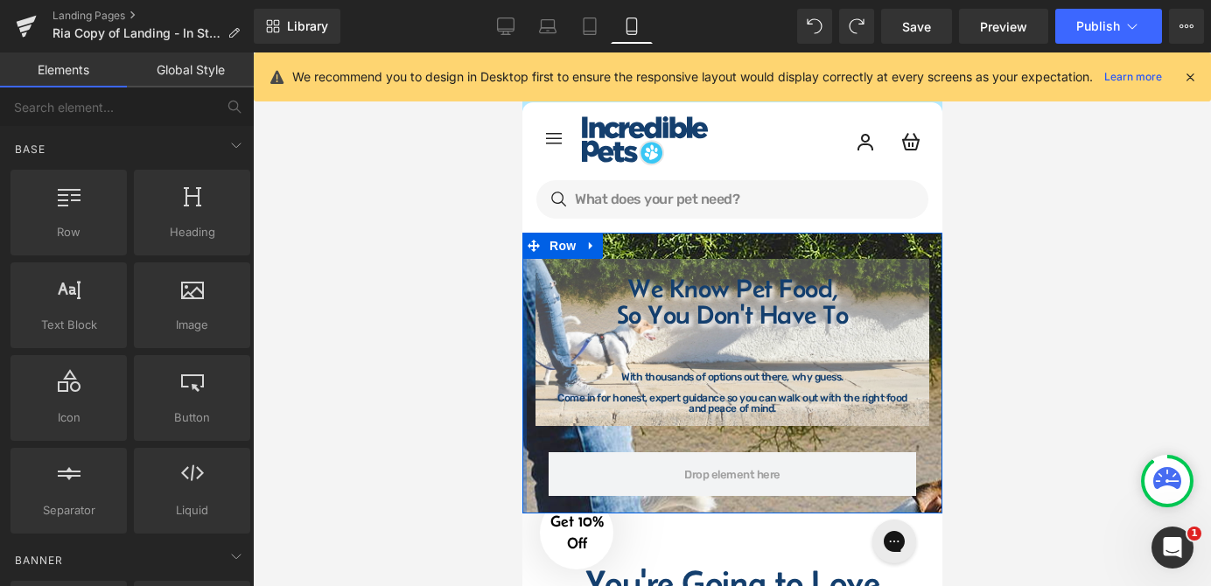
click at [522, 304] on div at bounding box center [523, 373] width 4 height 281
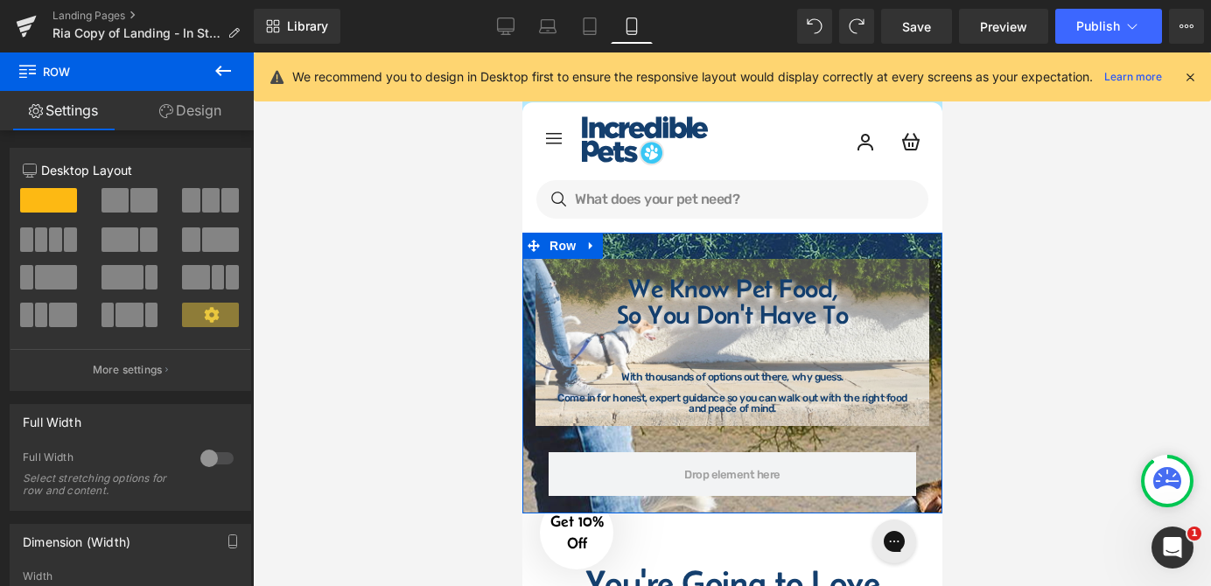
click at [668, 248] on div at bounding box center [731, 246] width 420 height 26
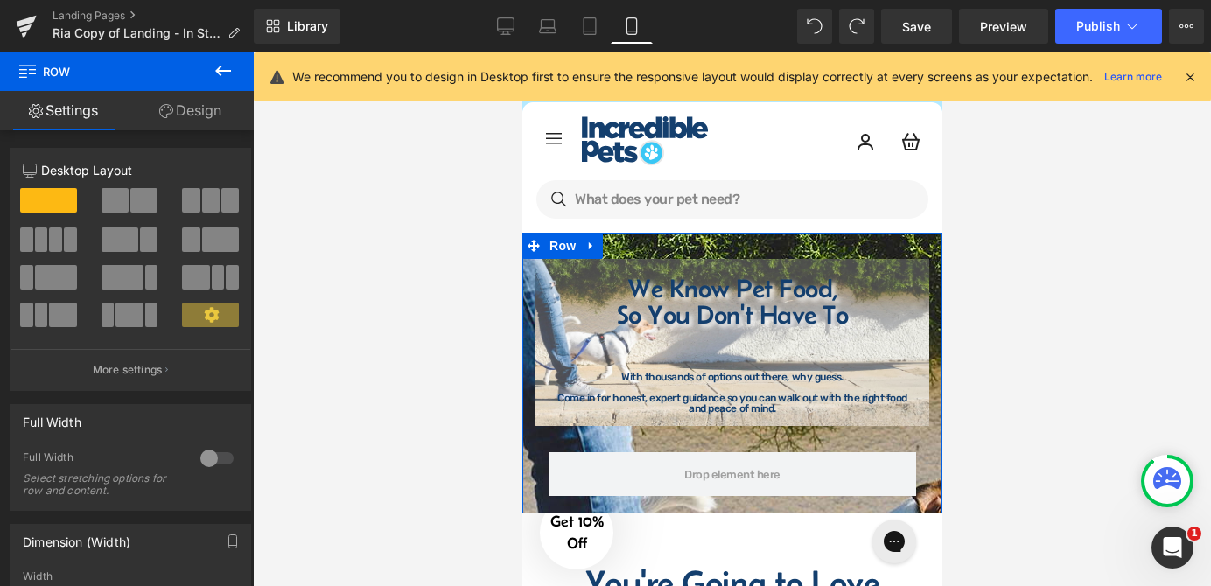
click at [187, 113] on link "Design" at bounding box center [190, 110] width 127 height 39
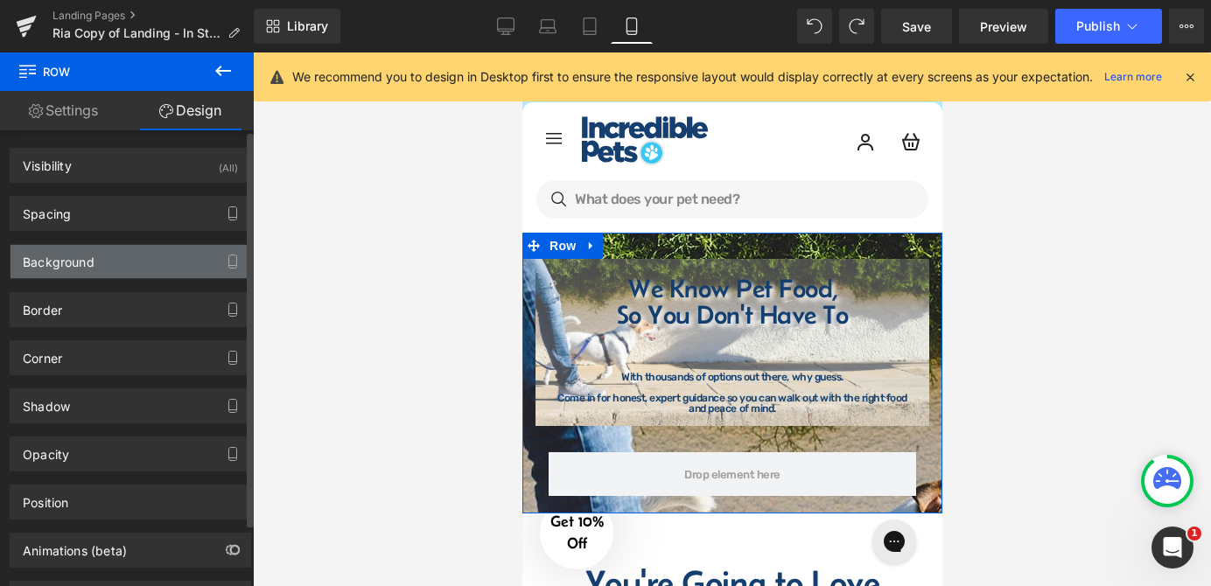
click at [161, 248] on div "Background" at bounding box center [130, 261] width 240 height 33
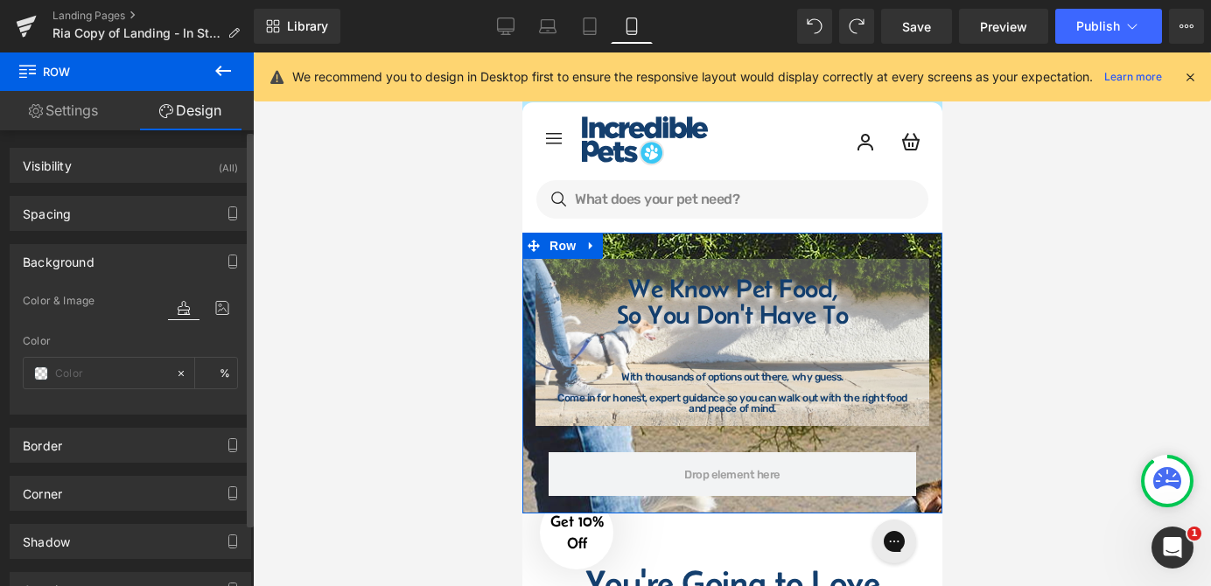
type input "transparent"
type input "0"
click at [213, 315] on icon at bounding box center [221, 308] width 31 height 23
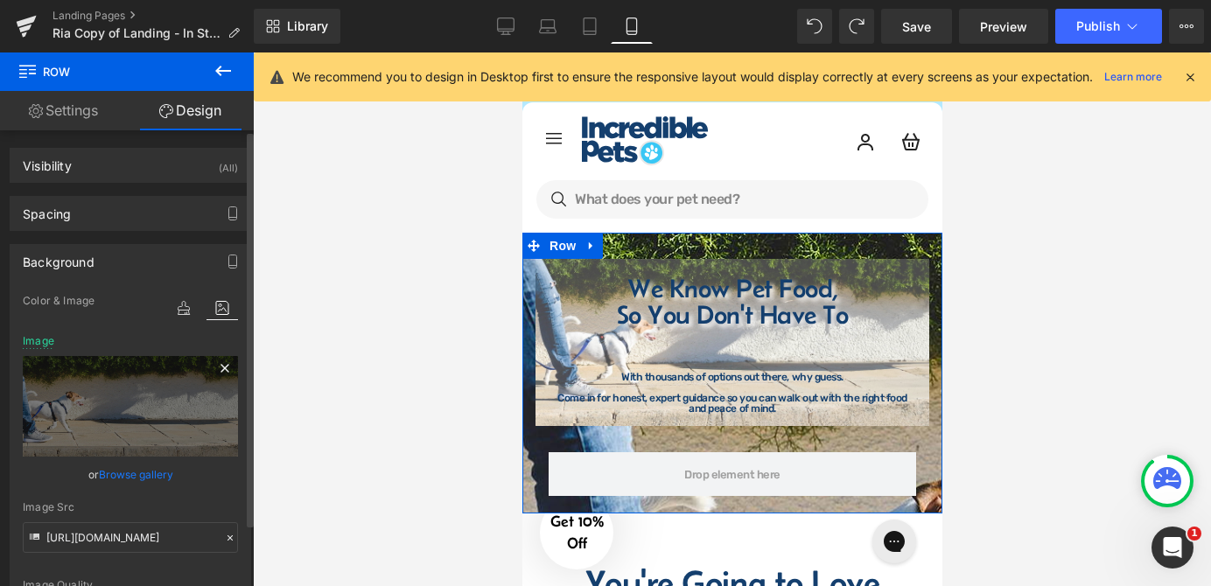
click at [214, 367] on icon at bounding box center [224, 368] width 21 height 21
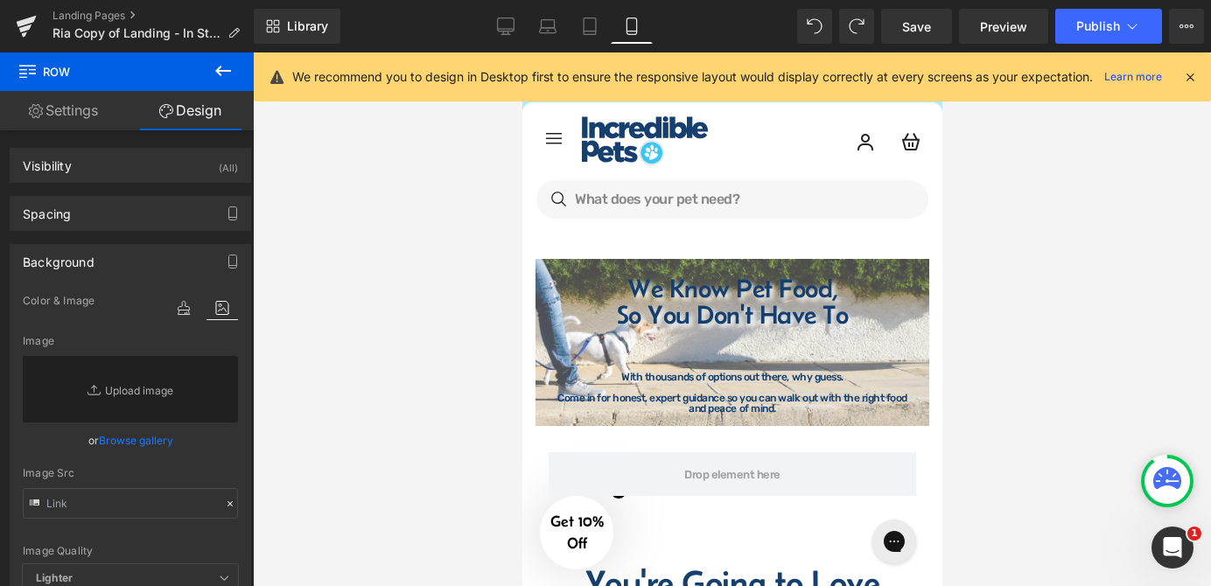
click at [1027, 245] on div at bounding box center [732, 319] width 958 height 534
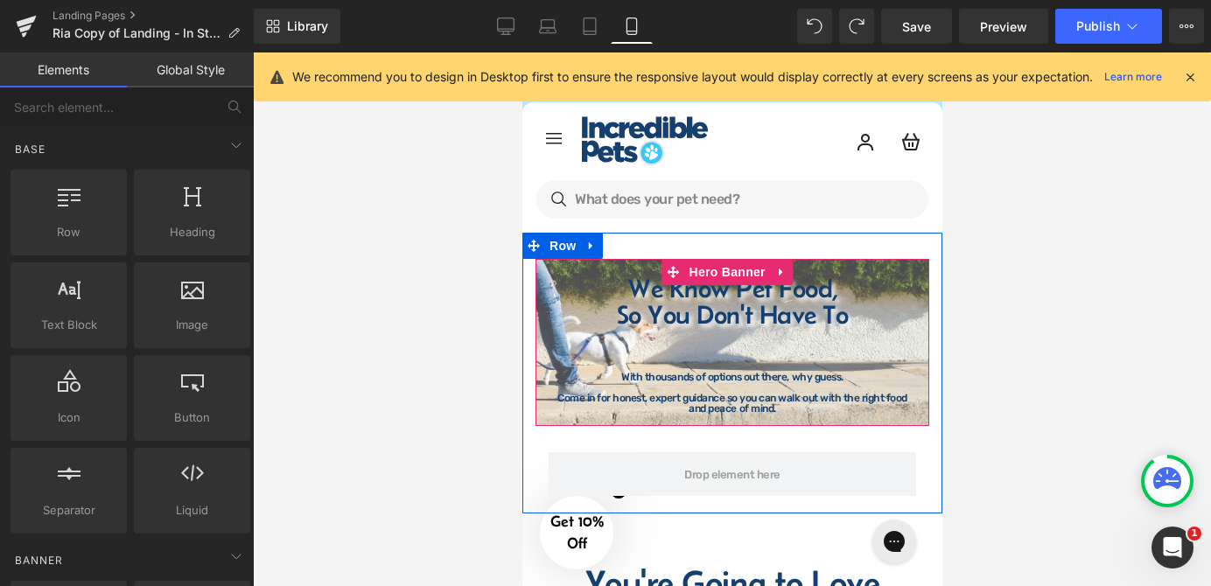
click at [574, 264] on div "We Know Pet Food, So You Don't Have To Heading We Know Pet Food, So You Don't H…" at bounding box center [732, 342] width 394 height 167
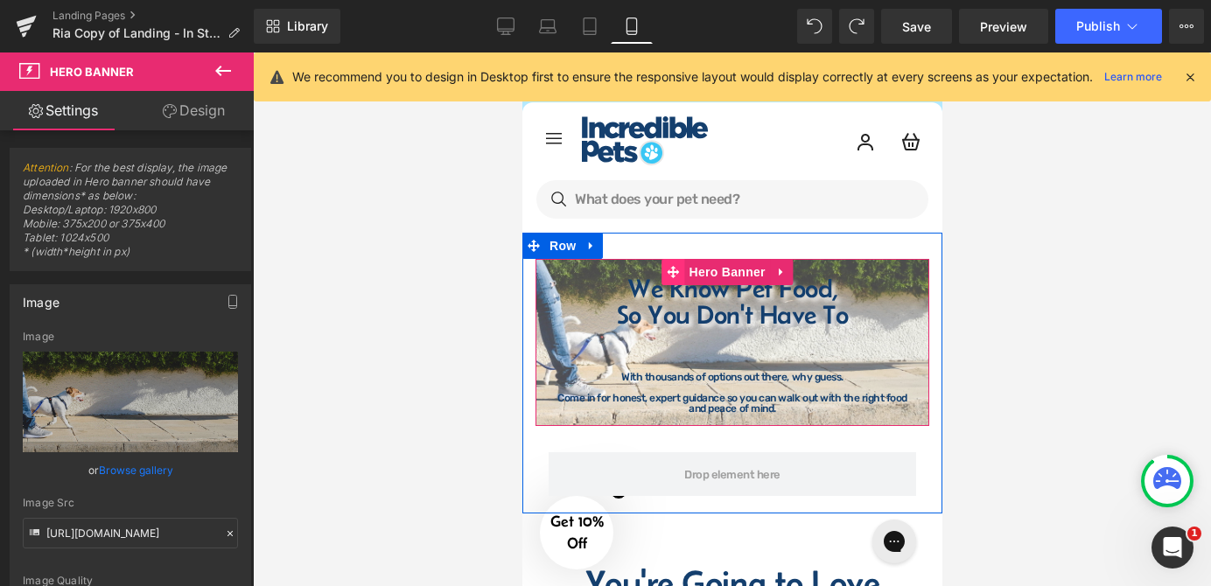
click at [666, 263] on span at bounding box center [672, 272] width 23 height 26
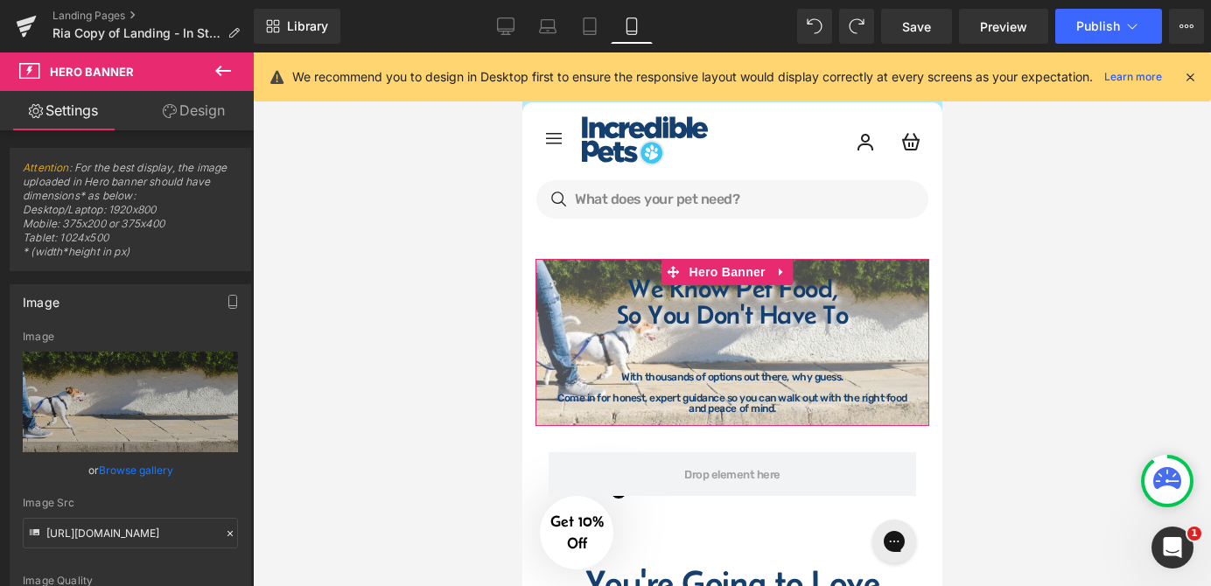
drag, startPoint x: 191, startPoint y: 105, endPoint x: 136, endPoint y: 215, distance: 123.3
click at [191, 107] on link "Design" at bounding box center [193, 110] width 127 height 39
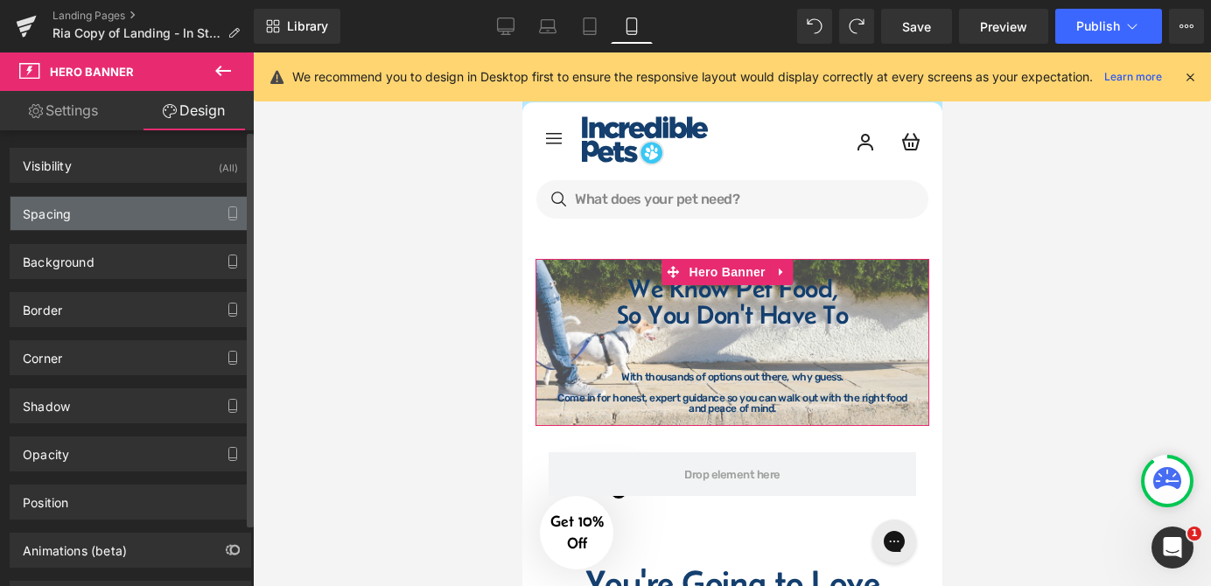
click at [136, 215] on div "Spacing" at bounding box center [130, 213] width 240 height 33
type input "0"
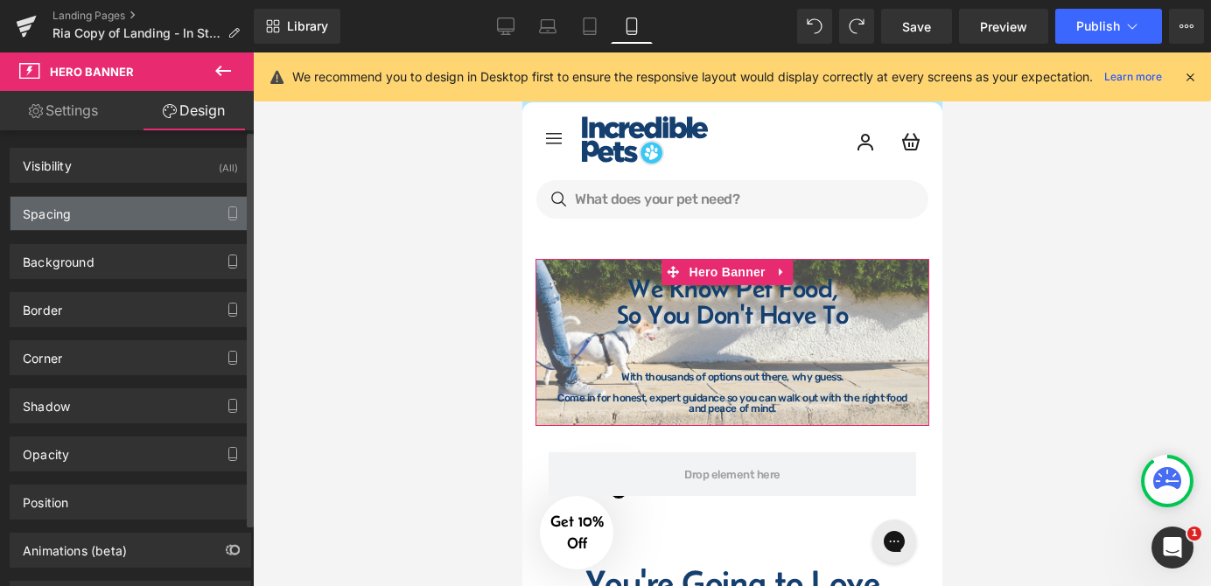
type input "0"
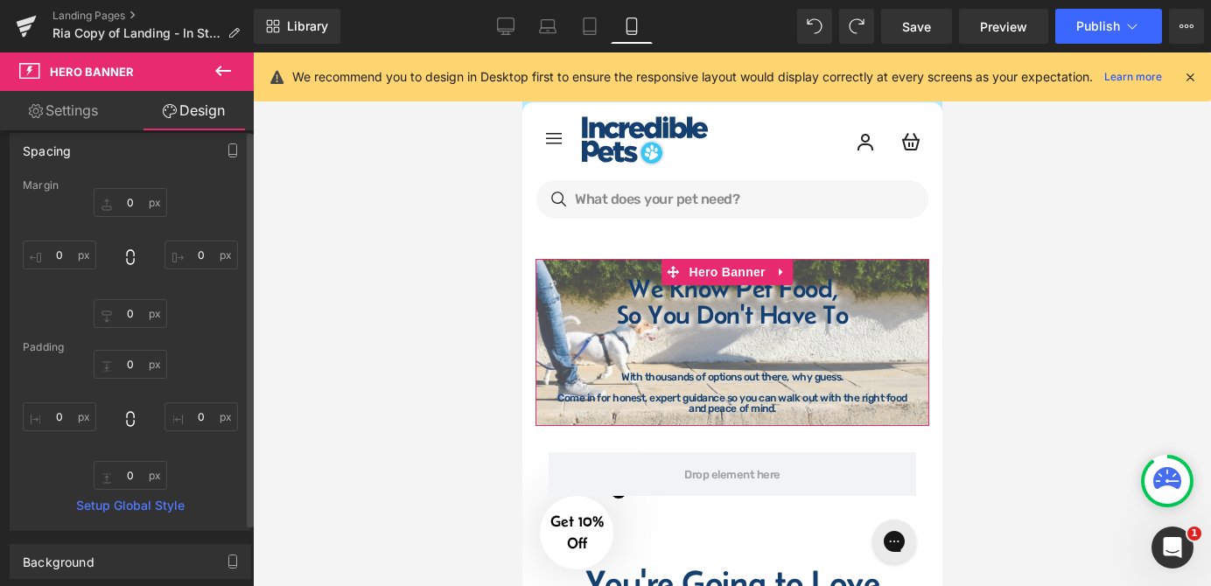
scroll to position [79, 0]
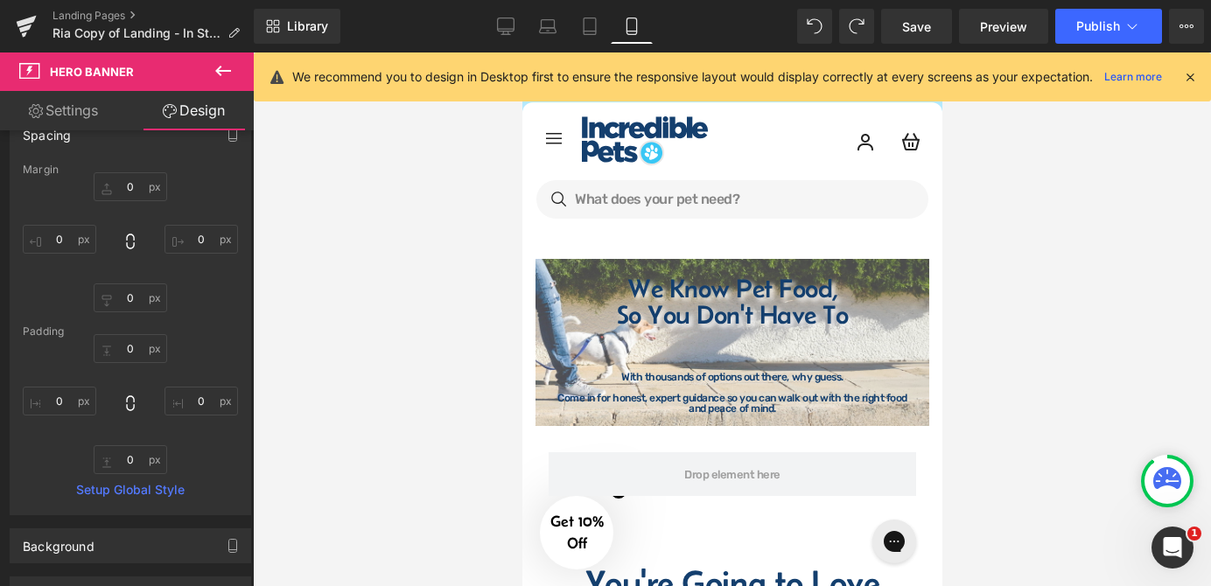
click at [983, 311] on div at bounding box center [732, 319] width 958 height 534
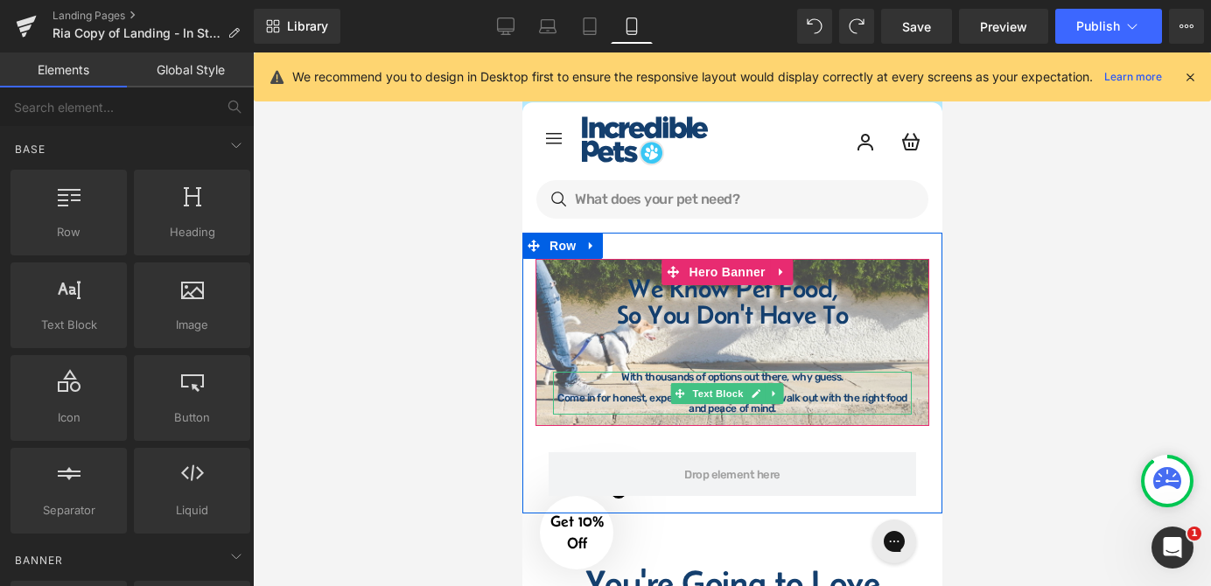
click at [808, 381] on p "With thousands of options out there, why guess." at bounding box center [731, 377] width 359 height 10
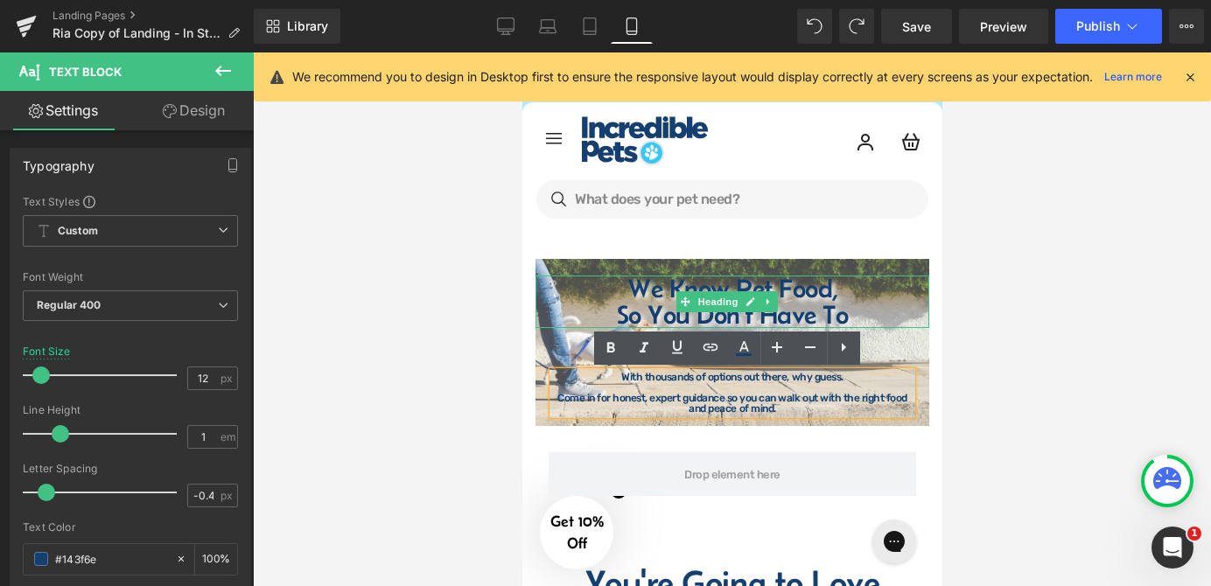
click at [1005, 283] on div at bounding box center [732, 319] width 958 height 534
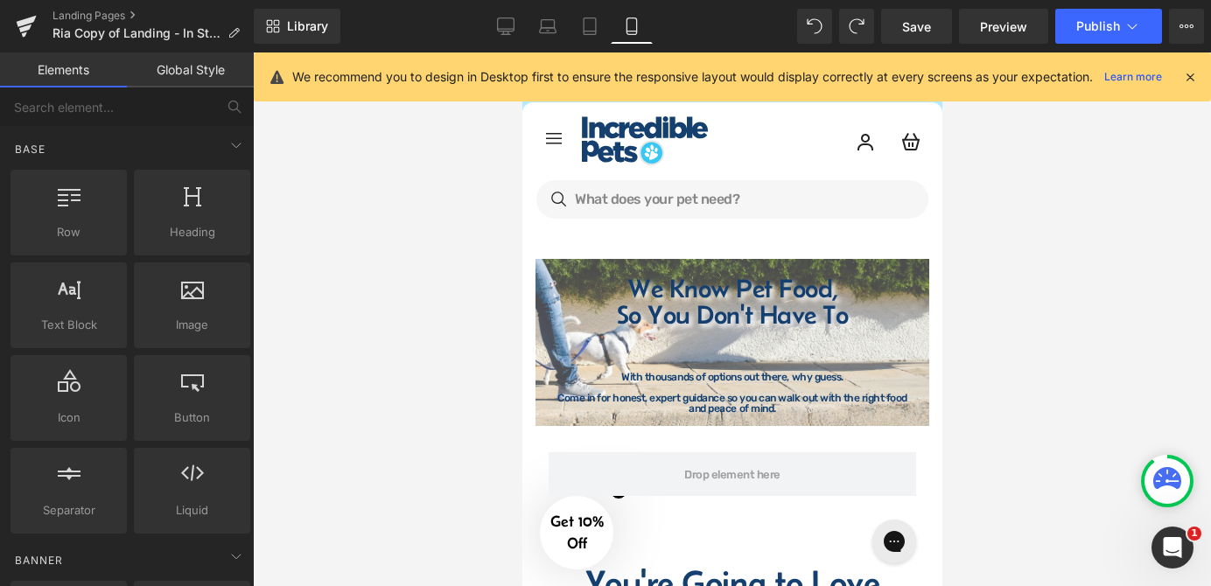
click at [984, 351] on div at bounding box center [732, 319] width 958 height 534
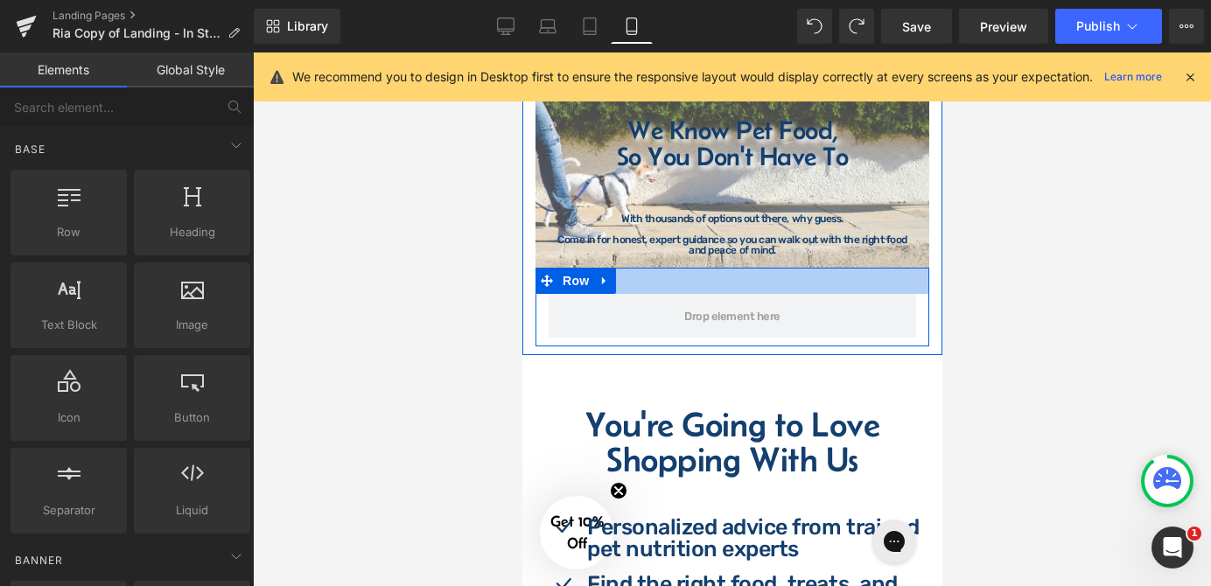
click at [662, 279] on div at bounding box center [732, 281] width 394 height 26
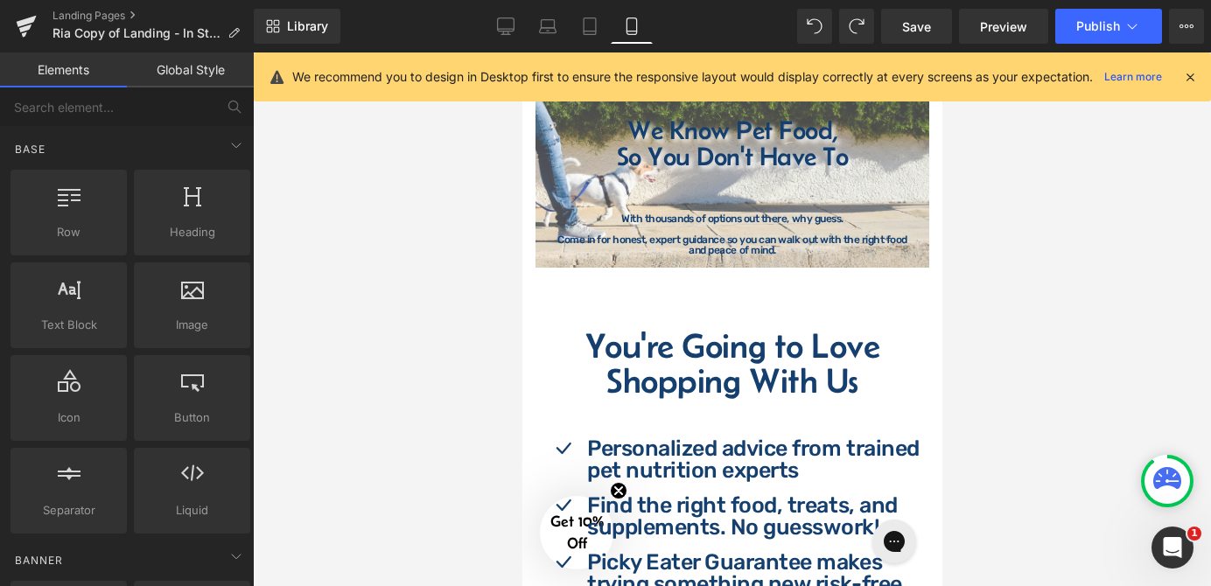
click at [949, 315] on div at bounding box center [732, 319] width 958 height 534
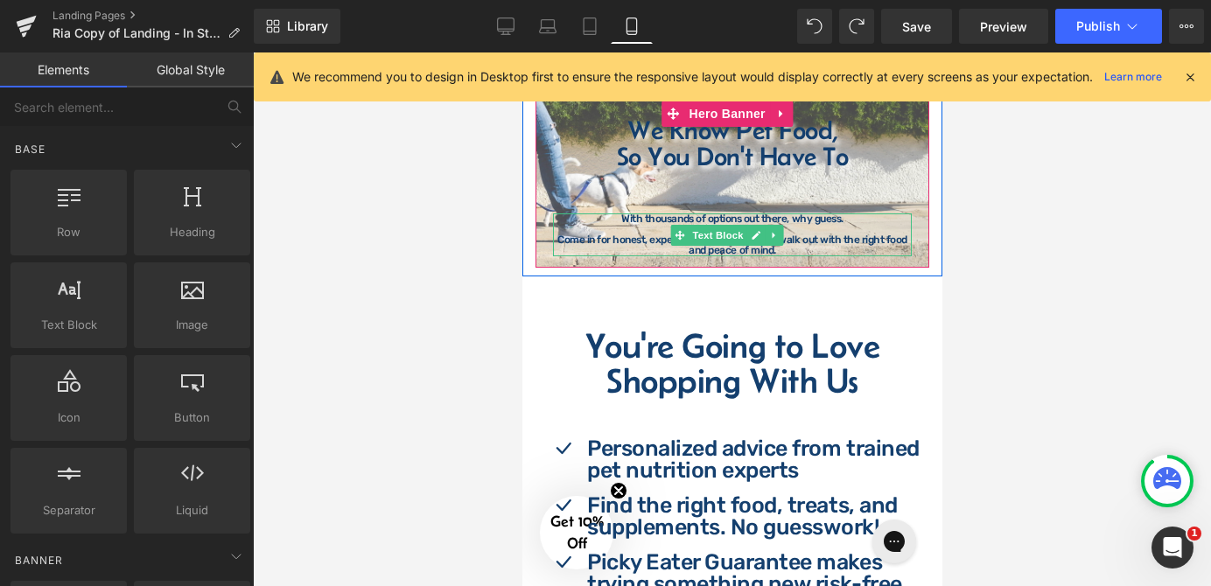
click at [786, 246] on p "Come in for honest, expert guidance so you can walk out with the right food and…" at bounding box center [731, 244] width 359 height 21
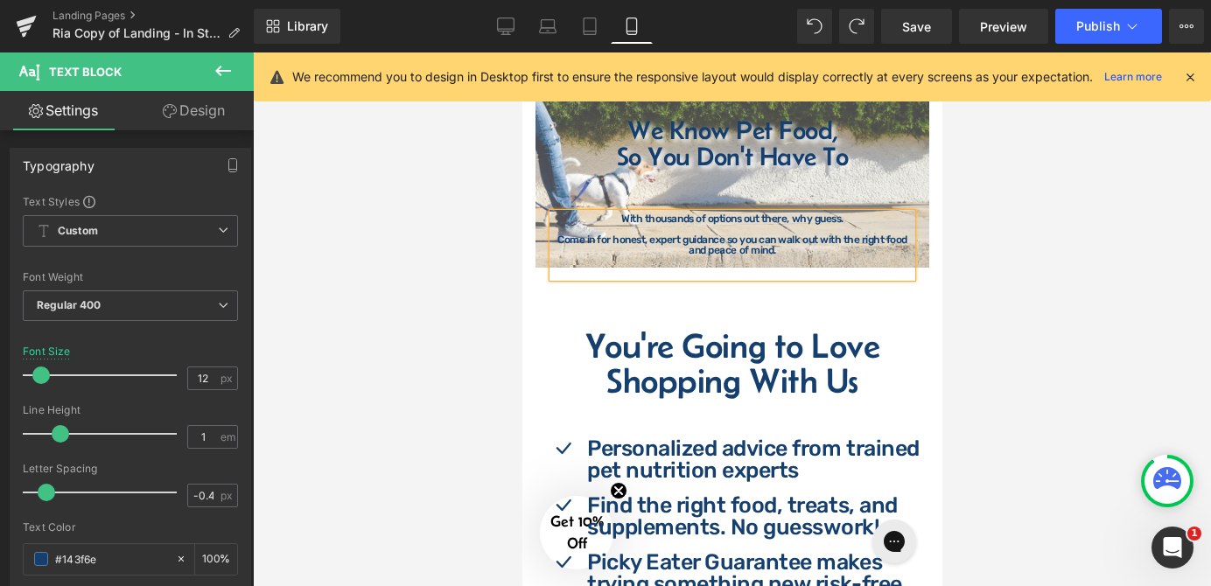
click at [991, 256] on div at bounding box center [732, 319] width 958 height 534
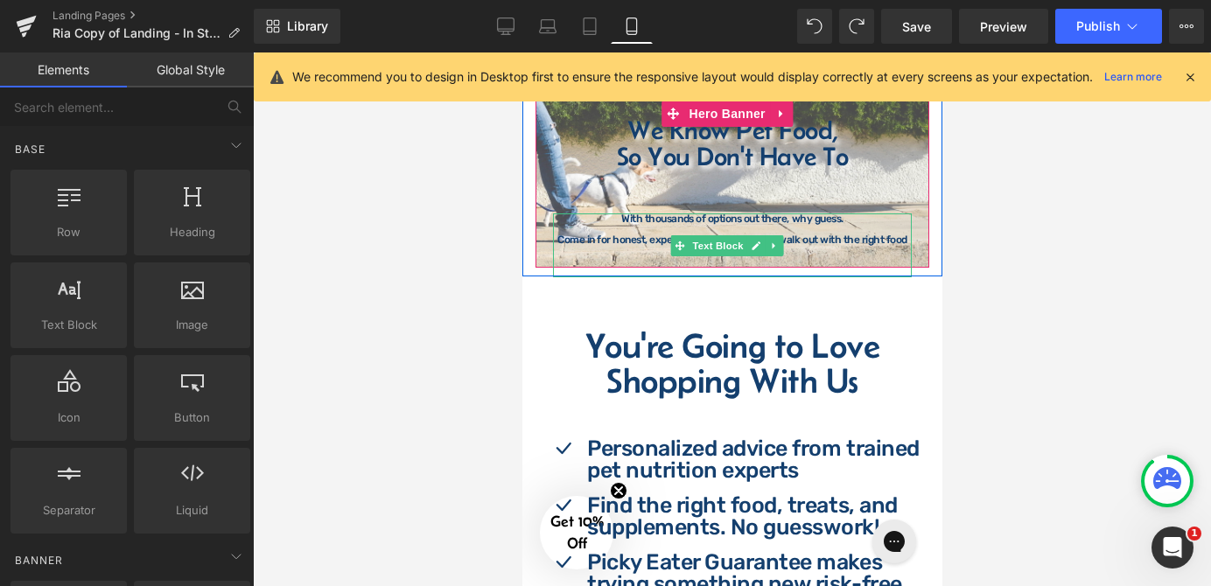
click at [633, 224] on p at bounding box center [731, 229] width 359 height 10
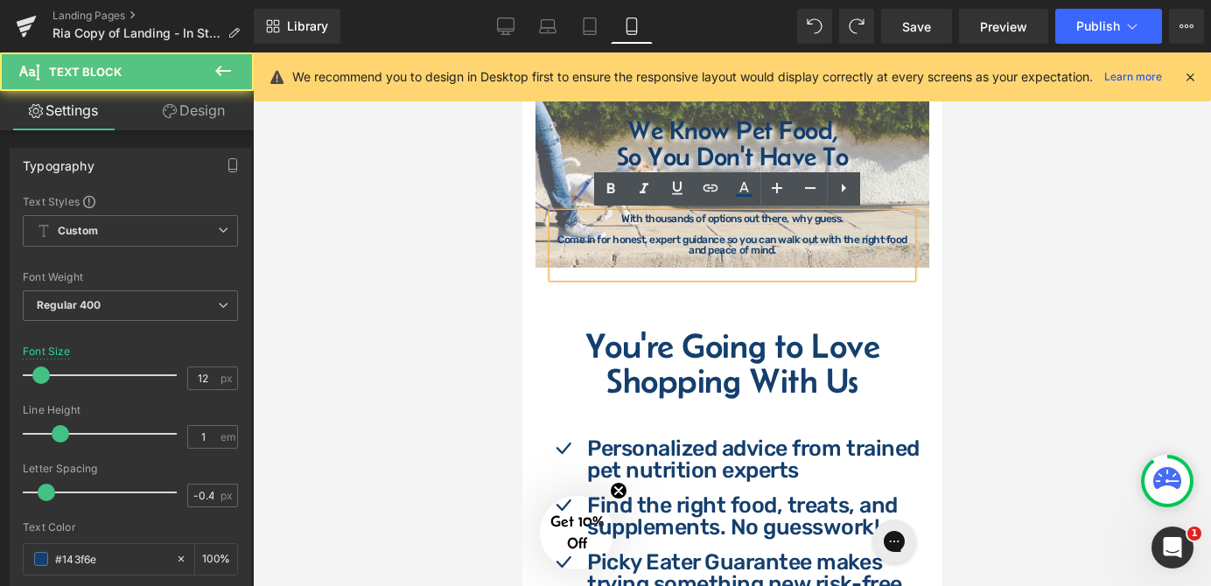
click at [968, 229] on div at bounding box center [732, 319] width 958 height 534
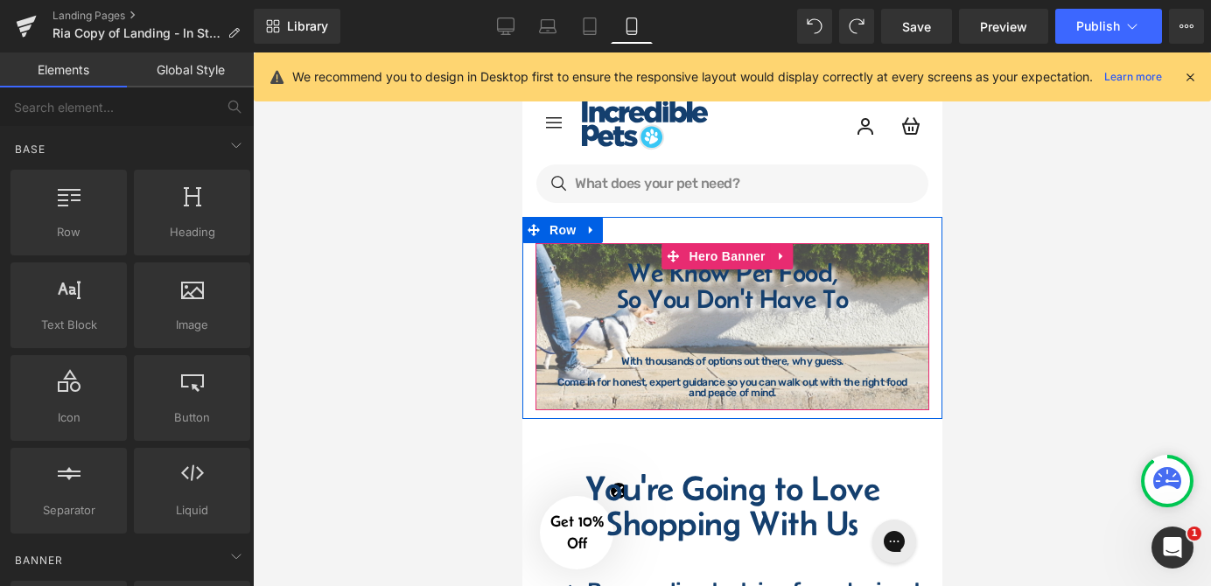
scroll to position [0, 0]
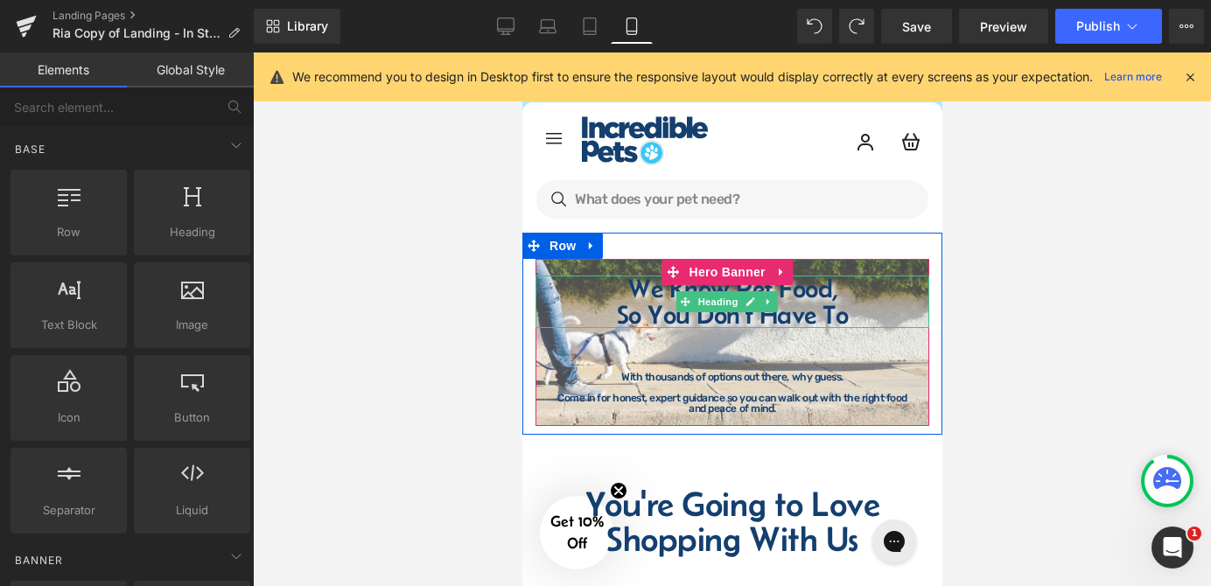
click at [620, 288] on h1 "We Know Pet Food," at bounding box center [732, 289] width 394 height 26
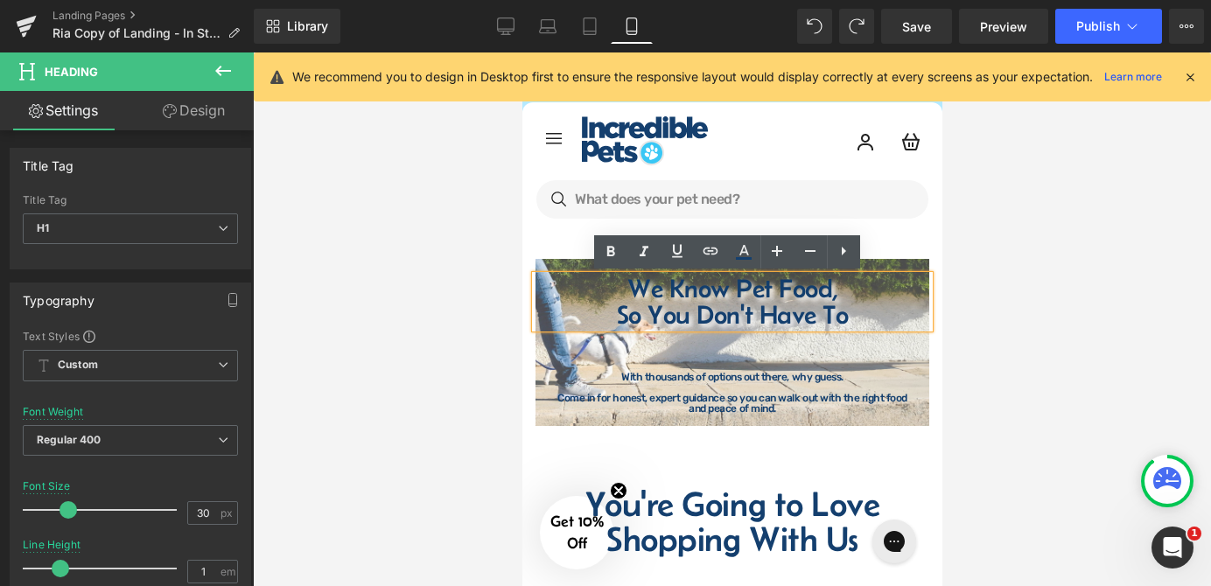
click at [619, 290] on h1 "We Know Pet Food," at bounding box center [732, 289] width 394 height 26
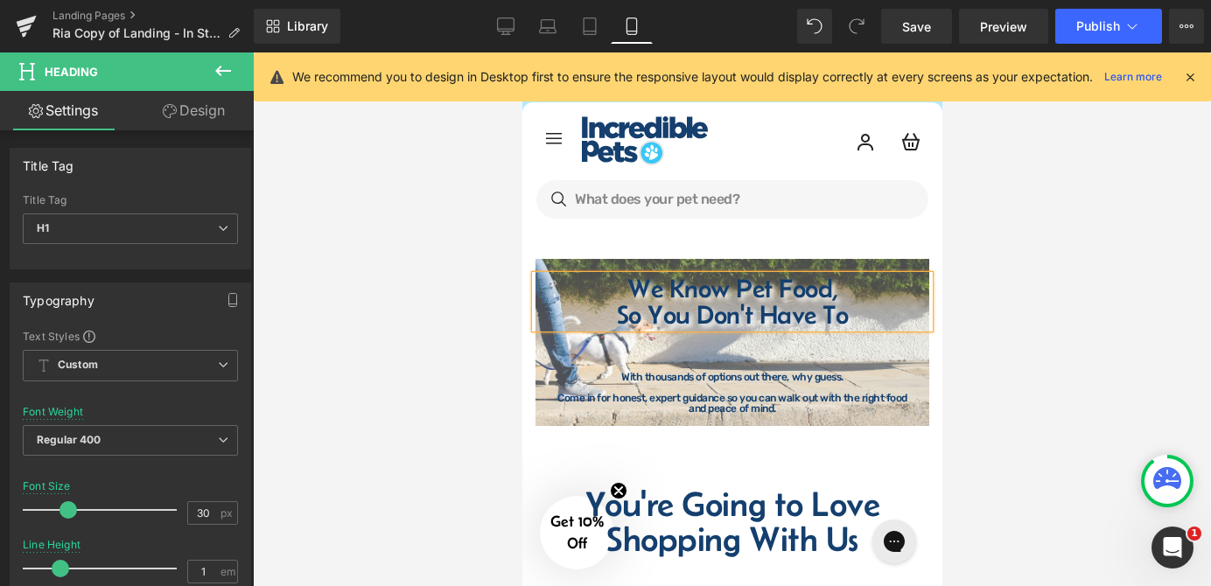
click at [831, 264] on div "We Know Pet Food, So You Don't Have To Heading We Know Pet Food, So You Don't H…" at bounding box center [732, 342] width 394 height 167
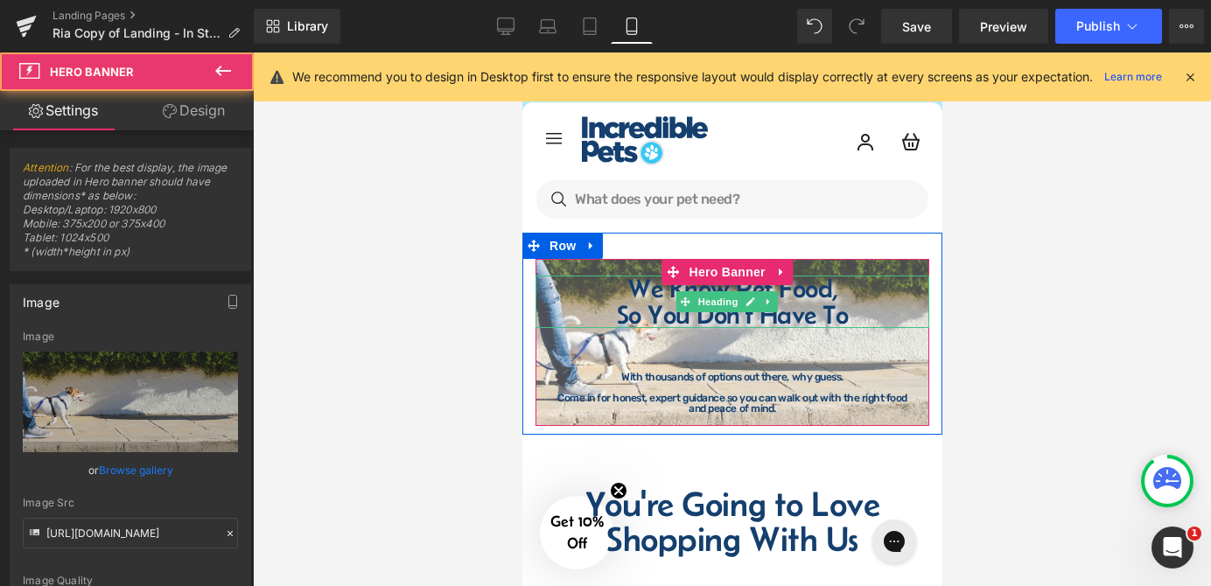
click at [1005, 285] on div at bounding box center [732, 319] width 958 height 534
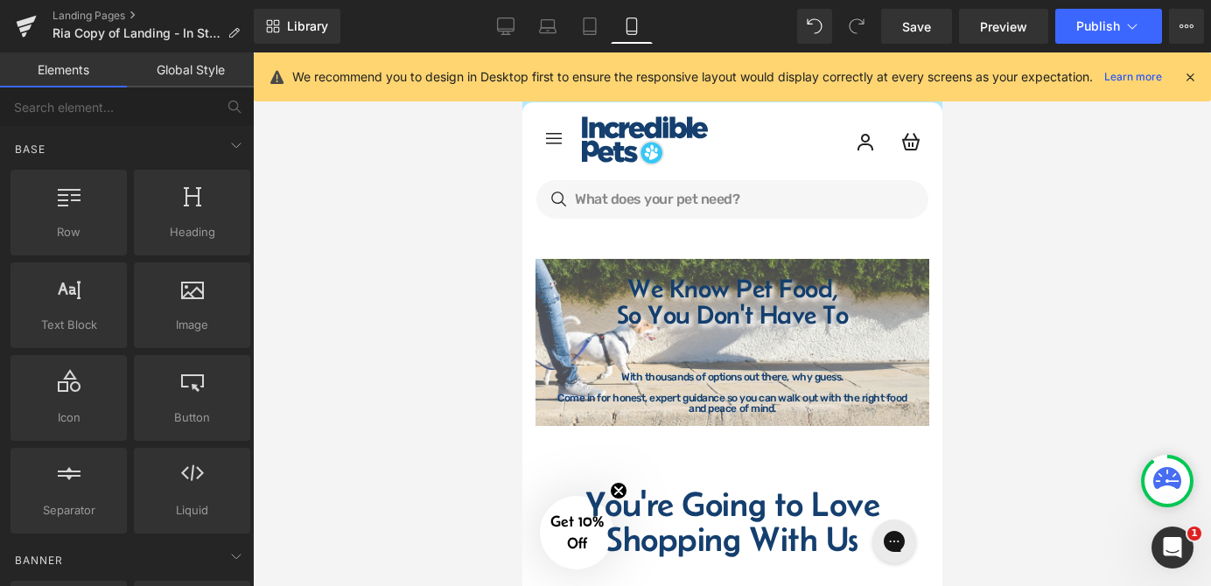
click at [953, 303] on div at bounding box center [732, 319] width 958 height 534
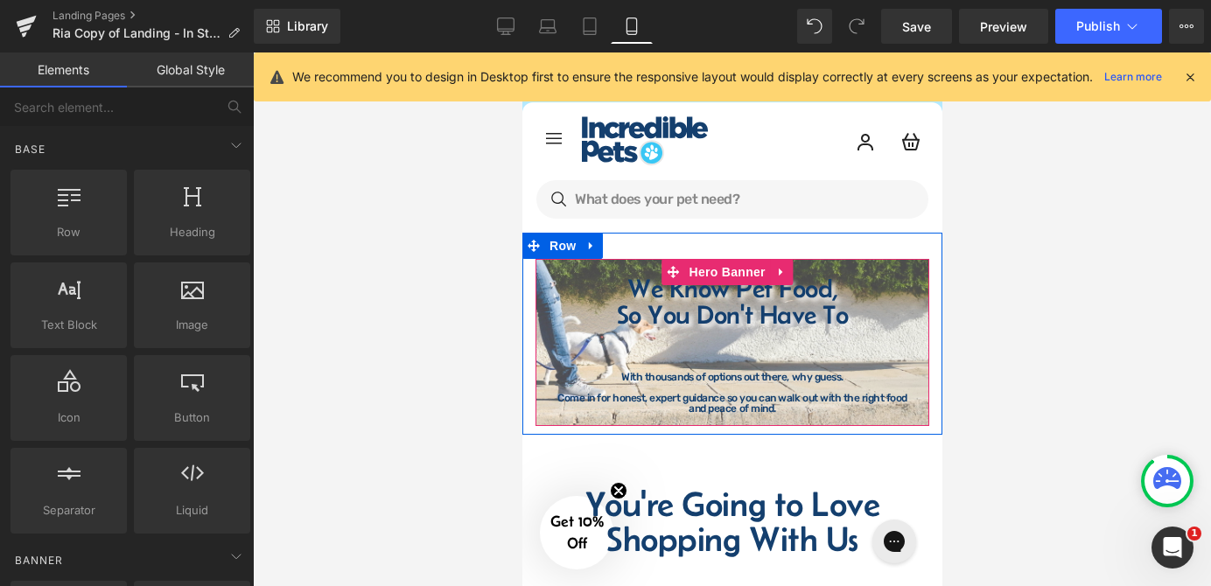
click at [913, 266] on div "We Know Pet Food, So You Don't Have To Heading We Know Pet Food, So You Don't H…" at bounding box center [732, 342] width 394 height 167
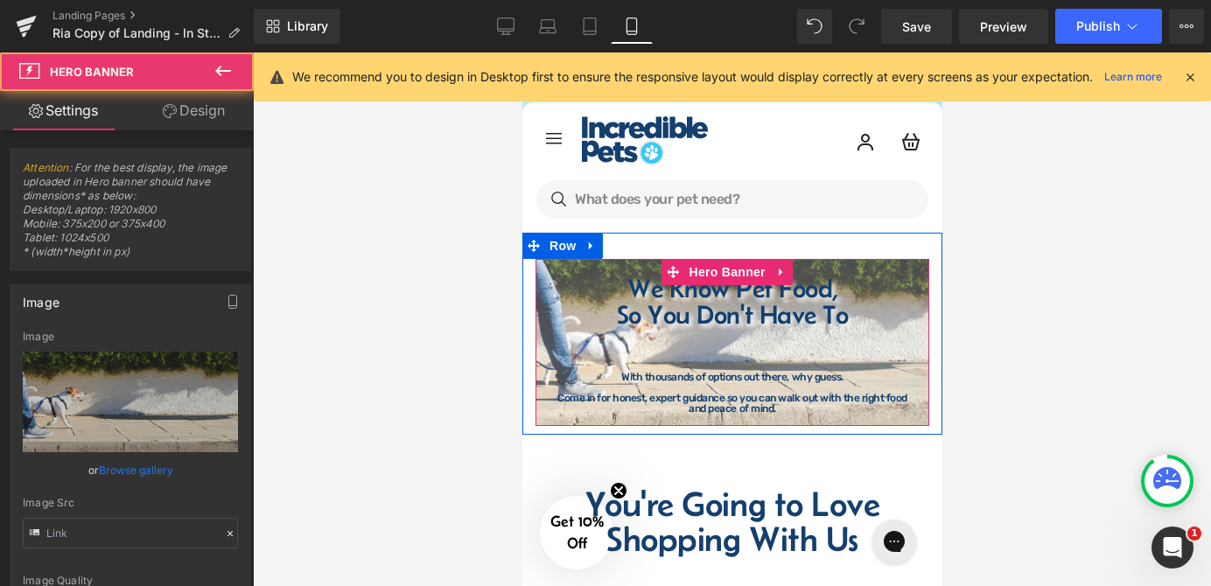
type input "[URL][DOMAIN_NAME]"
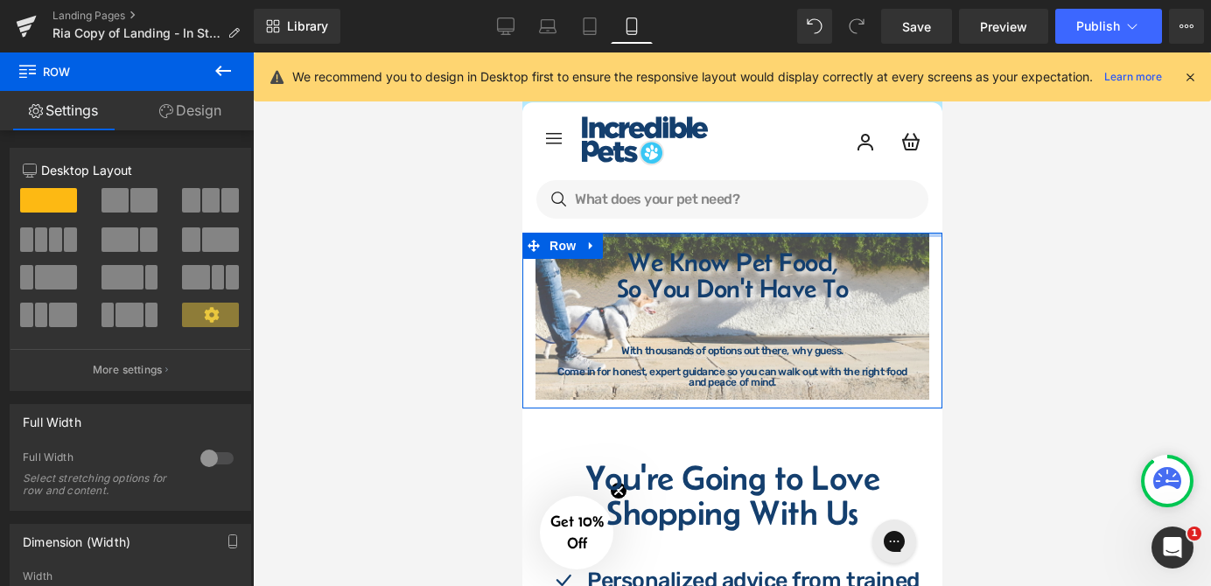
drag, startPoint x: 911, startPoint y: 255, endPoint x: 911, endPoint y: 224, distance: 30.6
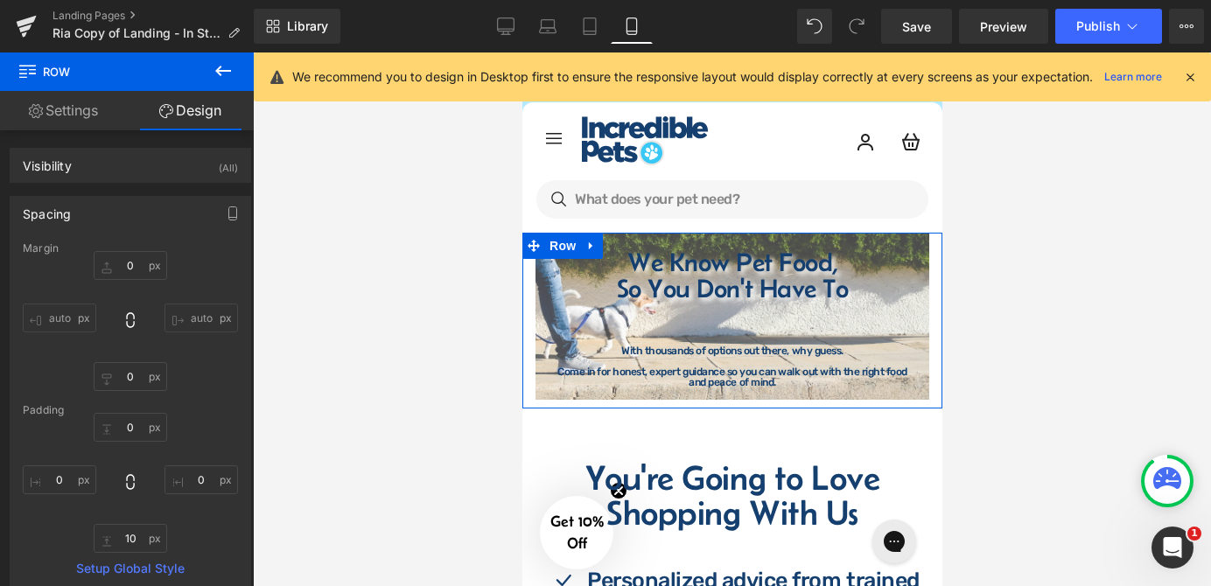
click at [633, 241] on div "We Know Pet Food, So You Don't Have To Heading We Know Pet Food, So You Don't H…" at bounding box center [732, 316] width 394 height 167
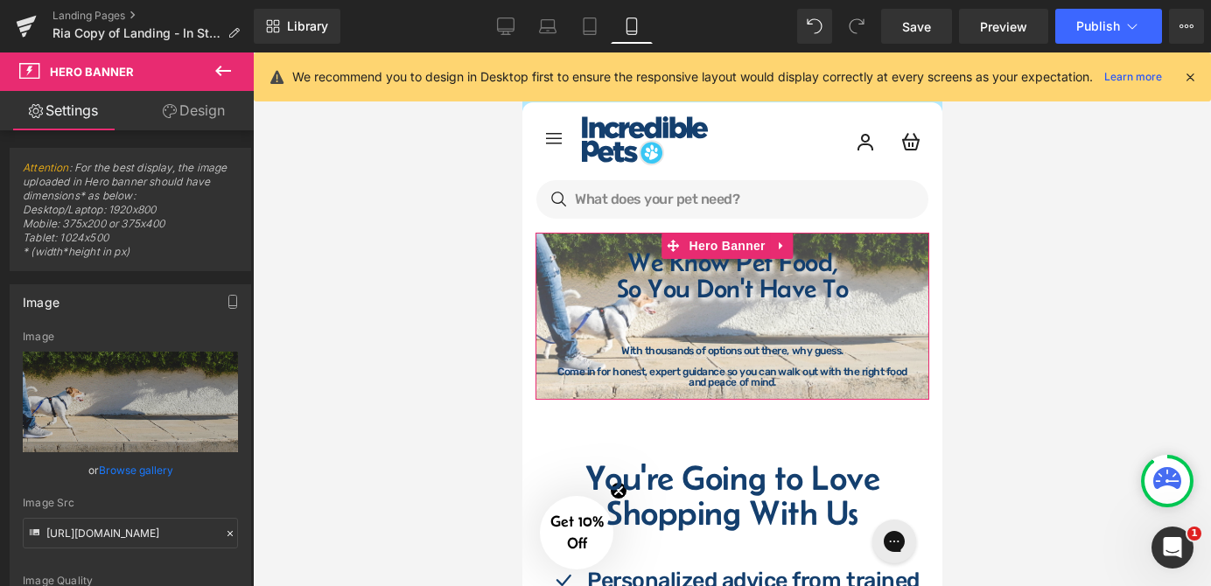
click at [185, 108] on link "Design" at bounding box center [193, 110] width 127 height 39
click at [0, 0] on div "Spacing" at bounding box center [0, 0] width 0 height 0
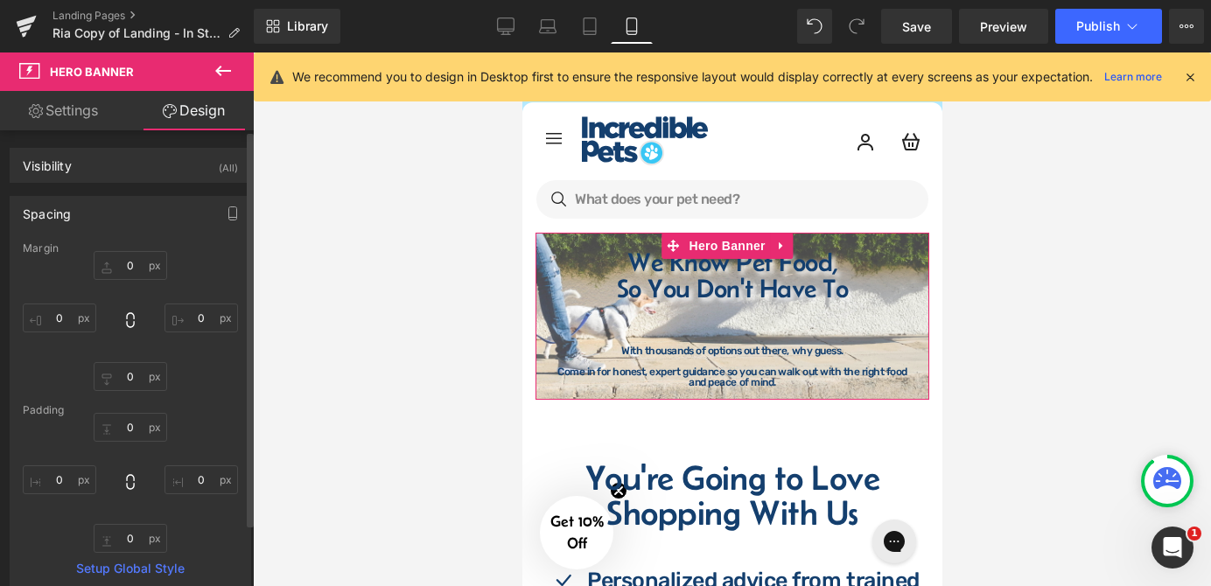
type input "0"
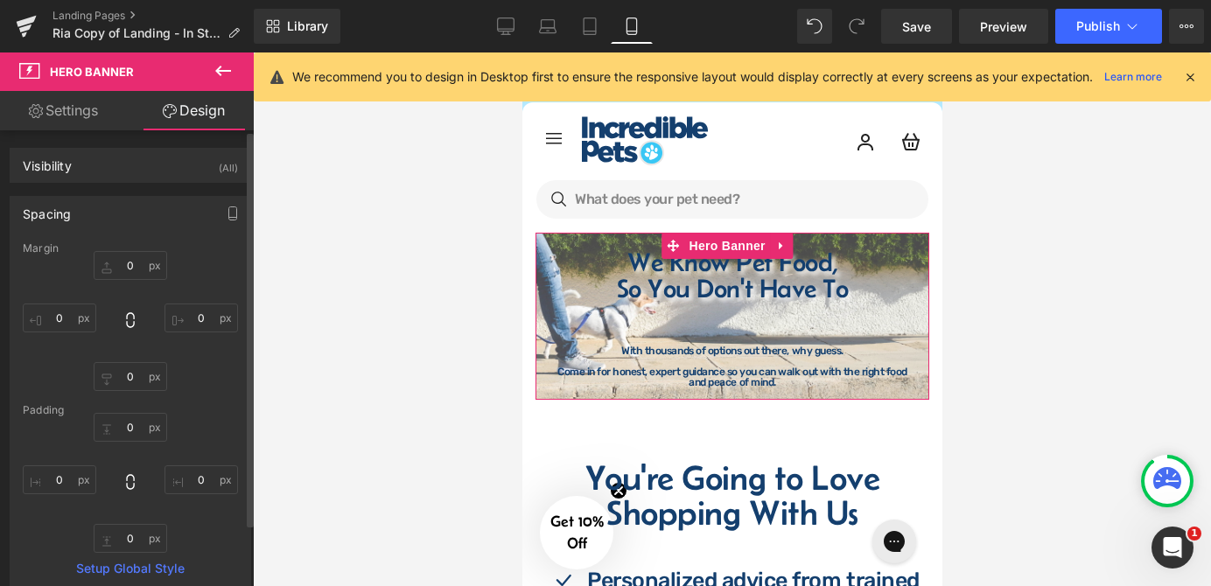
type input "0"
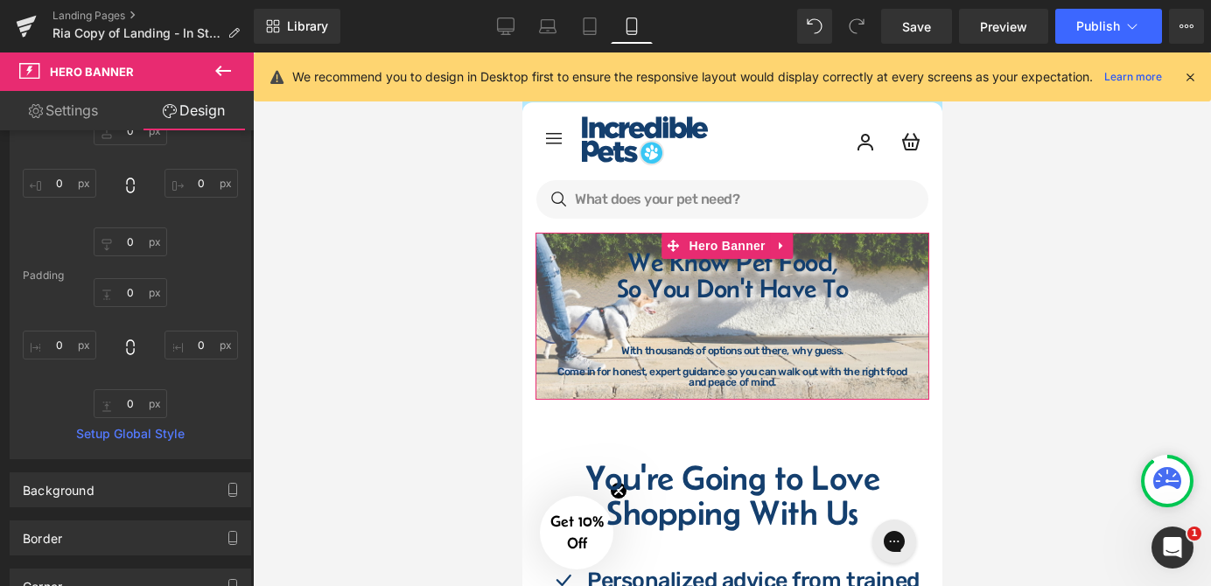
scroll to position [158, 0]
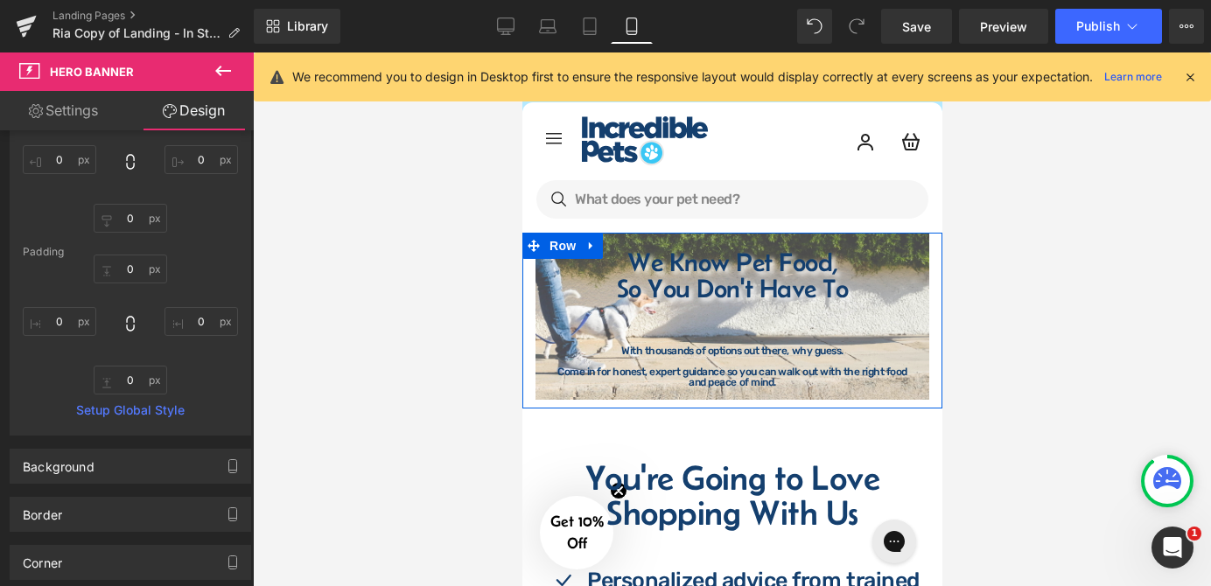
click at [529, 269] on div "We Know Pet Food, So You Don't Have To Heading We Know Pet Food, So You Don't H…" at bounding box center [731, 316] width 420 height 167
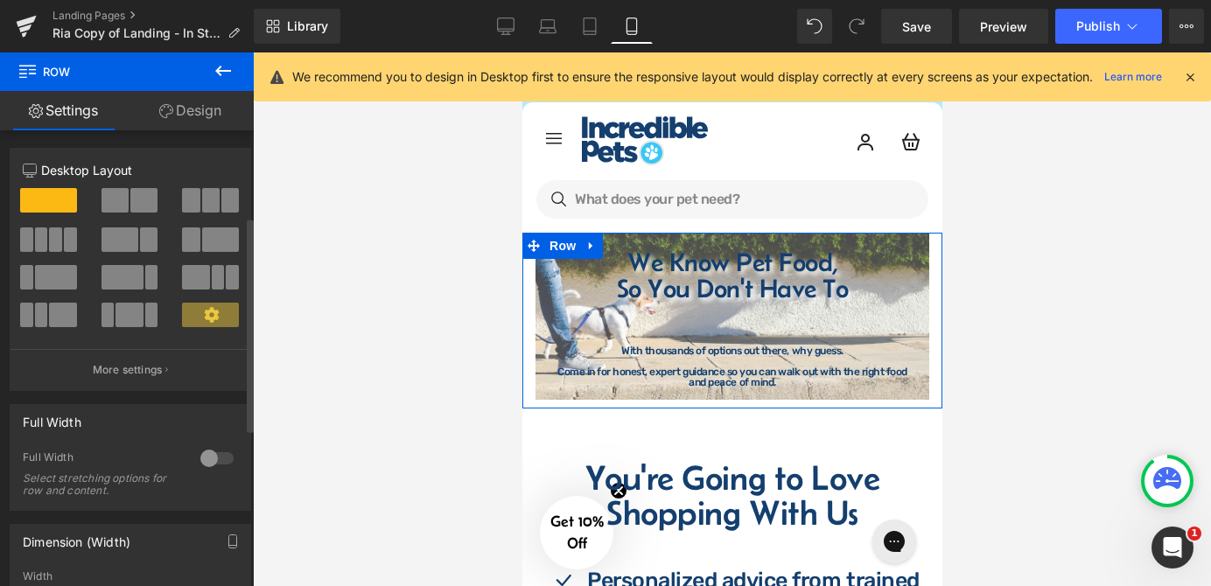
scroll to position [238, 0]
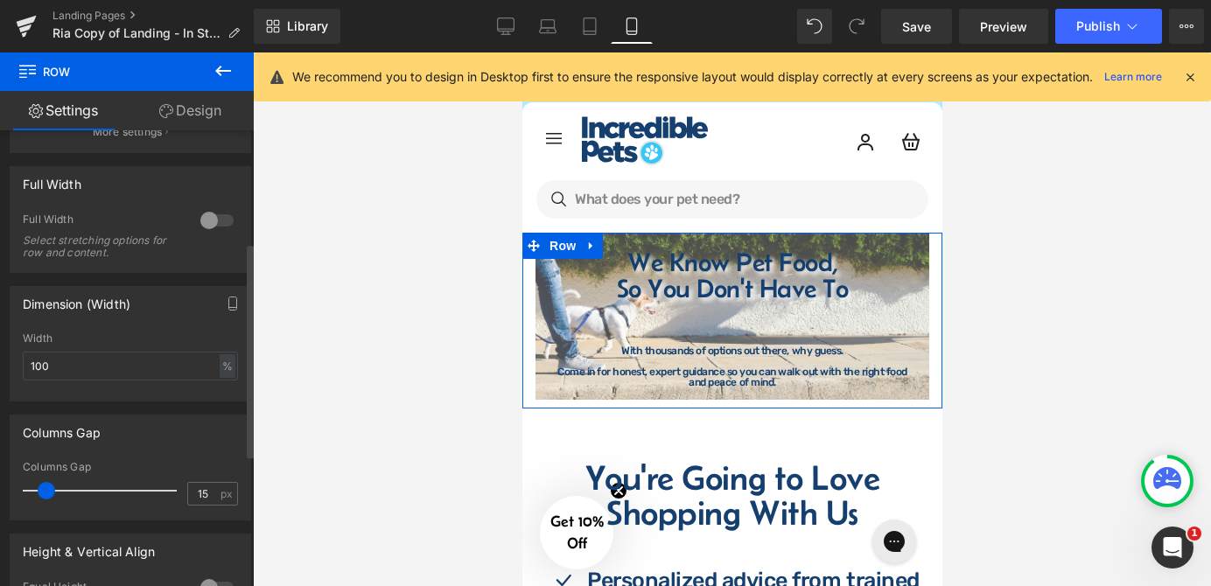
click at [223, 220] on div at bounding box center [217, 220] width 42 height 28
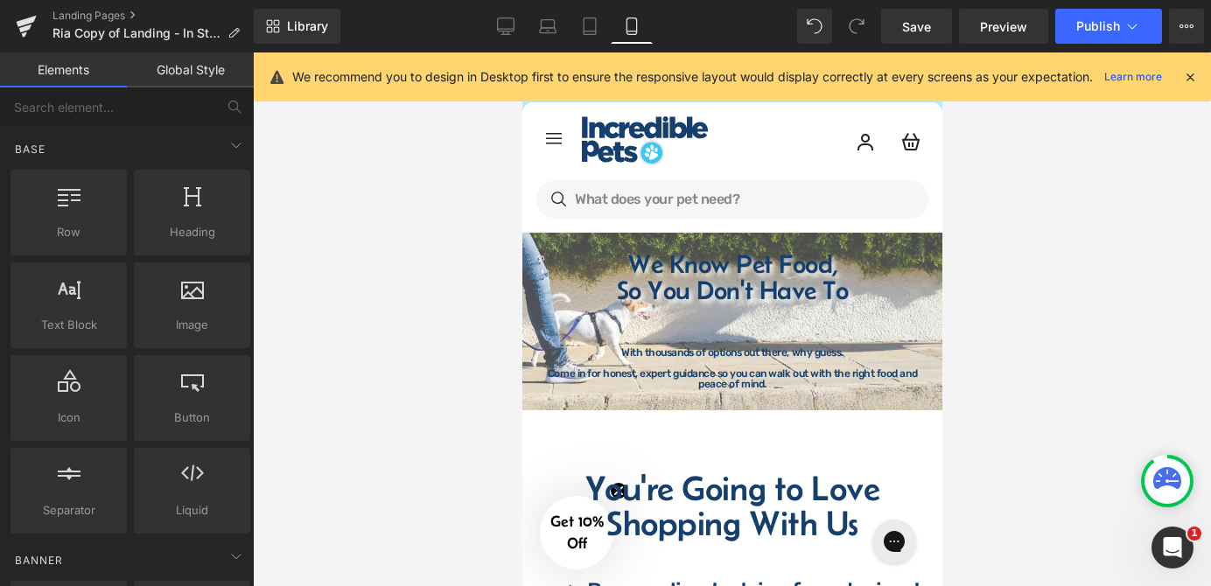
click at [1147, 367] on div at bounding box center [732, 319] width 958 height 534
click at [1061, 335] on div at bounding box center [732, 319] width 958 height 534
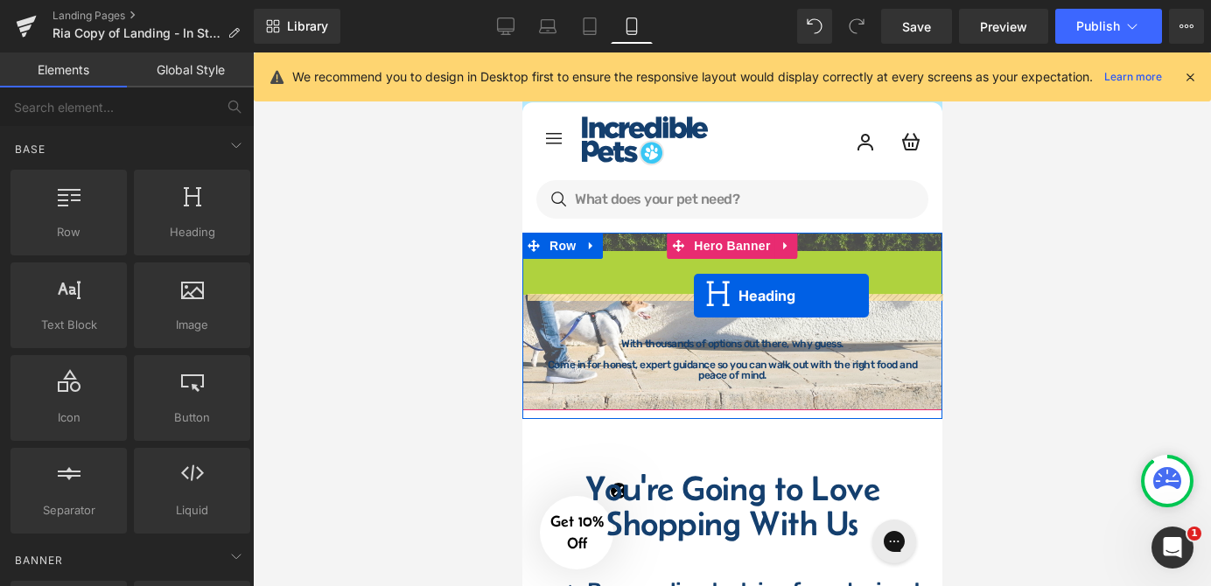
drag, startPoint x: 682, startPoint y: 273, endPoint x: 692, endPoint y: 296, distance: 25.1
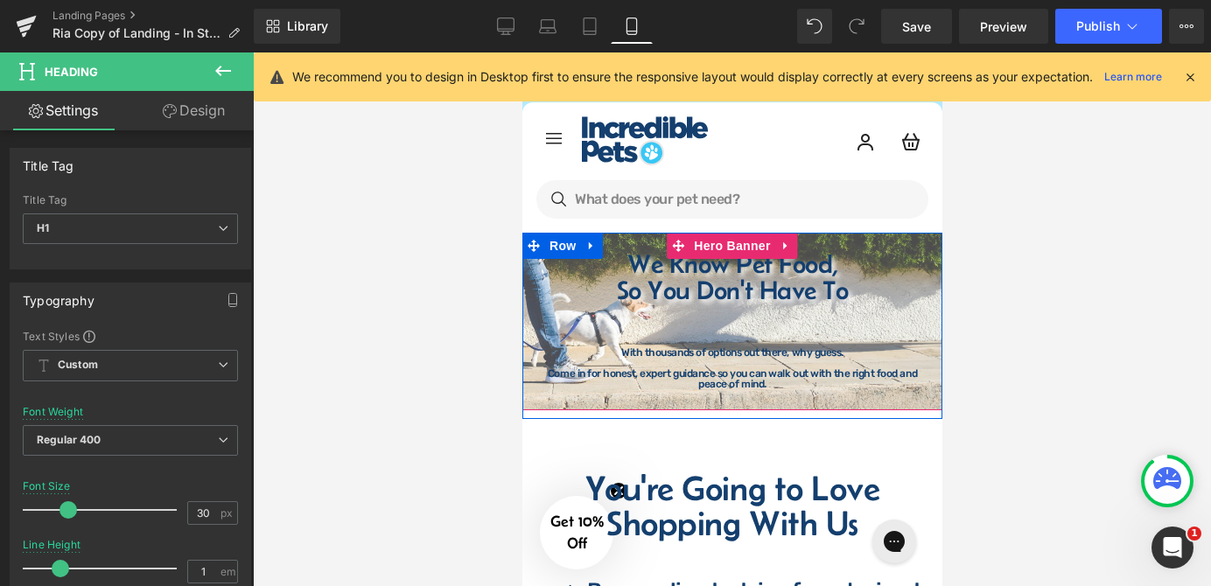
click at [850, 238] on div "We Know Pet Food, So You Don't Have To Heading With thousands of options out th…" at bounding box center [731, 322] width 420 height 178
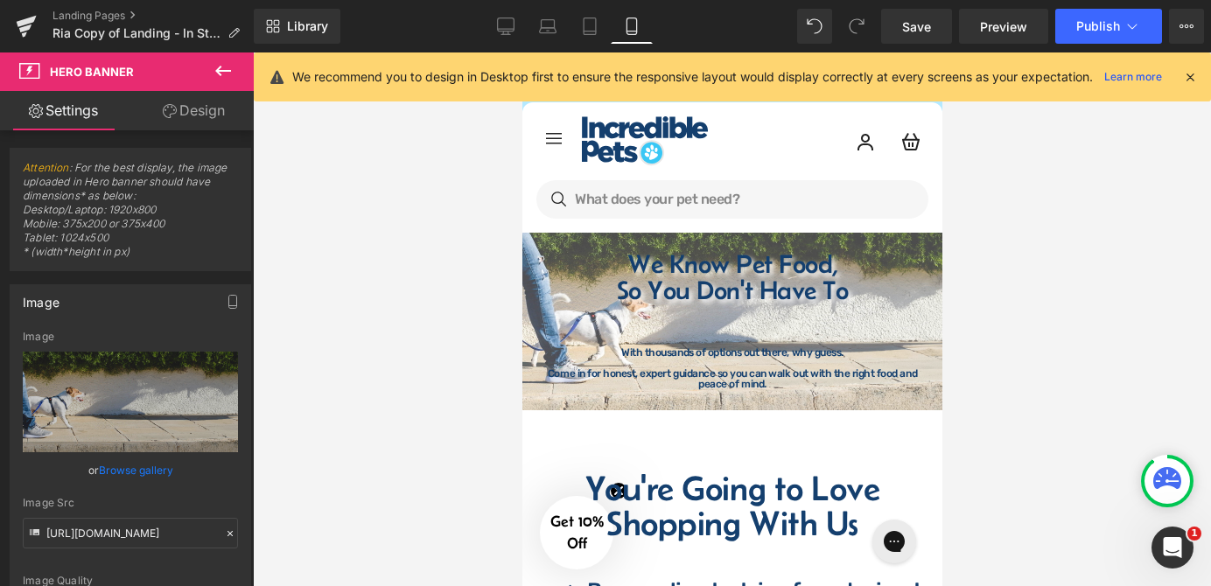
click at [219, 65] on icon at bounding box center [223, 70] width 21 height 21
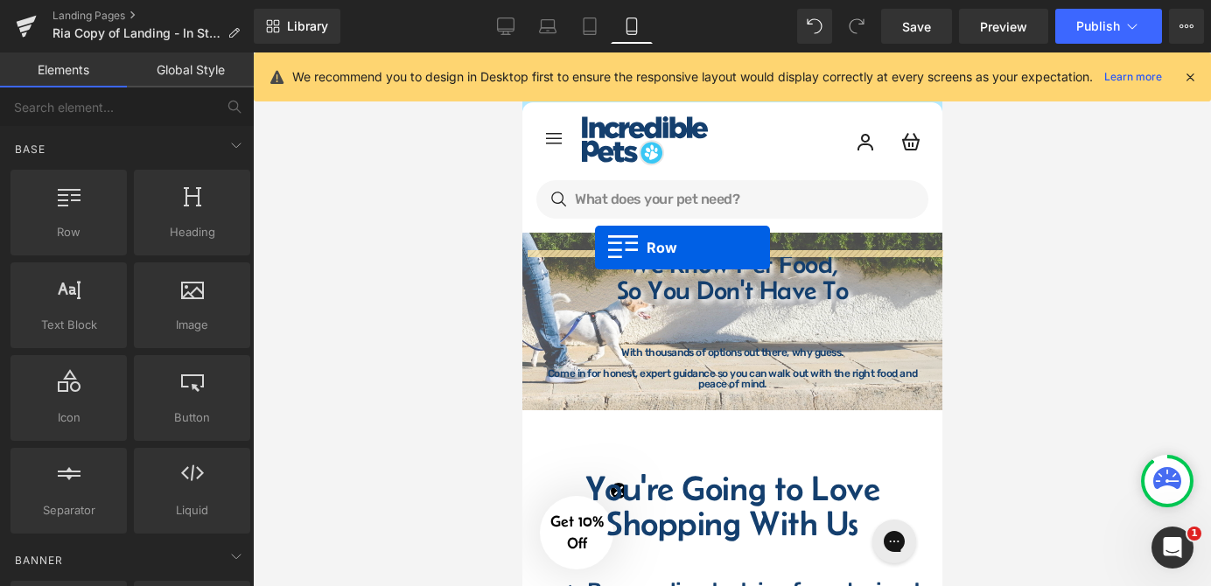
drag, startPoint x: 598, startPoint y: 268, endPoint x: 594, endPoint y: 248, distance: 20.6
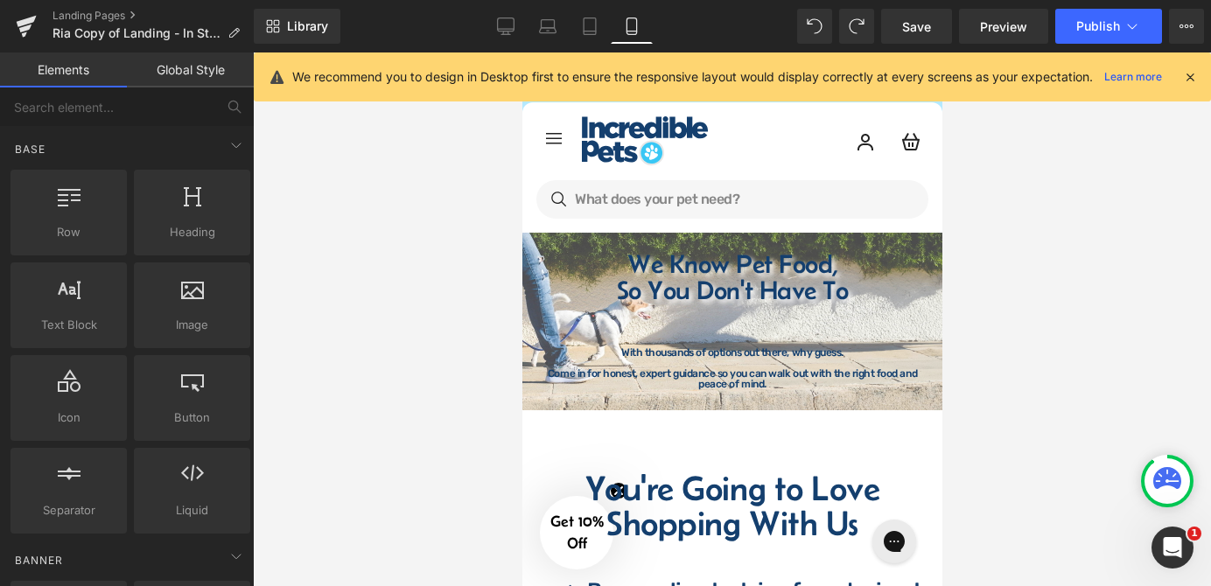
click at [1027, 274] on div at bounding box center [732, 319] width 958 height 534
click at [596, 40] on link "Tablet" at bounding box center [590, 26] width 42 height 35
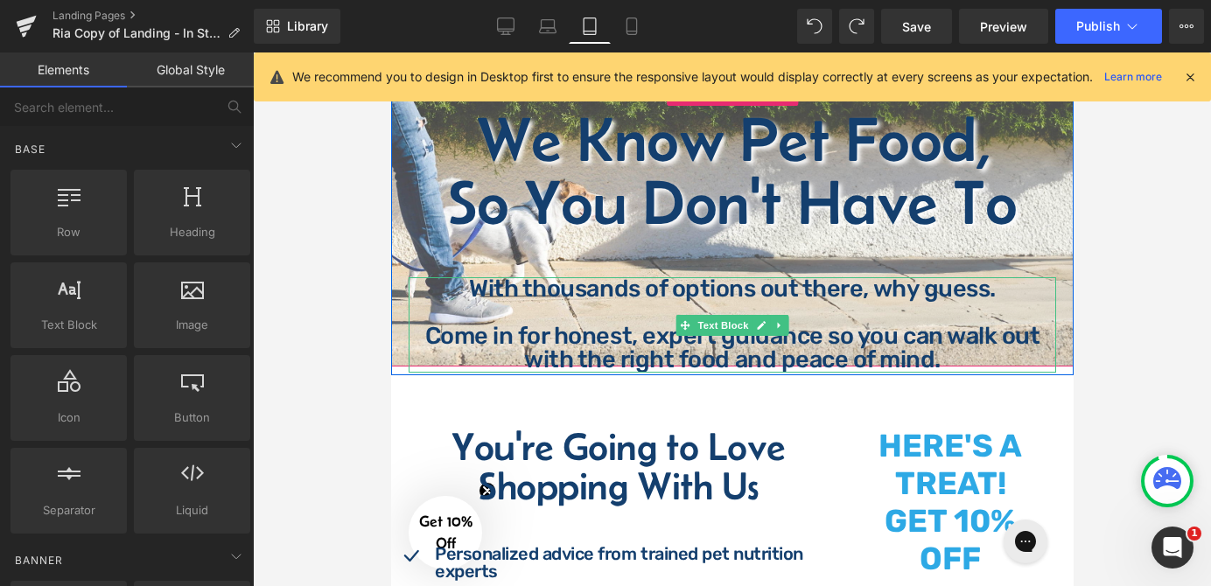
scroll to position [2, 0]
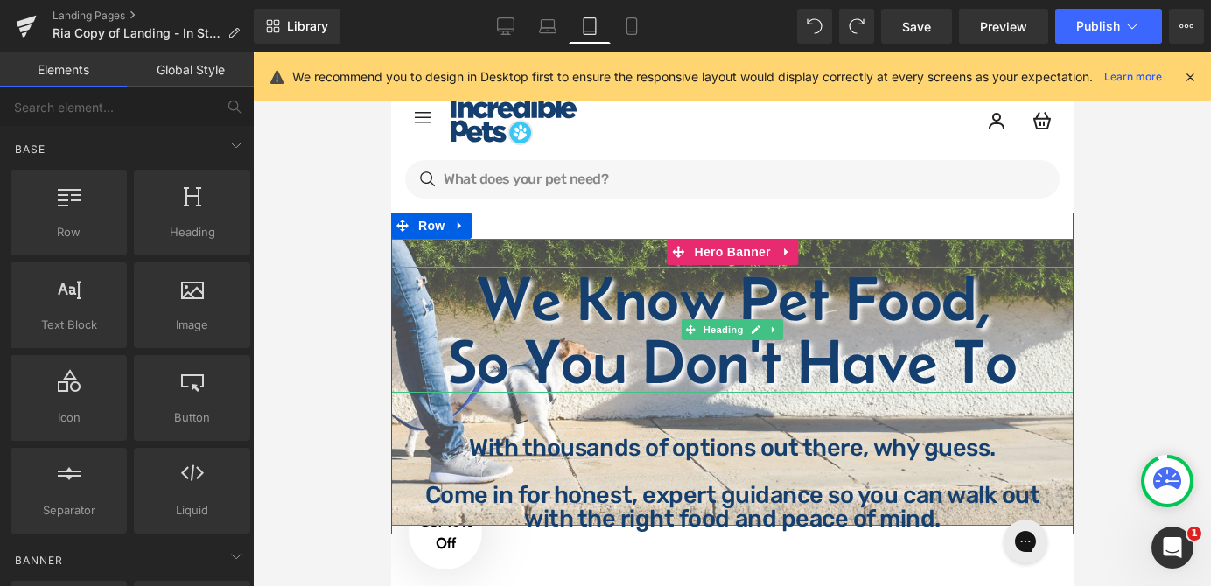
click at [689, 360] on h1 "So You Don't Have To" at bounding box center [731, 361] width 682 height 63
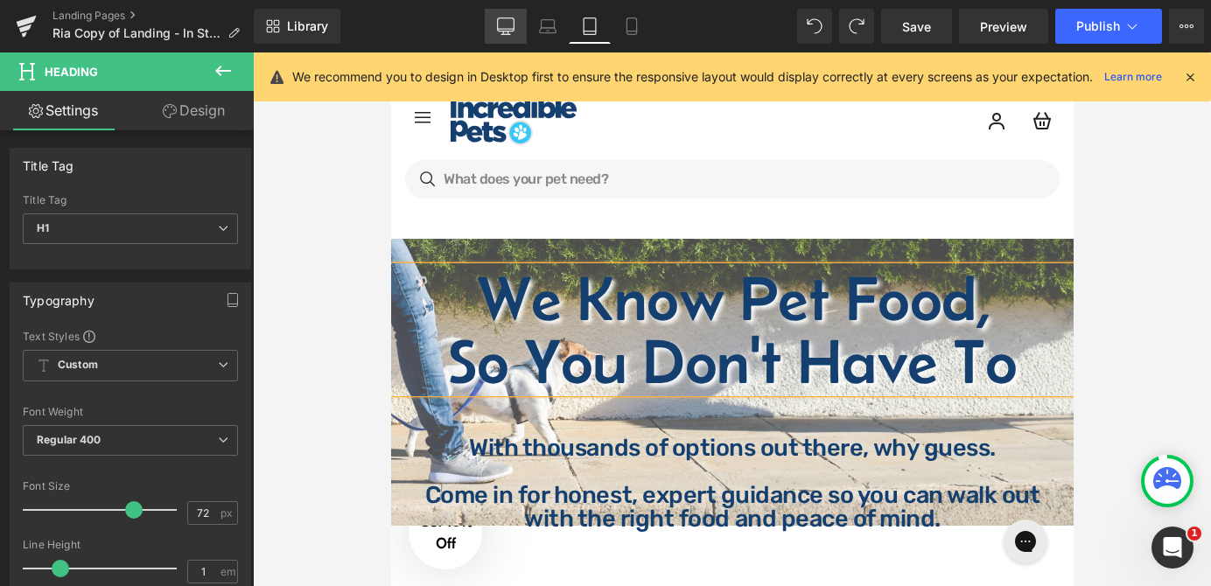
click at [521, 35] on link "Desktop" at bounding box center [506, 26] width 42 height 35
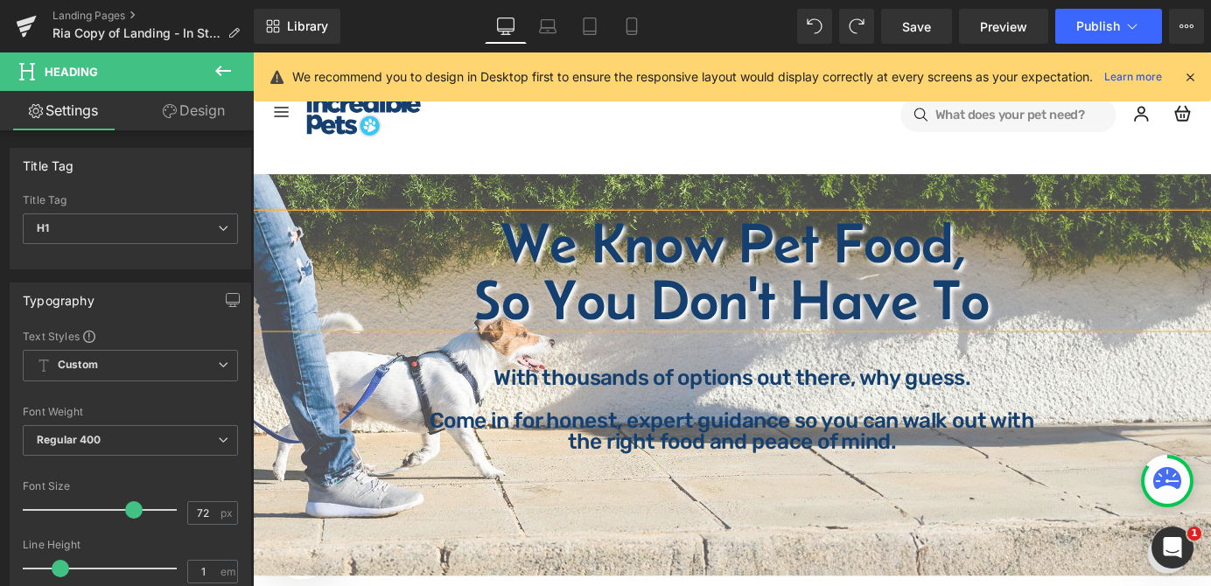
type input "100"
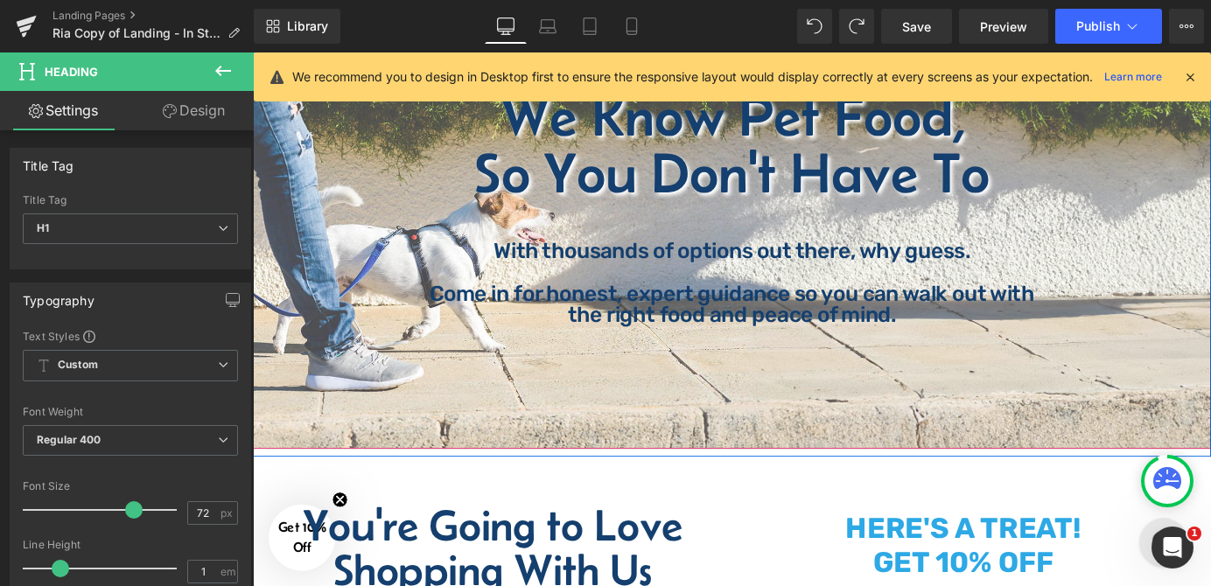
scroll to position [158, 0]
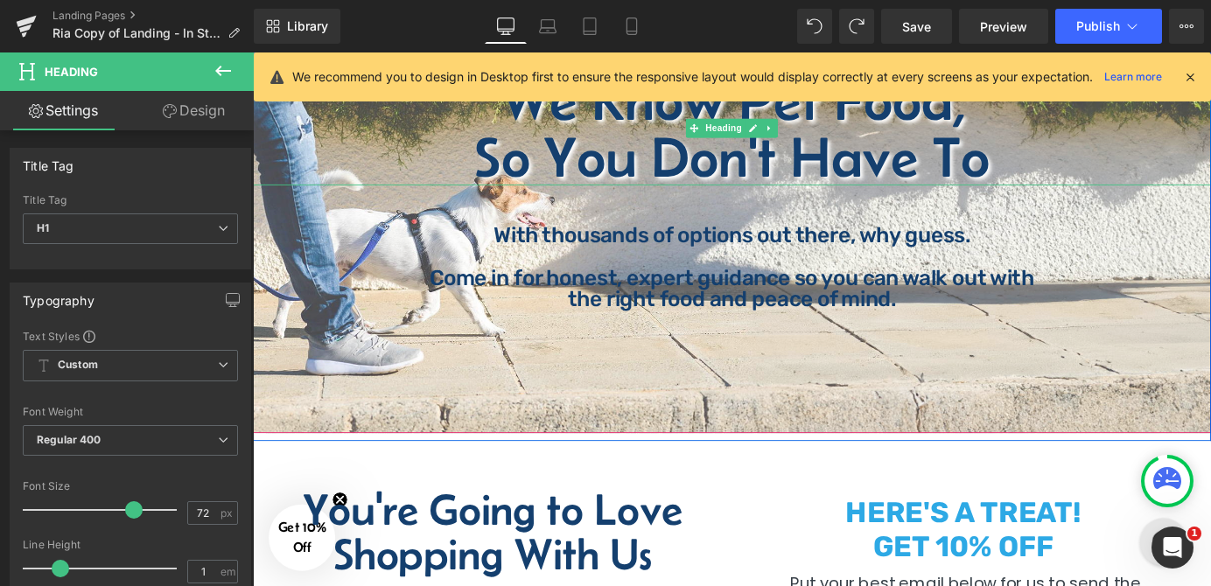
click at [843, 187] on h1 "So You Don't Have To" at bounding box center [782, 167] width 1059 height 63
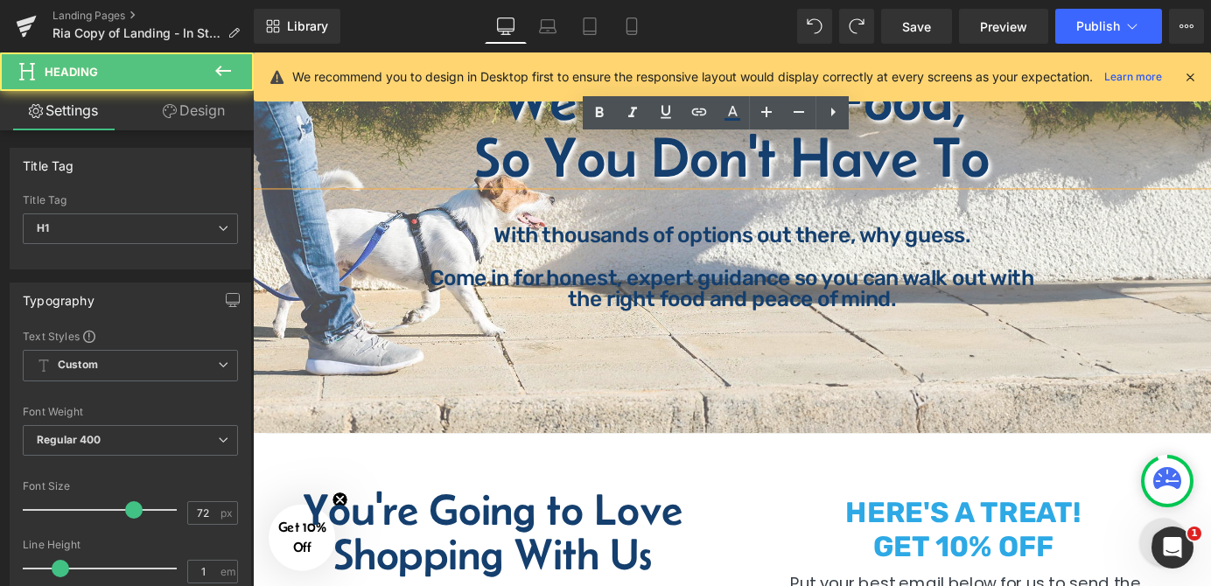
click at [609, 263] on p "With thousands of options out there, why guess." at bounding box center [782, 255] width 709 height 24
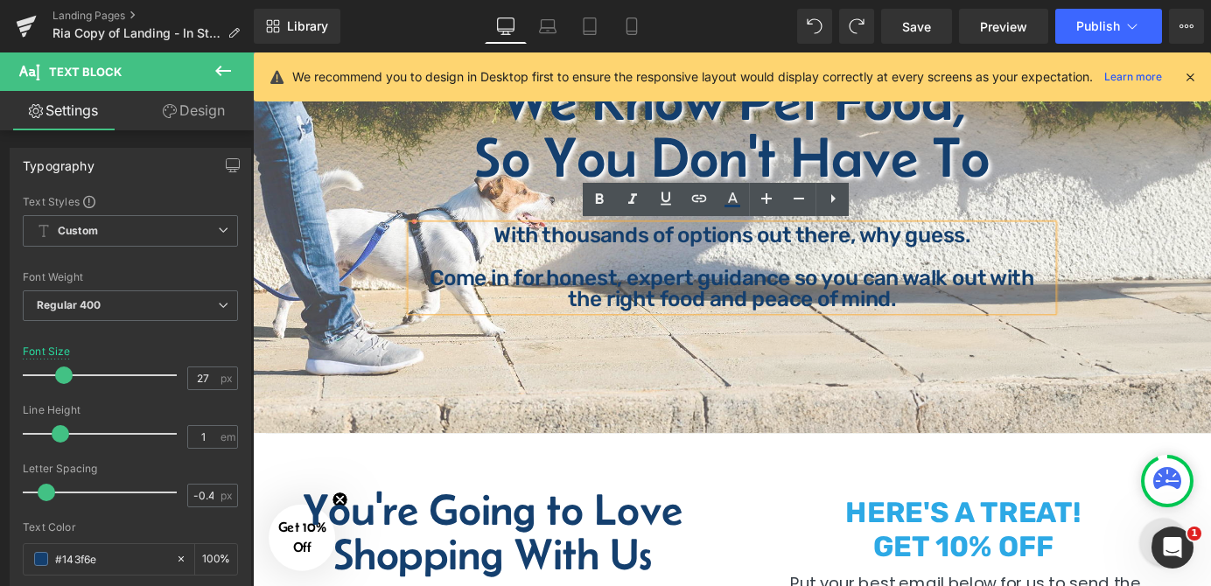
click at [516, 251] on p "With thousands of options out there, why guess." at bounding box center [782, 255] width 709 height 24
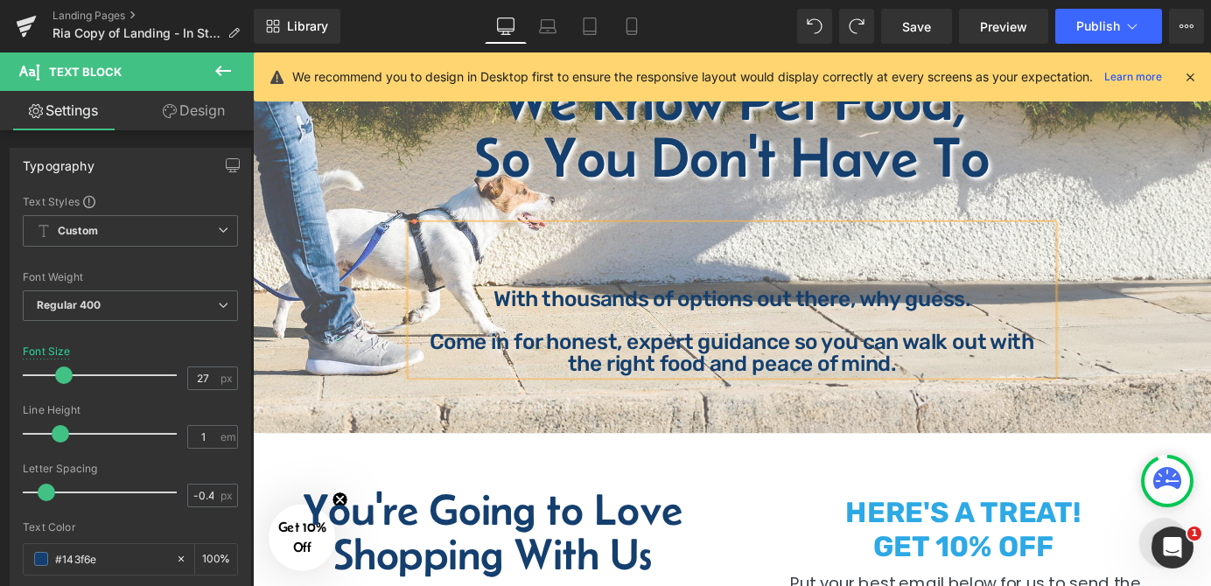
click at [1179, 319] on span "We Know Pet Food, So You Don't Have To Heading With thousands of options out th…" at bounding box center [782, 241] width 1059 height 336
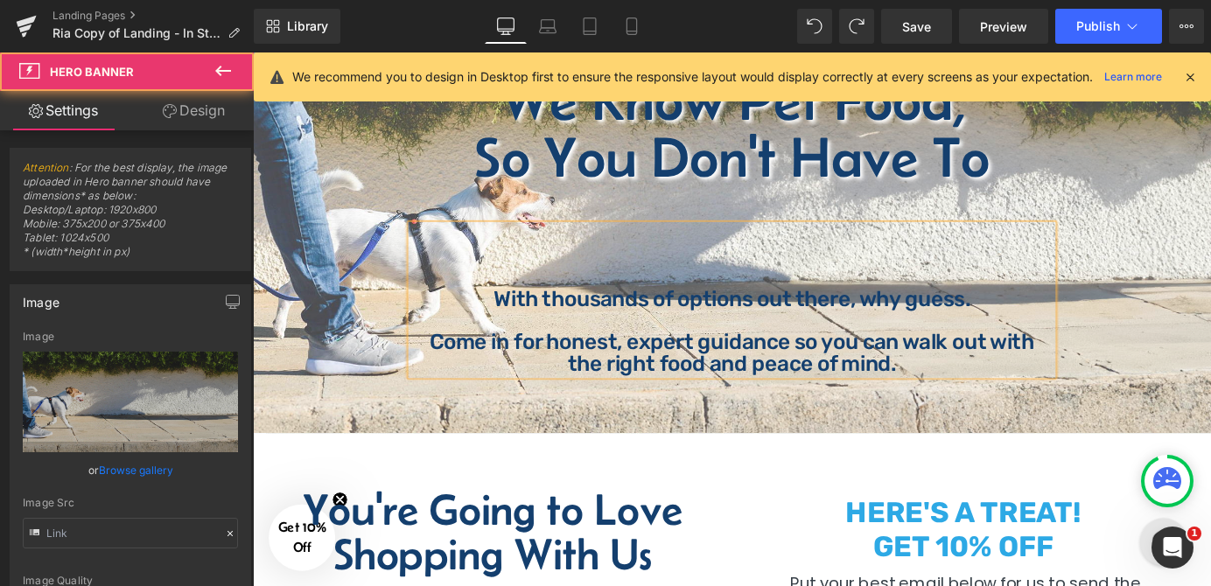
type input "[URL][DOMAIN_NAME]"
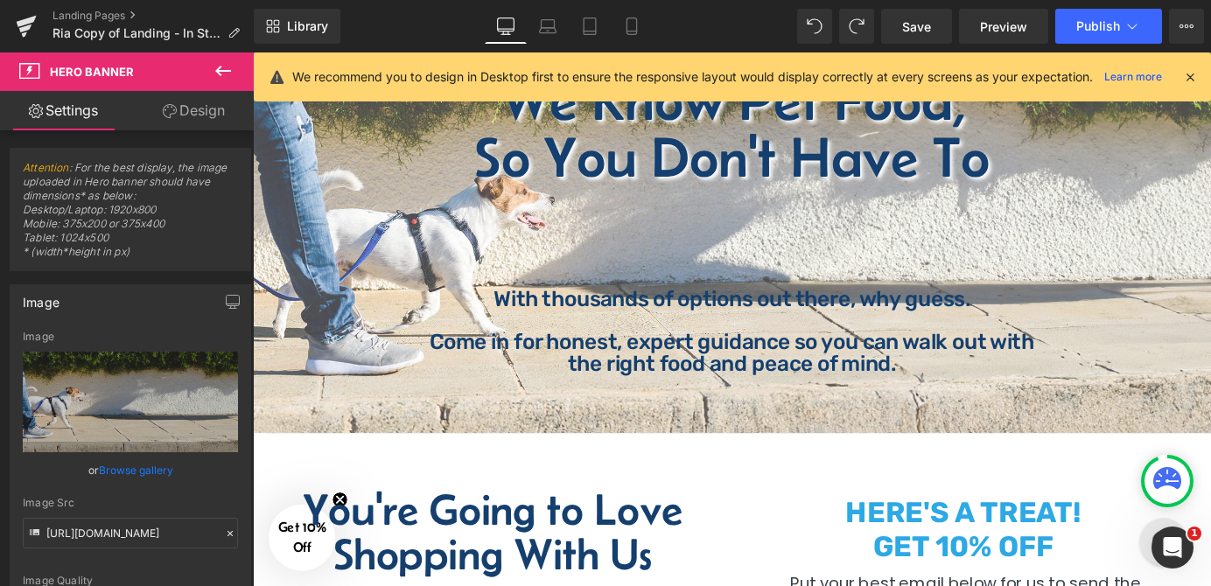
click at [217, 70] on icon at bounding box center [223, 71] width 16 height 10
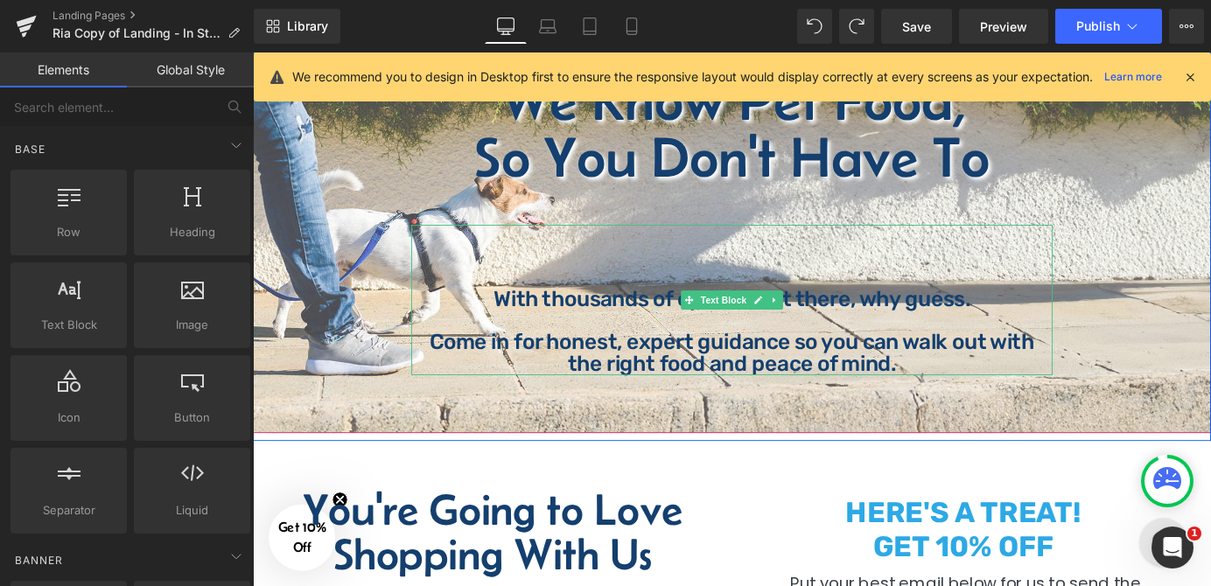
scroll to position [0, 0]
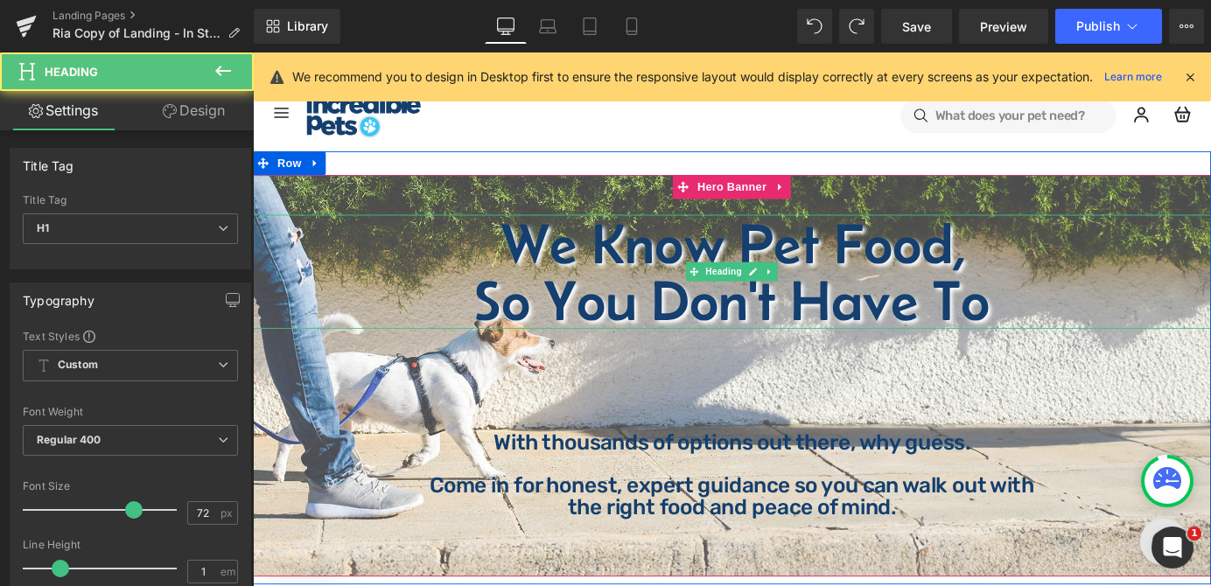
click at [585, 273] on h1 "We Know Pet Food," at bounding box center [782, 263] width 1059 height 63
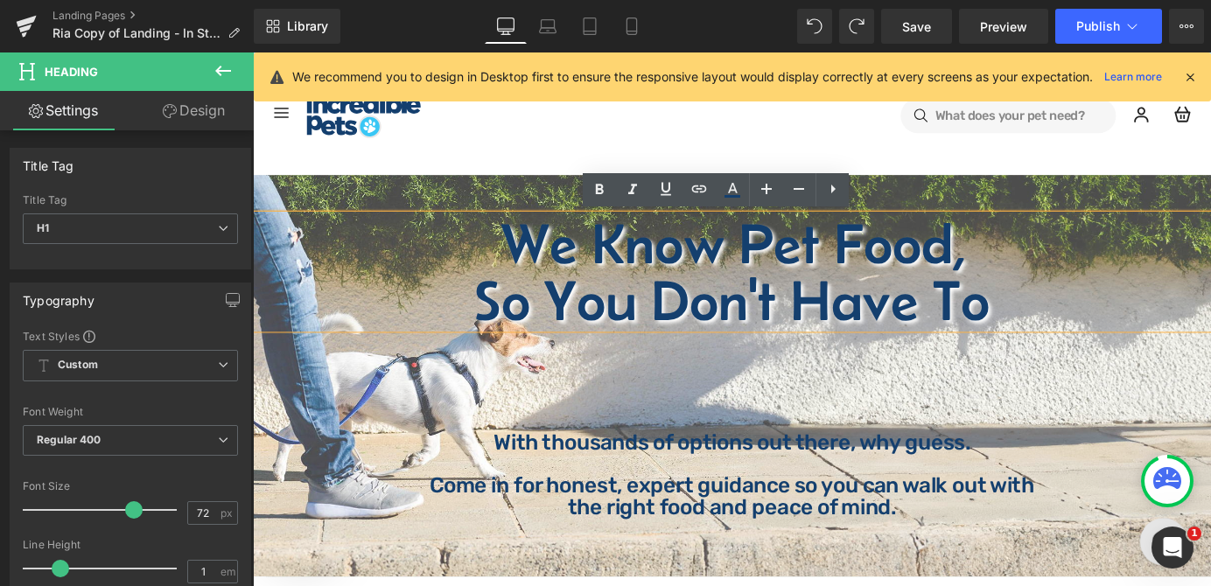
click at [526, 273] on h1 "We Know Pet Food," at bounding box center [782, 263] width 1059 height 63
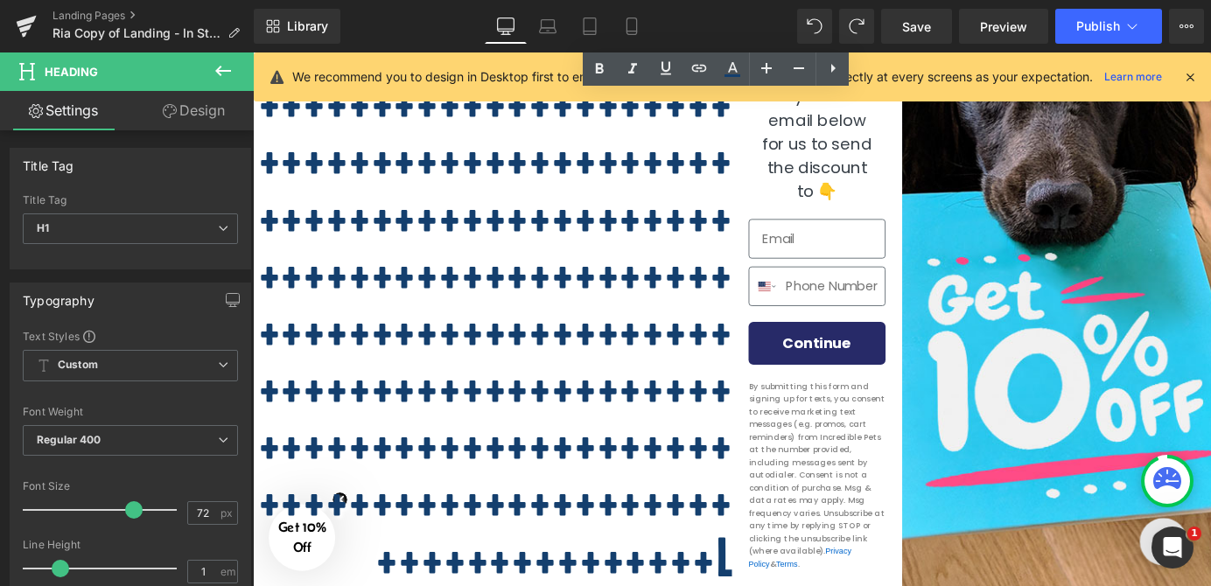
scroll to position [2048, 0]
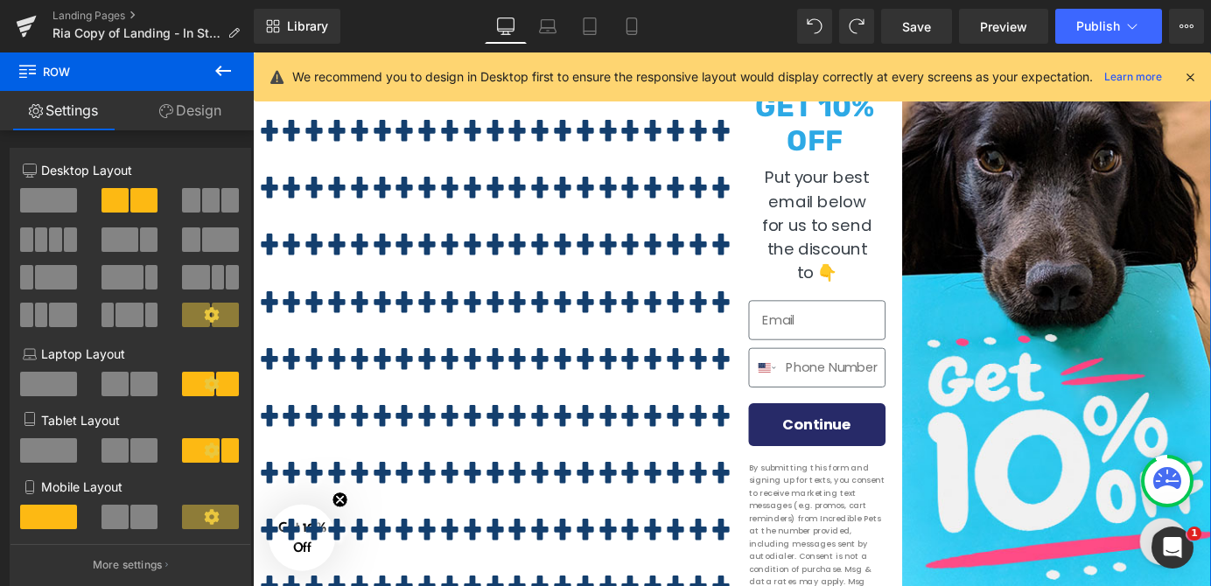
scroll to position [1890, 0]
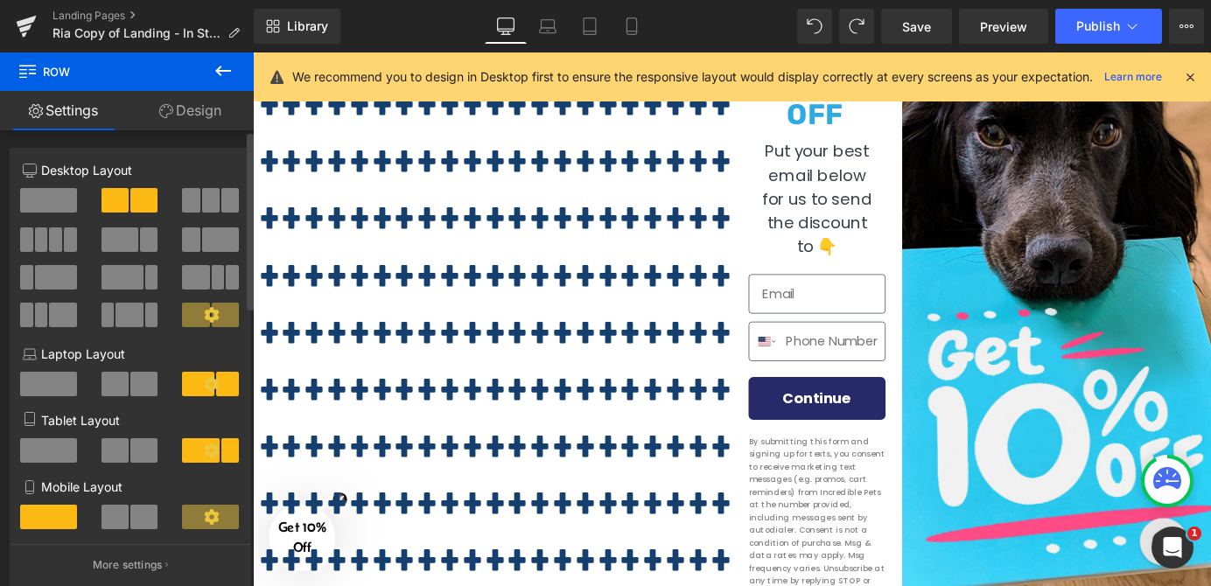
scroll to position [1651, 0]
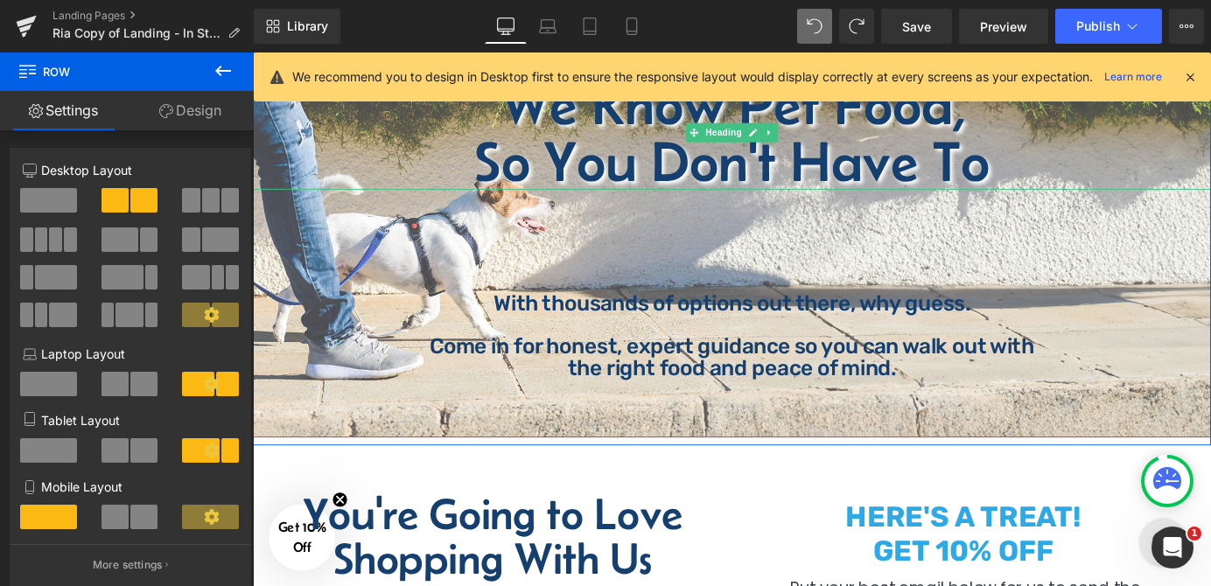
scroll to position [158, 0]
